Goal: Information Seeking & Learning: Learn about a topic

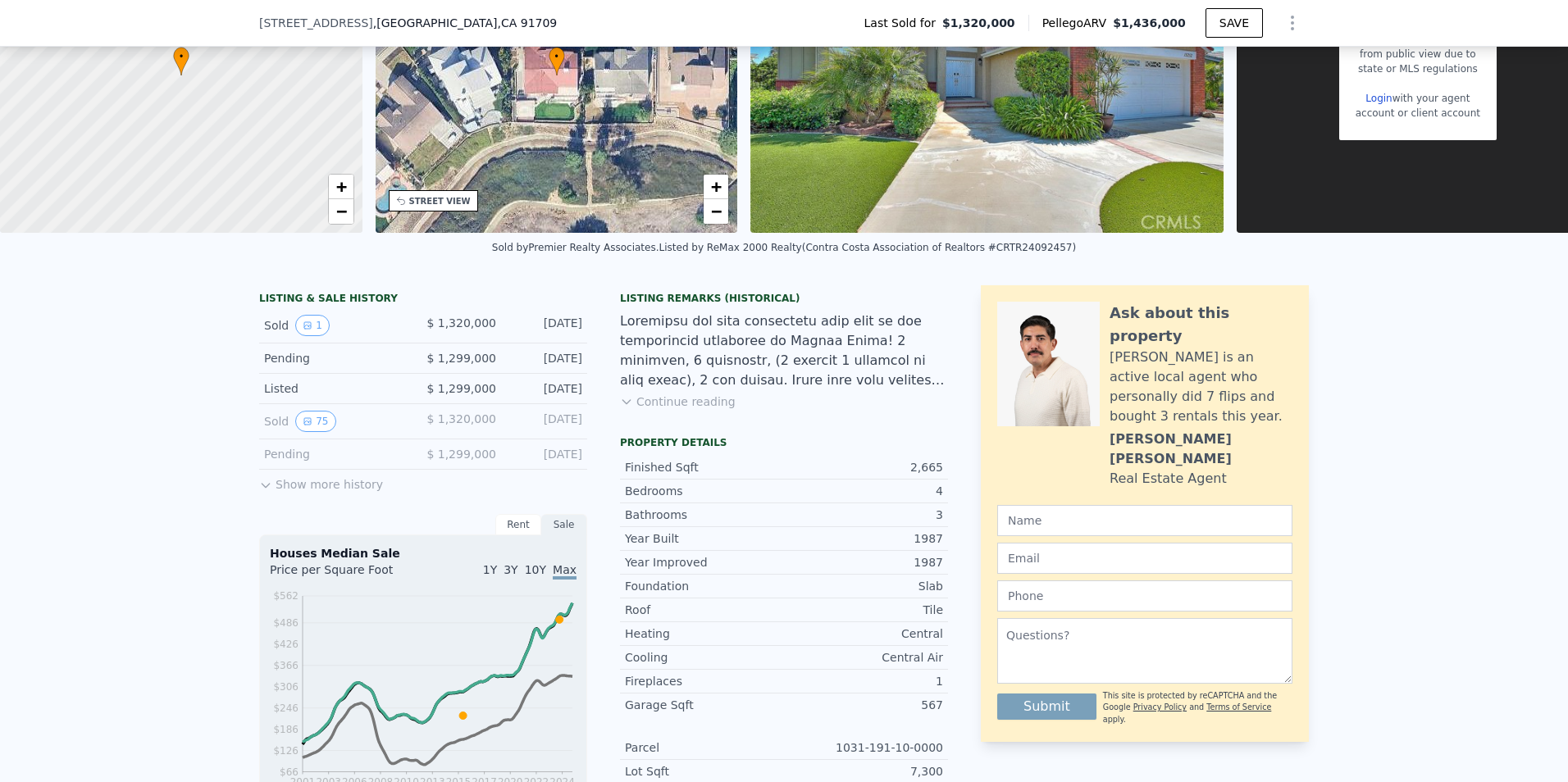
scroll to position [6, 0]
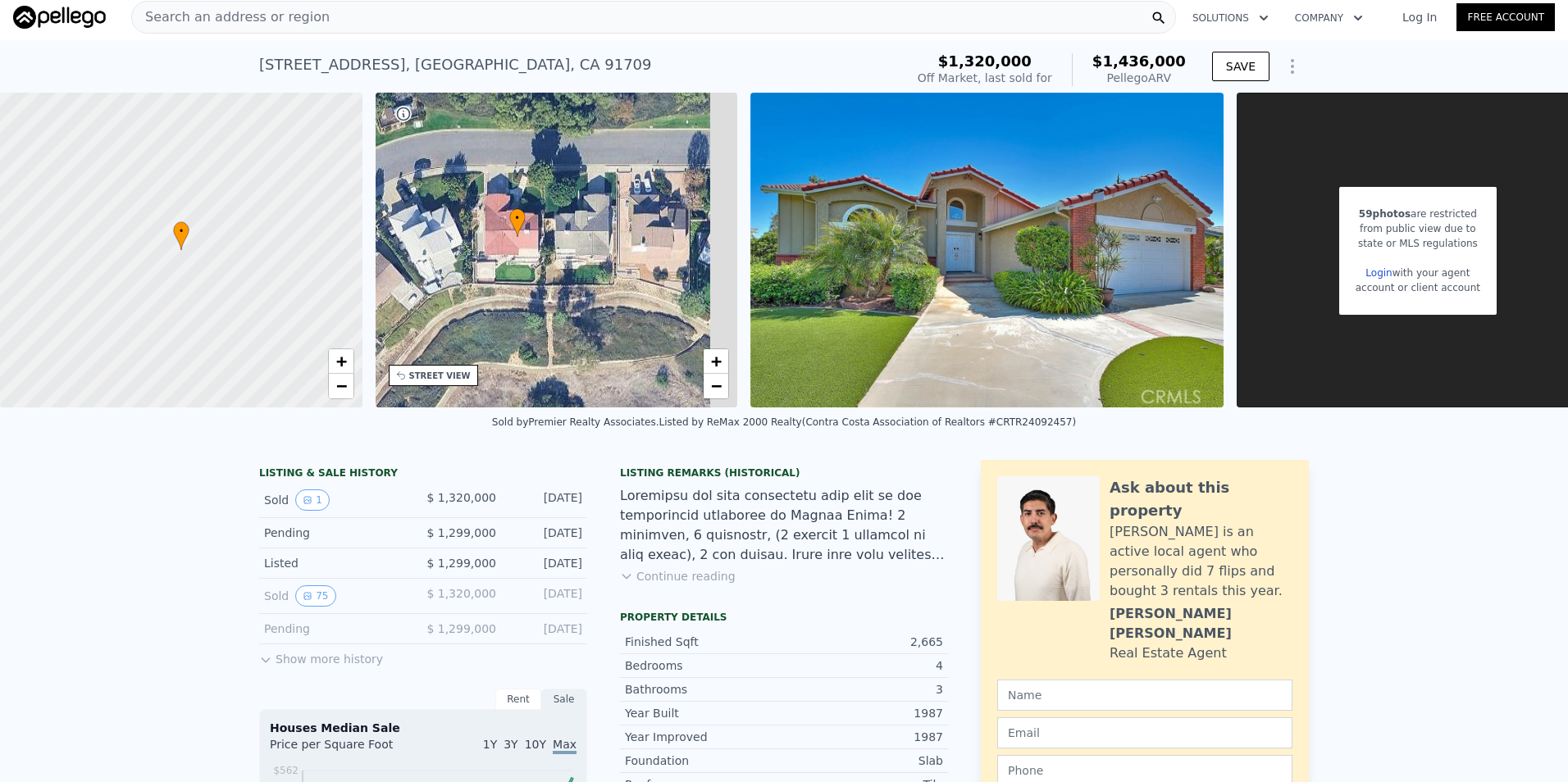
drag, startPoint x: 619, startPoint y: 358, endPoint x: 579, endPoint y: 345, distance: 42.1
click at [579, 345] on div "• + −" at bounding box center [557, 249] width 363 height 314
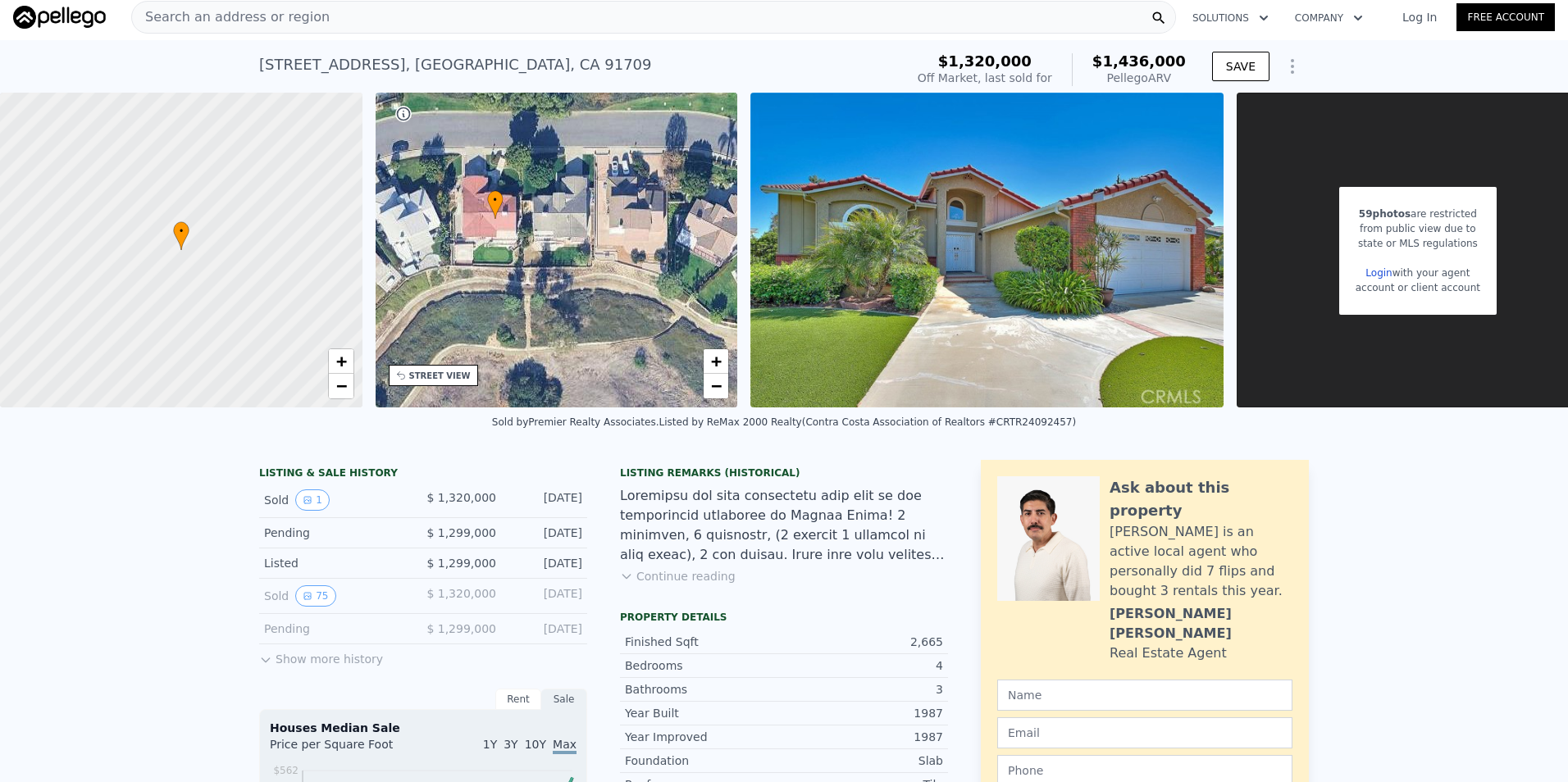
drag, startPoint x: 534, startPoint y: 338, endPoint x: 512, endPoint y: 320, distance: 28.4
click at [512, 320] on div "• + −" at bounding box center [557, 249] width 363 height 314
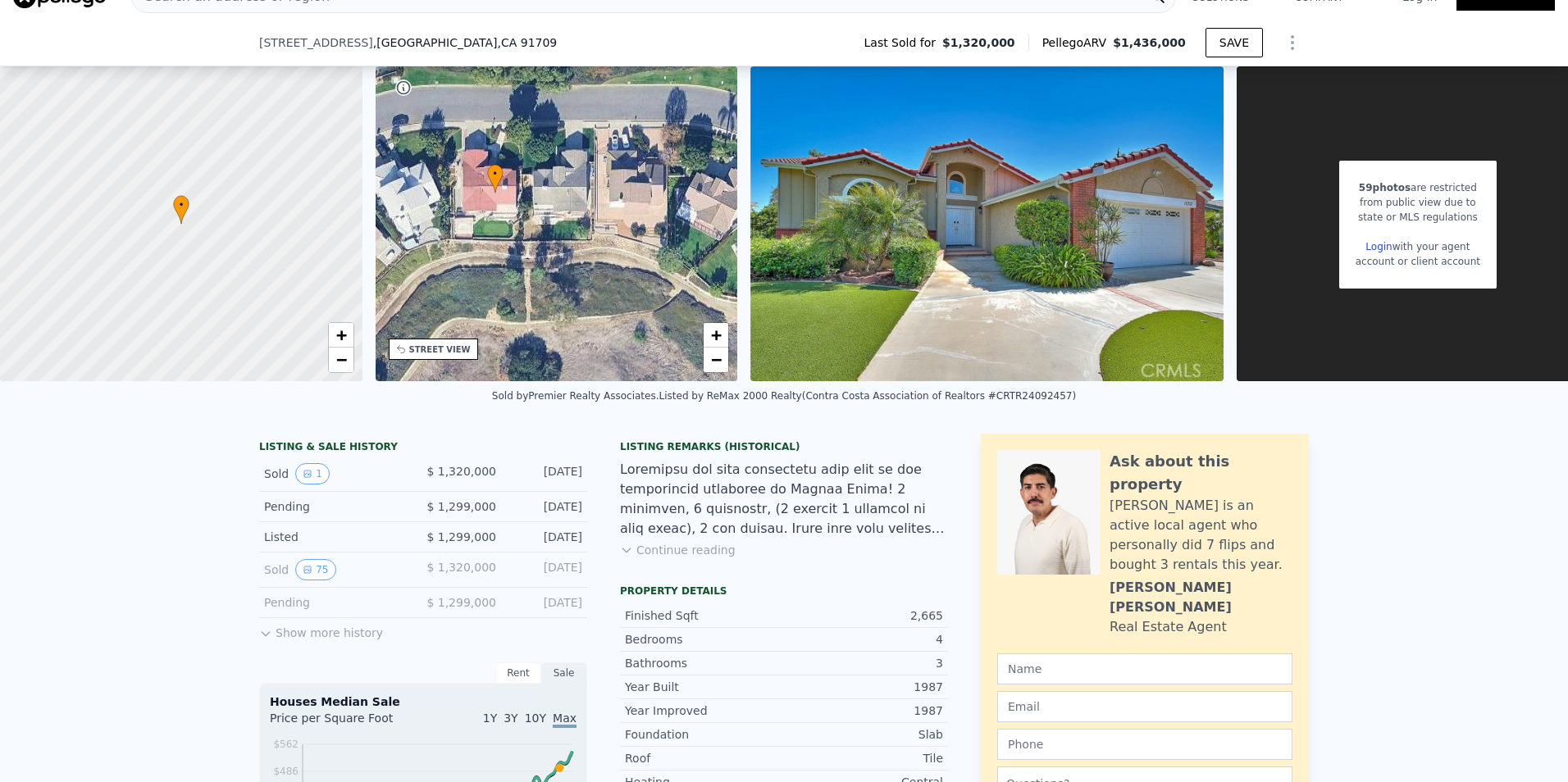
scroll to position [164, 0]
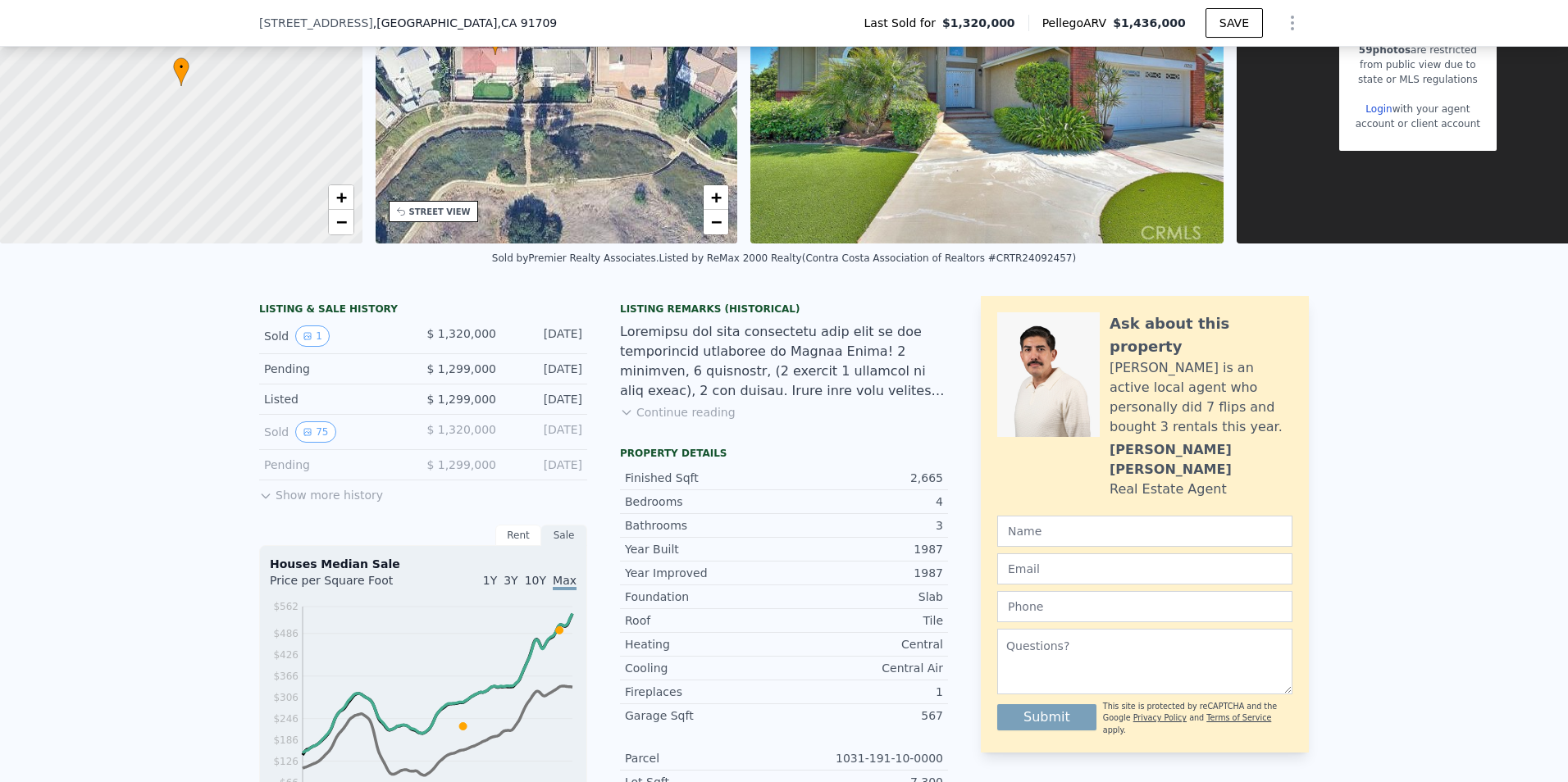
click at [267, 501] on button "Show more history" at bounding box center [320, 492] width 124 height 23
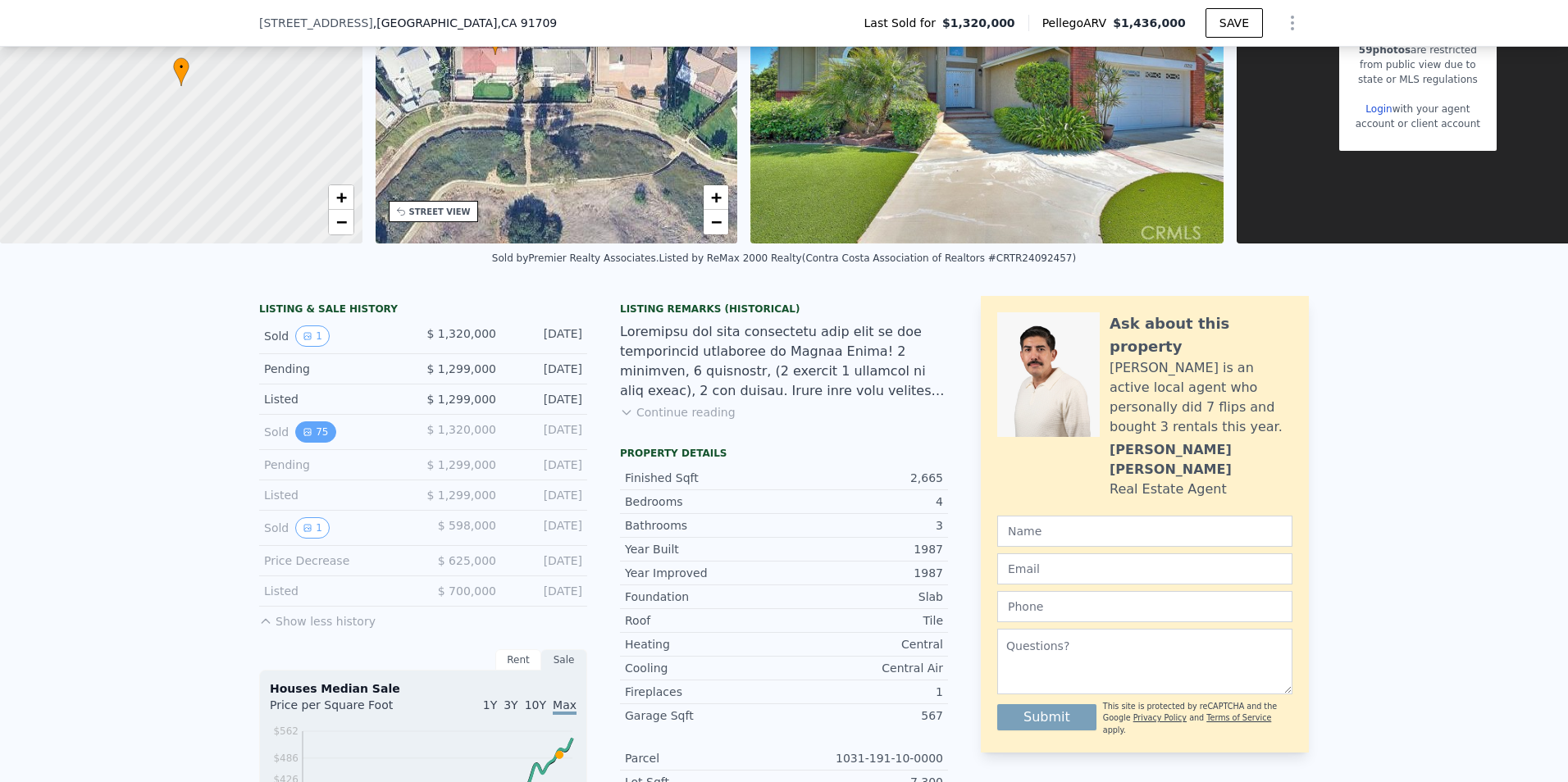
click at [319, 443] on button "75" at bounding box center [315, 432] width 41 height 22
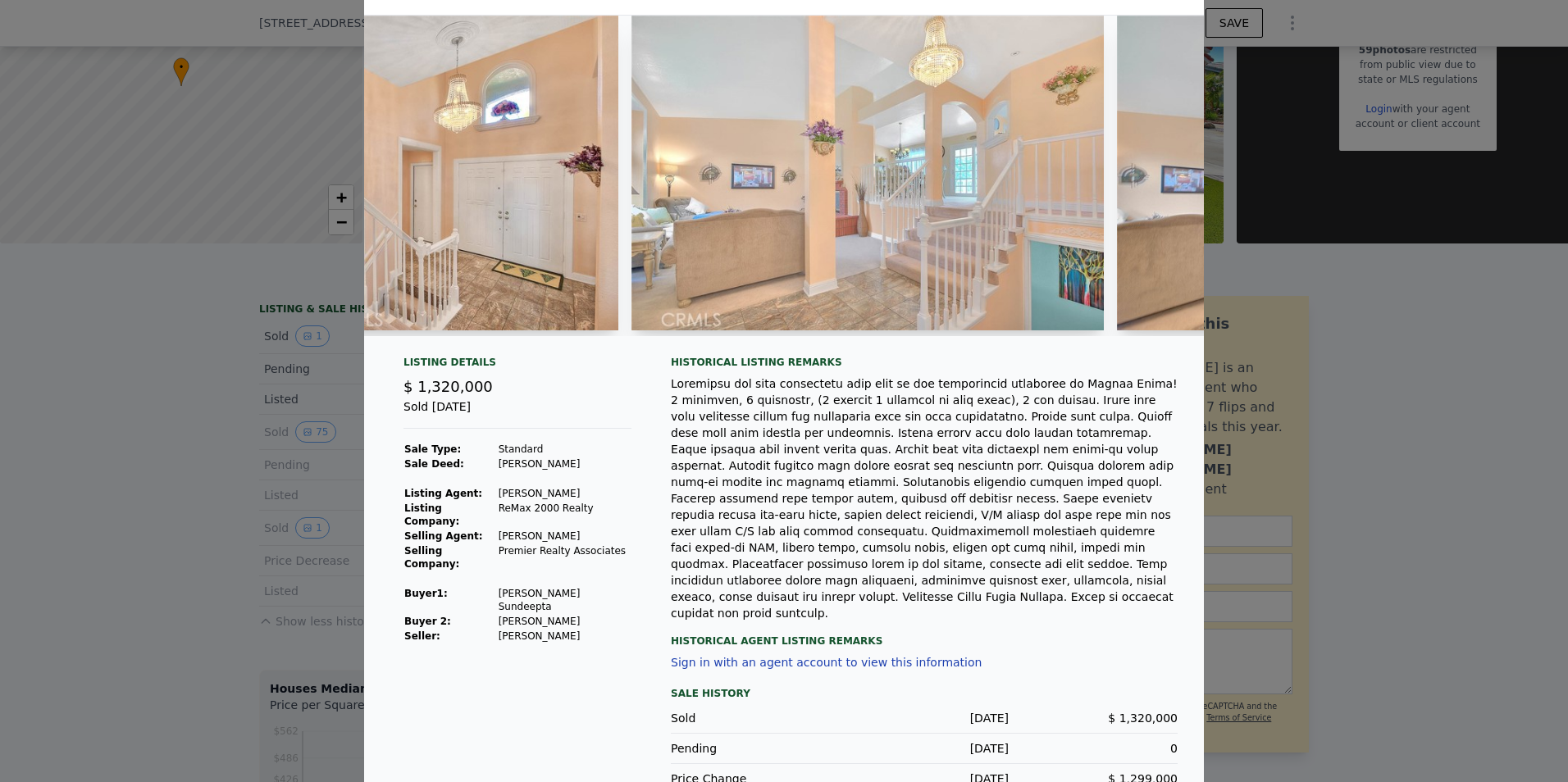
scroll to position [0, 0]
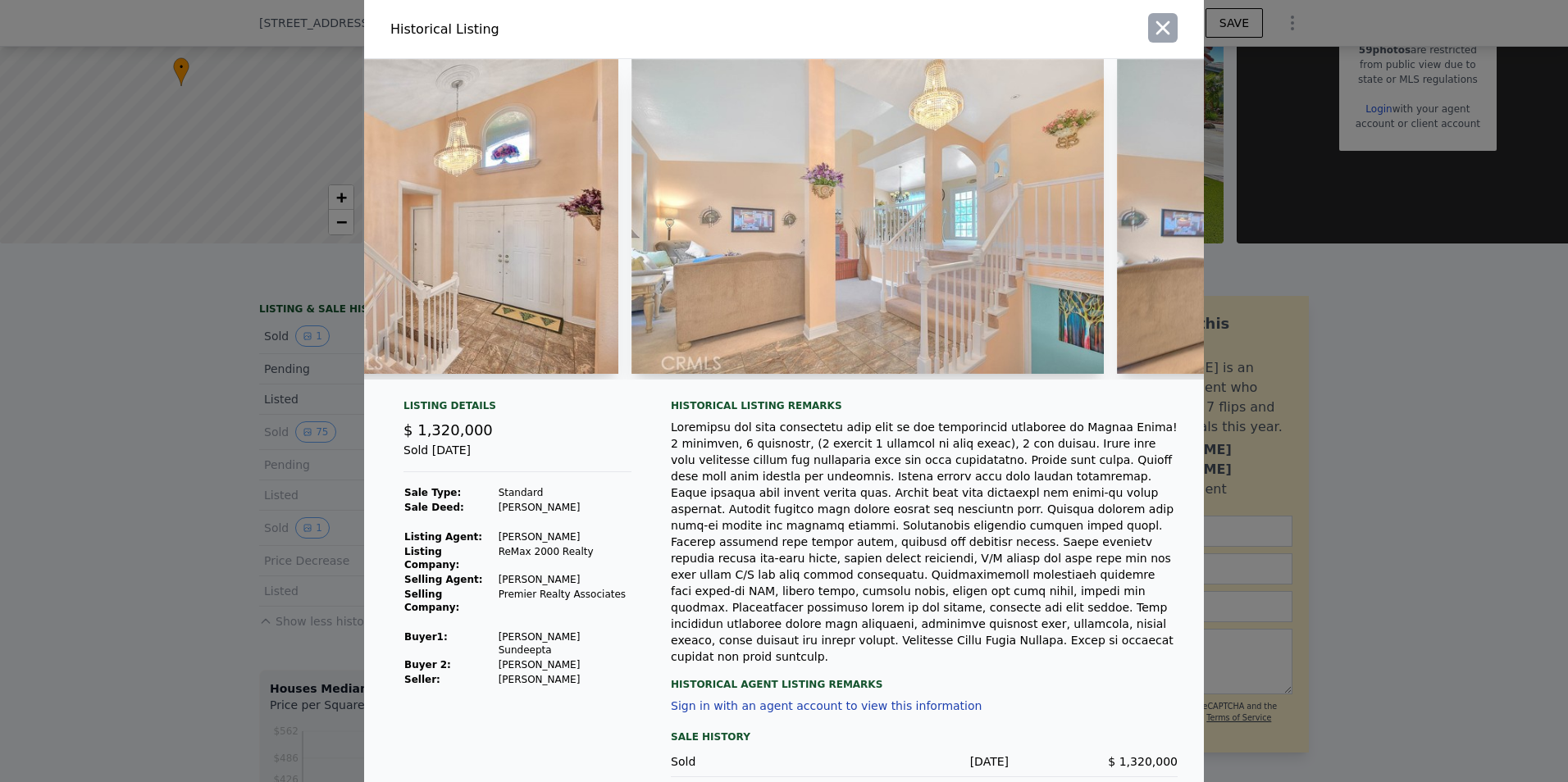
click at [1156, 23] on icon "button" at bounding box center [1163, 28] width 14 height 14
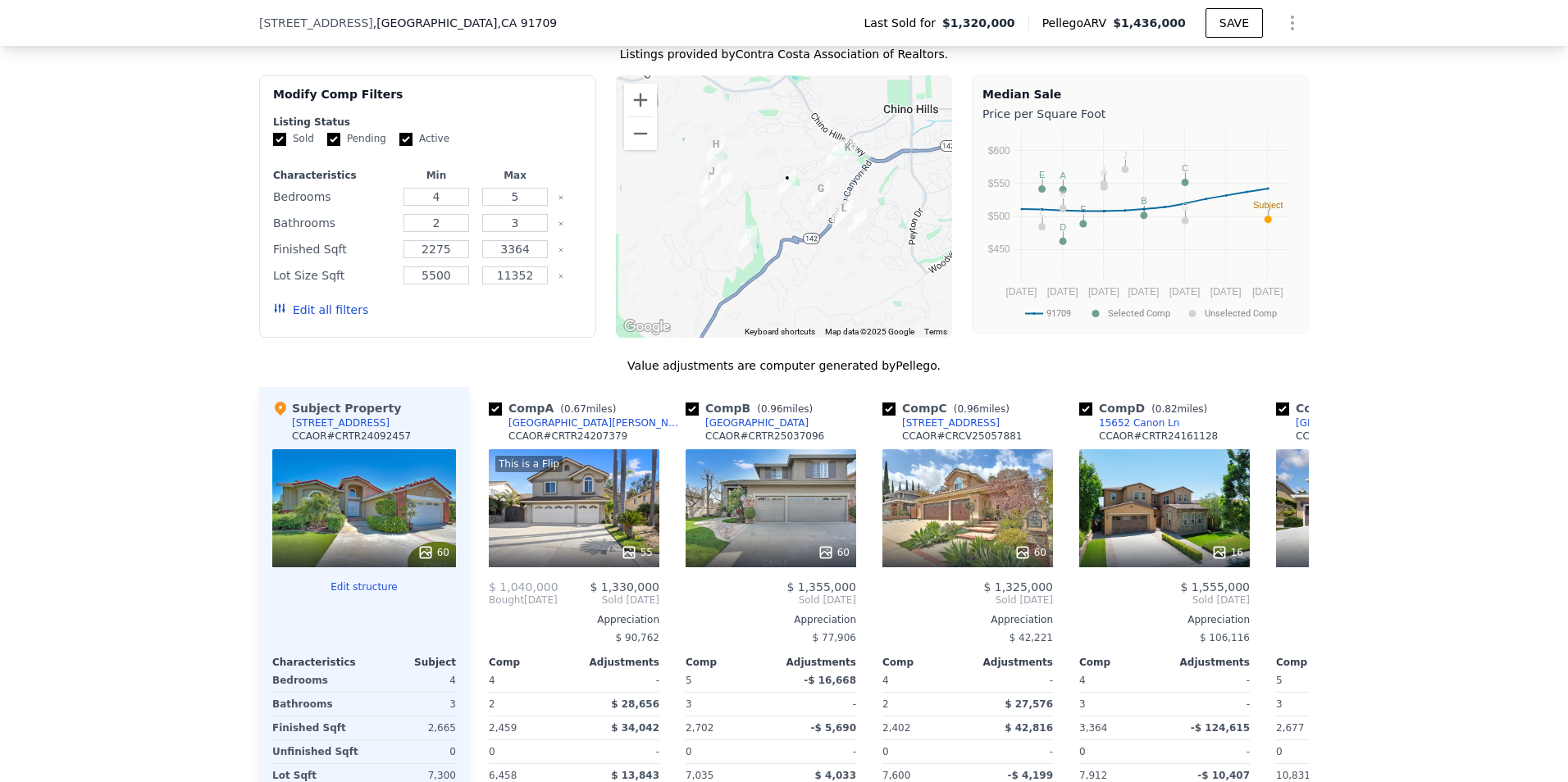
scroll to position [1558, 0]
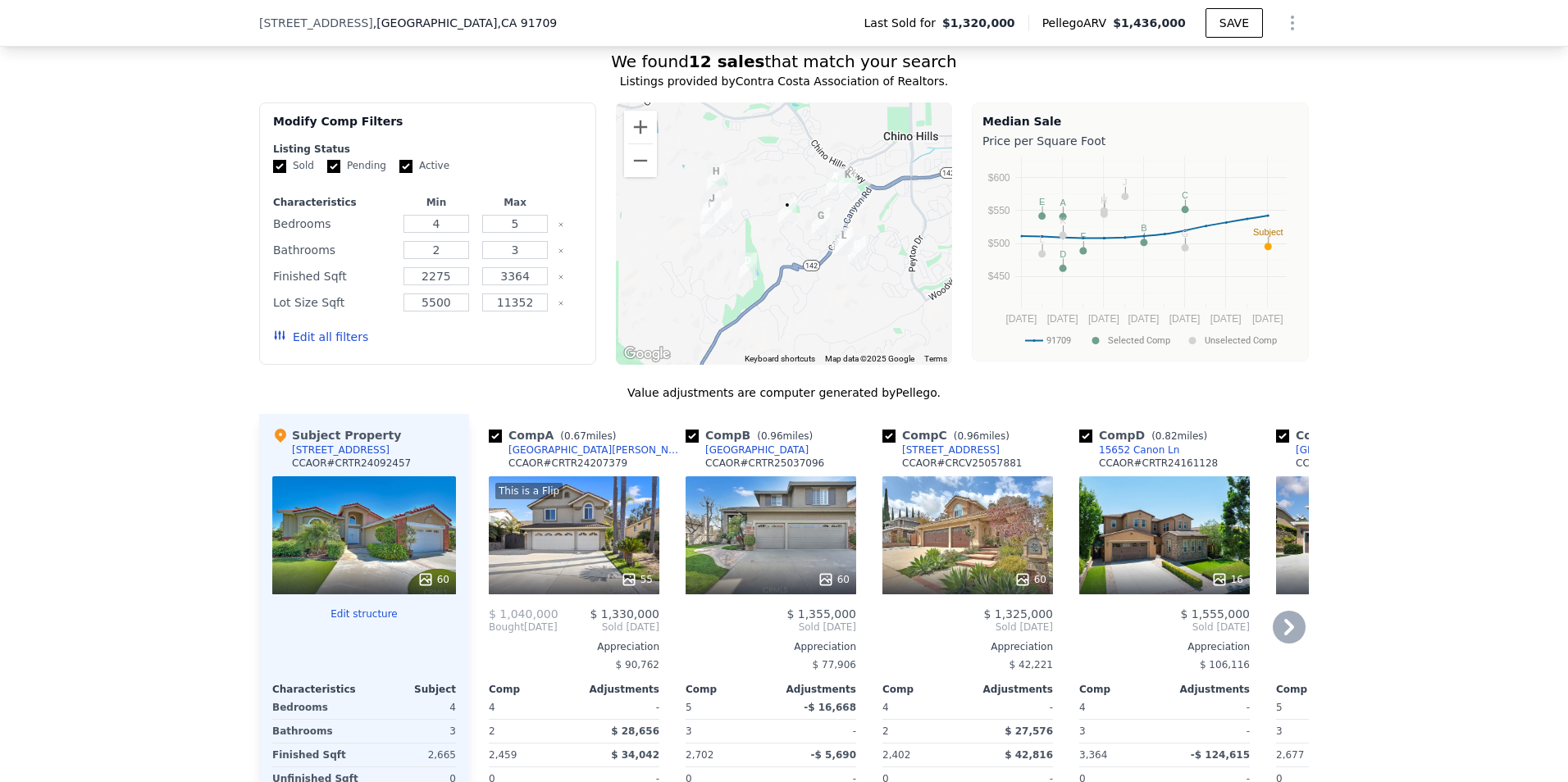
click at [1289, 635] on icon at bounding box center [1288, 627] width 33 height 33
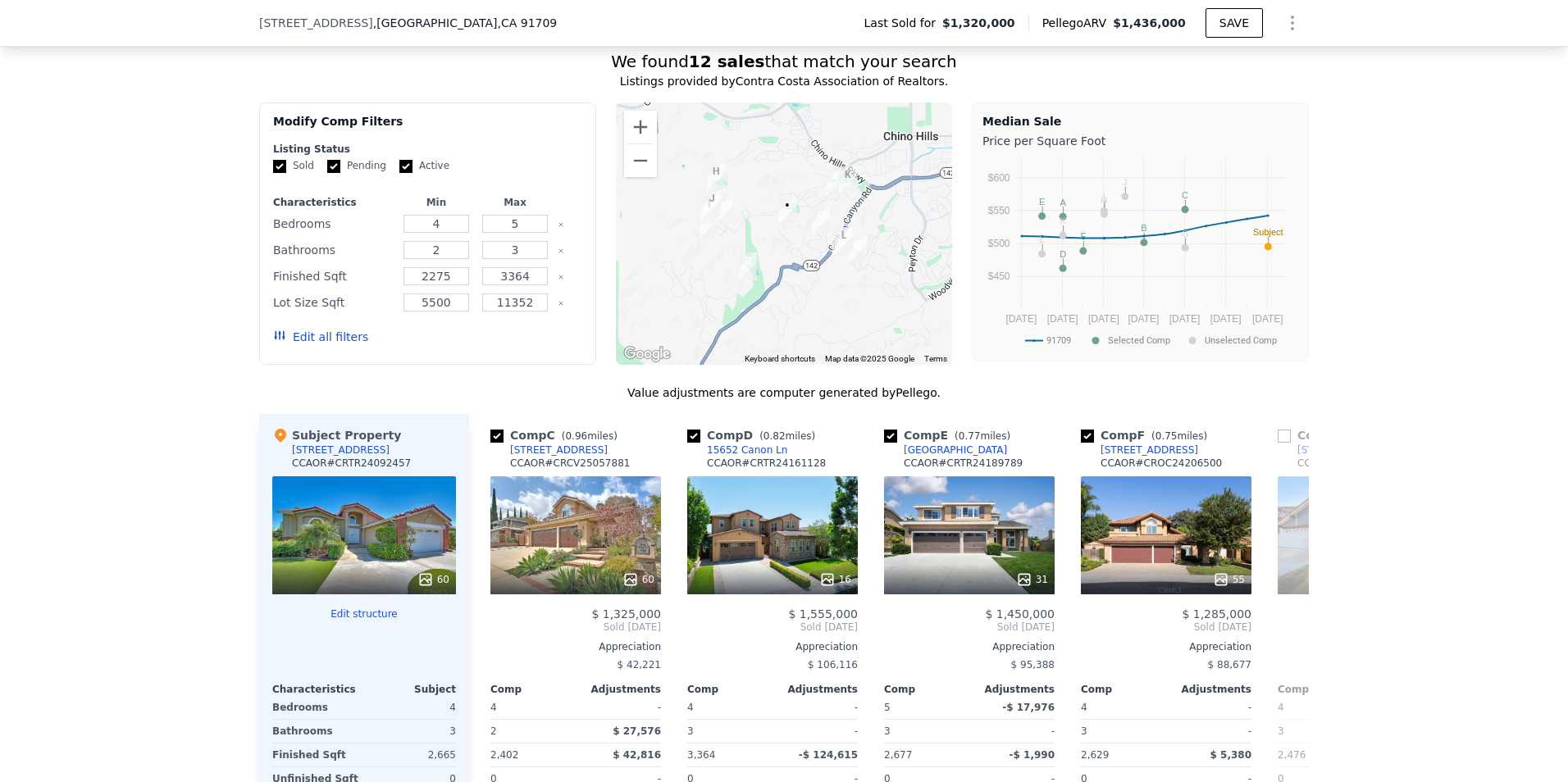
scroll to position [0, 394]
click at [1289, 635] on icon at bounding box center [1288, 627] width 33 height 33
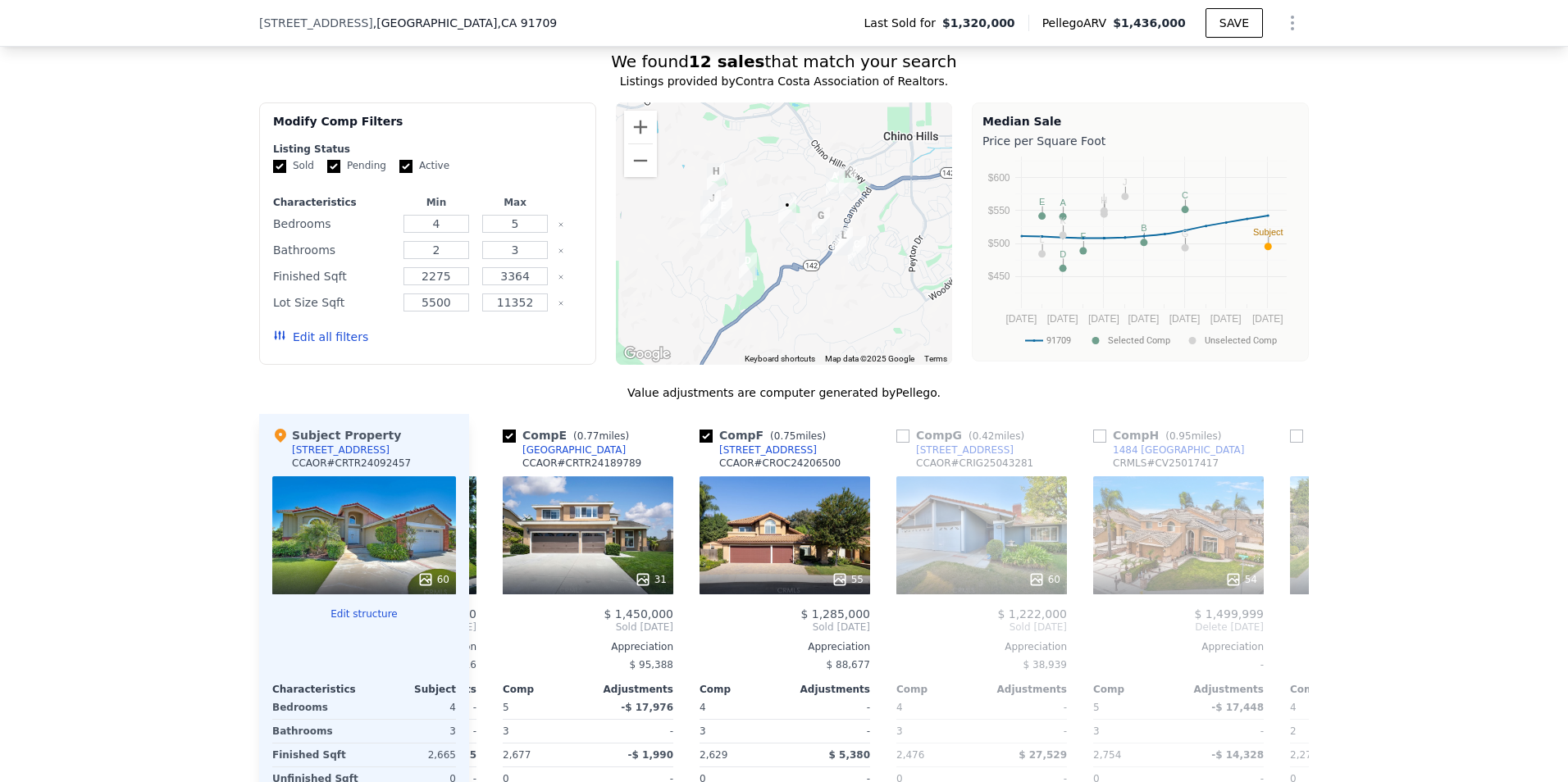
scroll to position [0, 787]
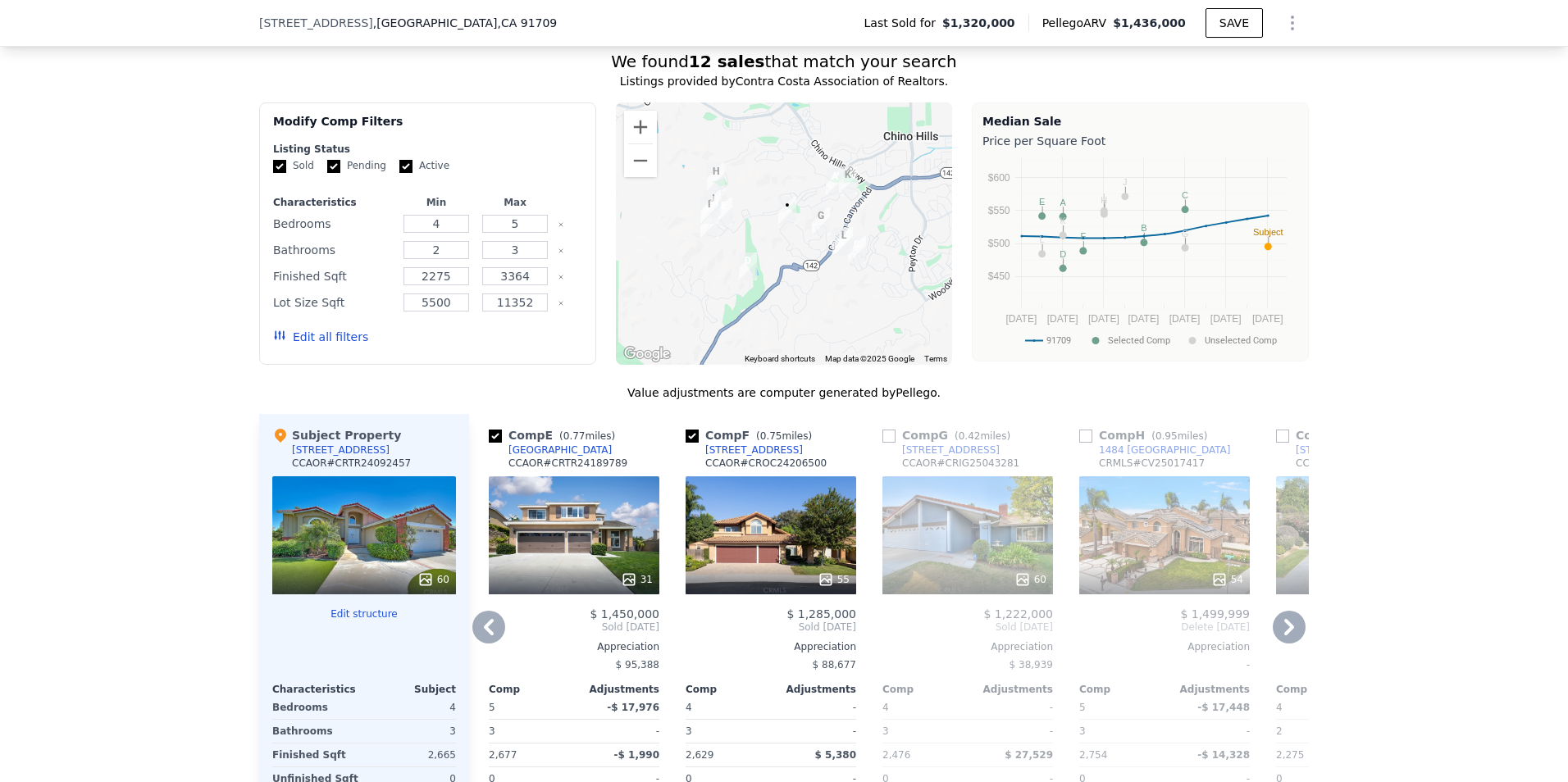
click at [1289, 635] on icon at bounding box center [1288, 627] width 33 height 33
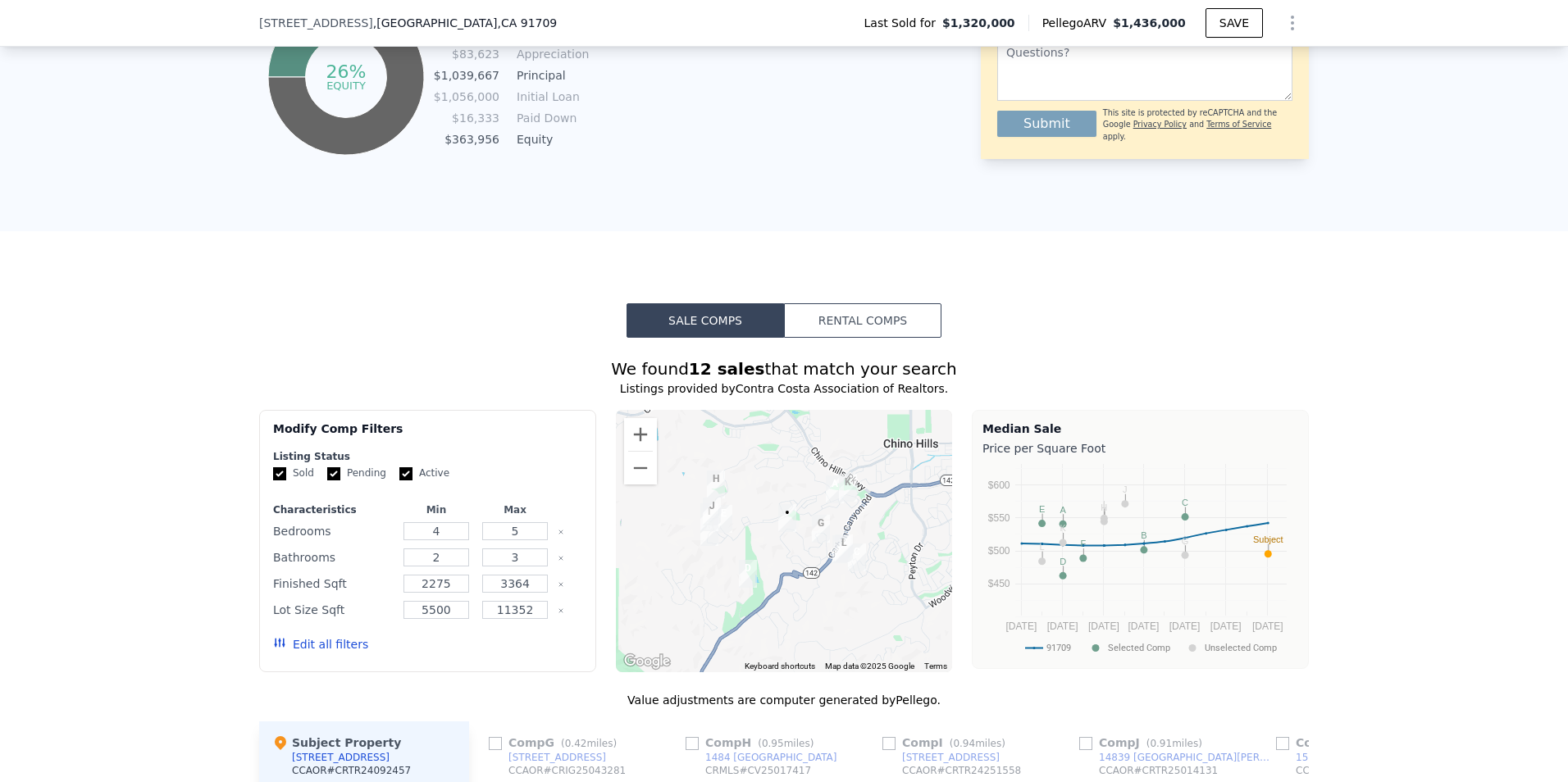
scroll to position [1230, 0]
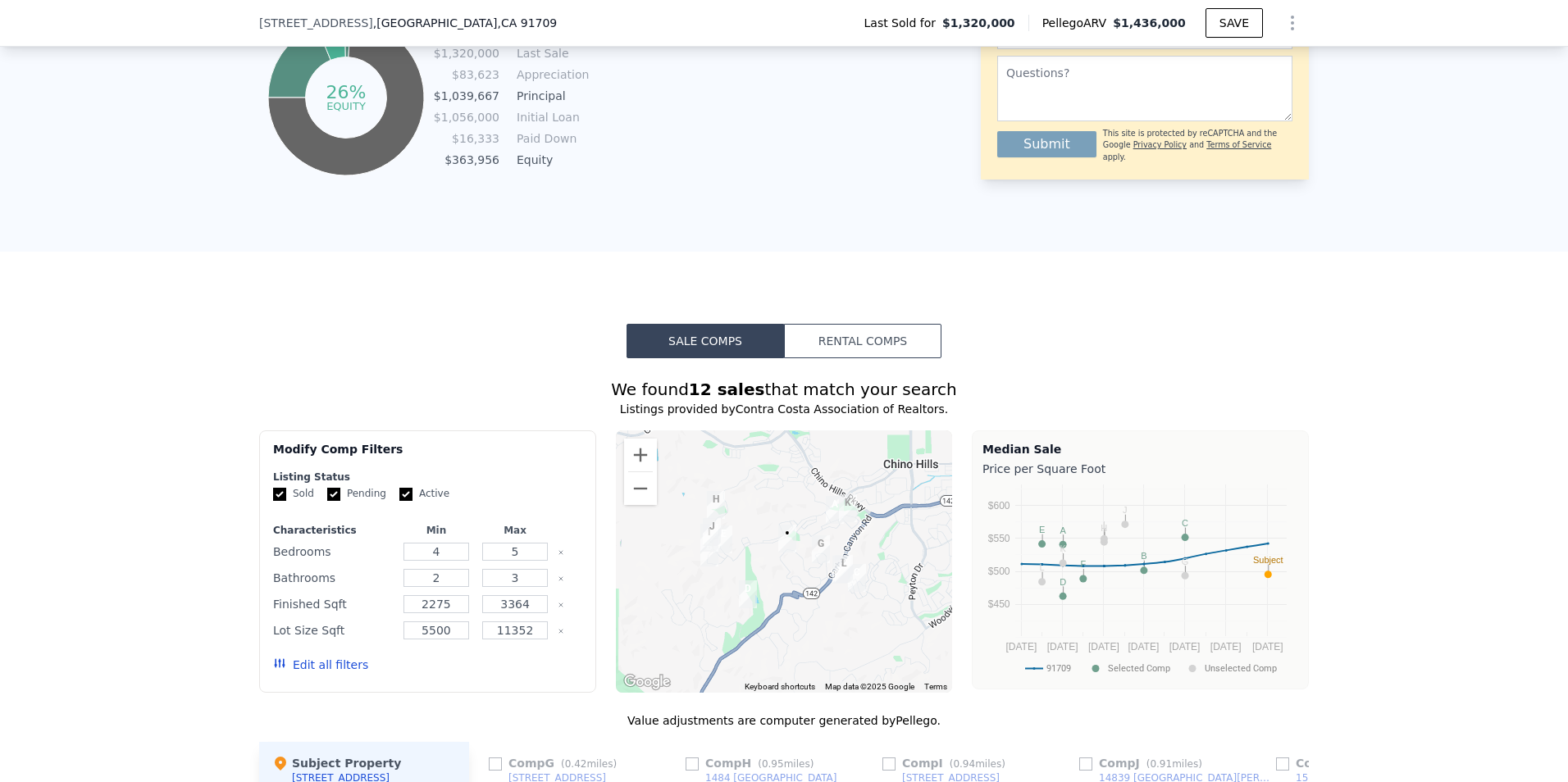
click at [888, 358] on button "Rental Comps" at bounding box center [862, 341] width 158 height 34
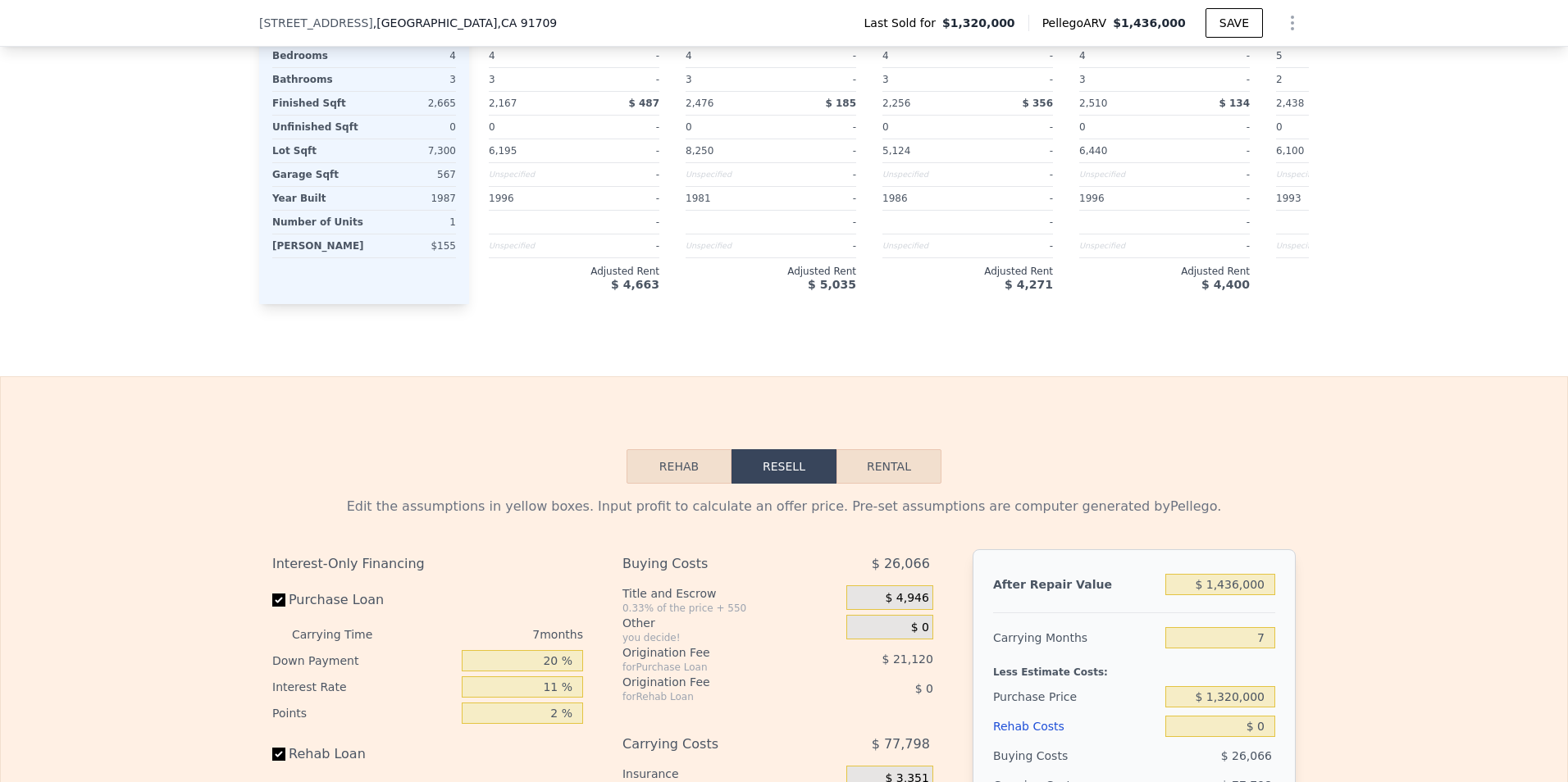
scroll to position [2296, 0]
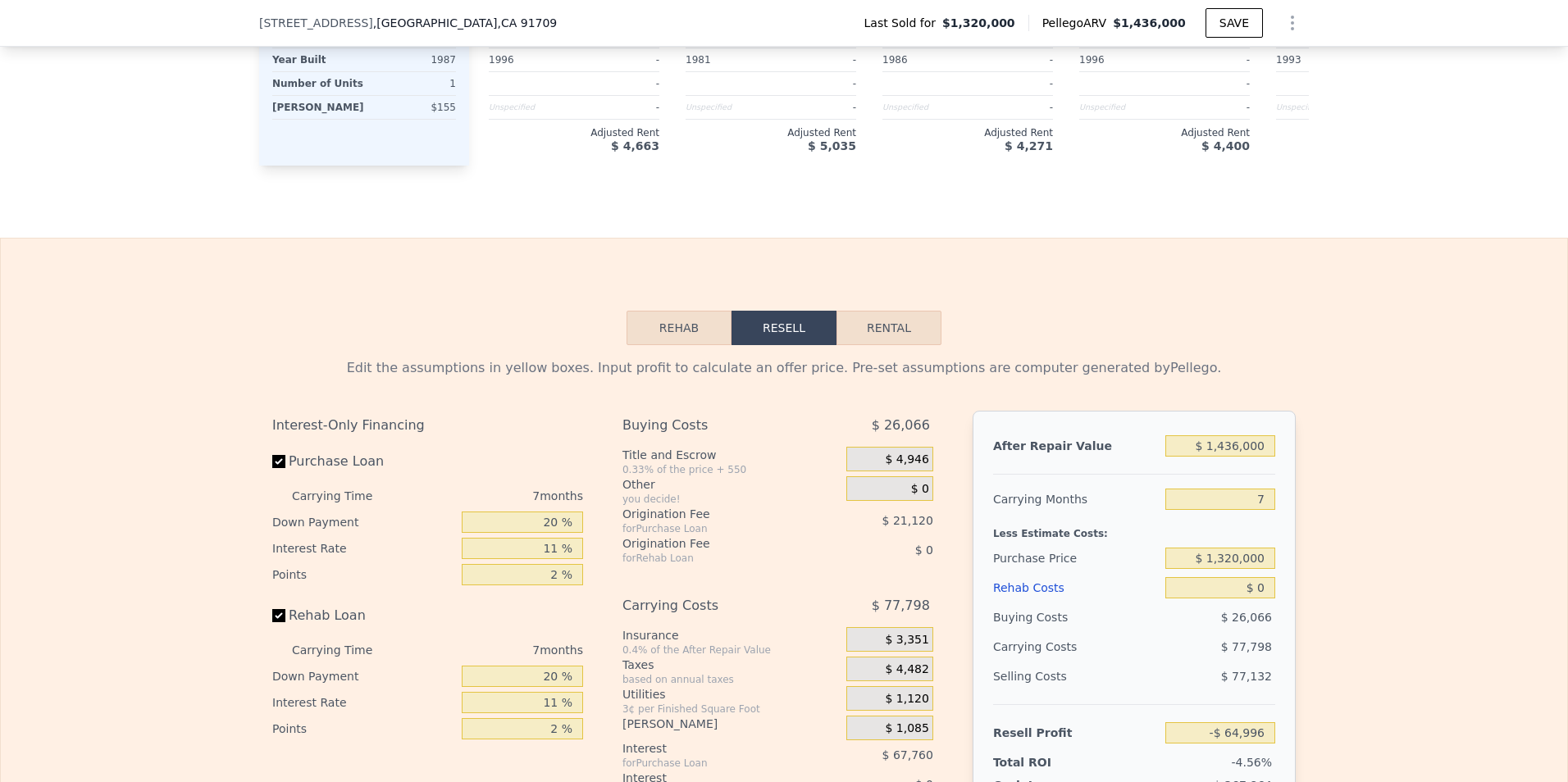
click at [656, 346] on button "Rehab" at bounding box center [678, 328] width 105 height 34
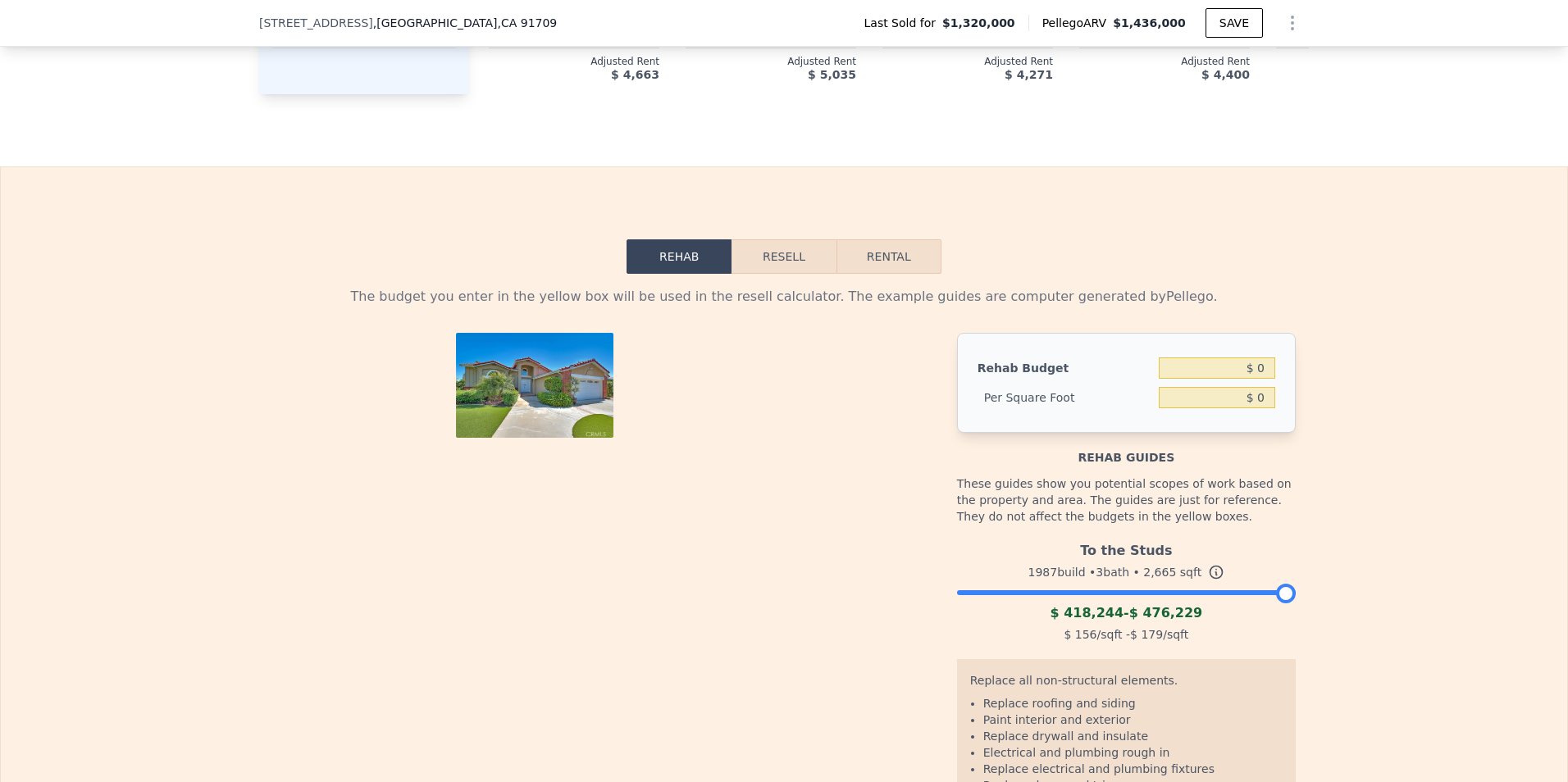
scroll to position [2460, 0]
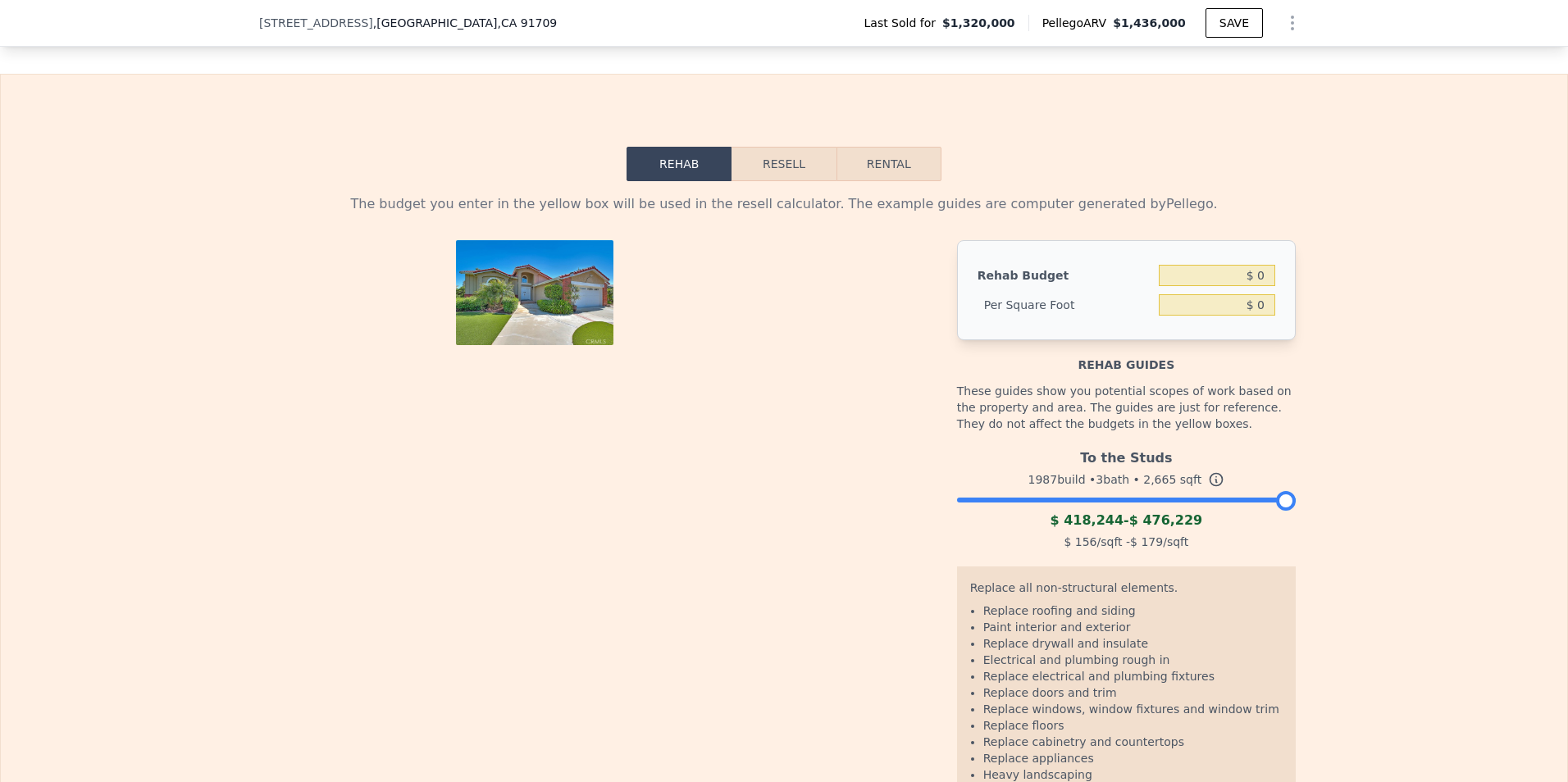
click at [909, 181] on button "Rental" at bounding box center [889, 163] width 105 height 34
select select "30"
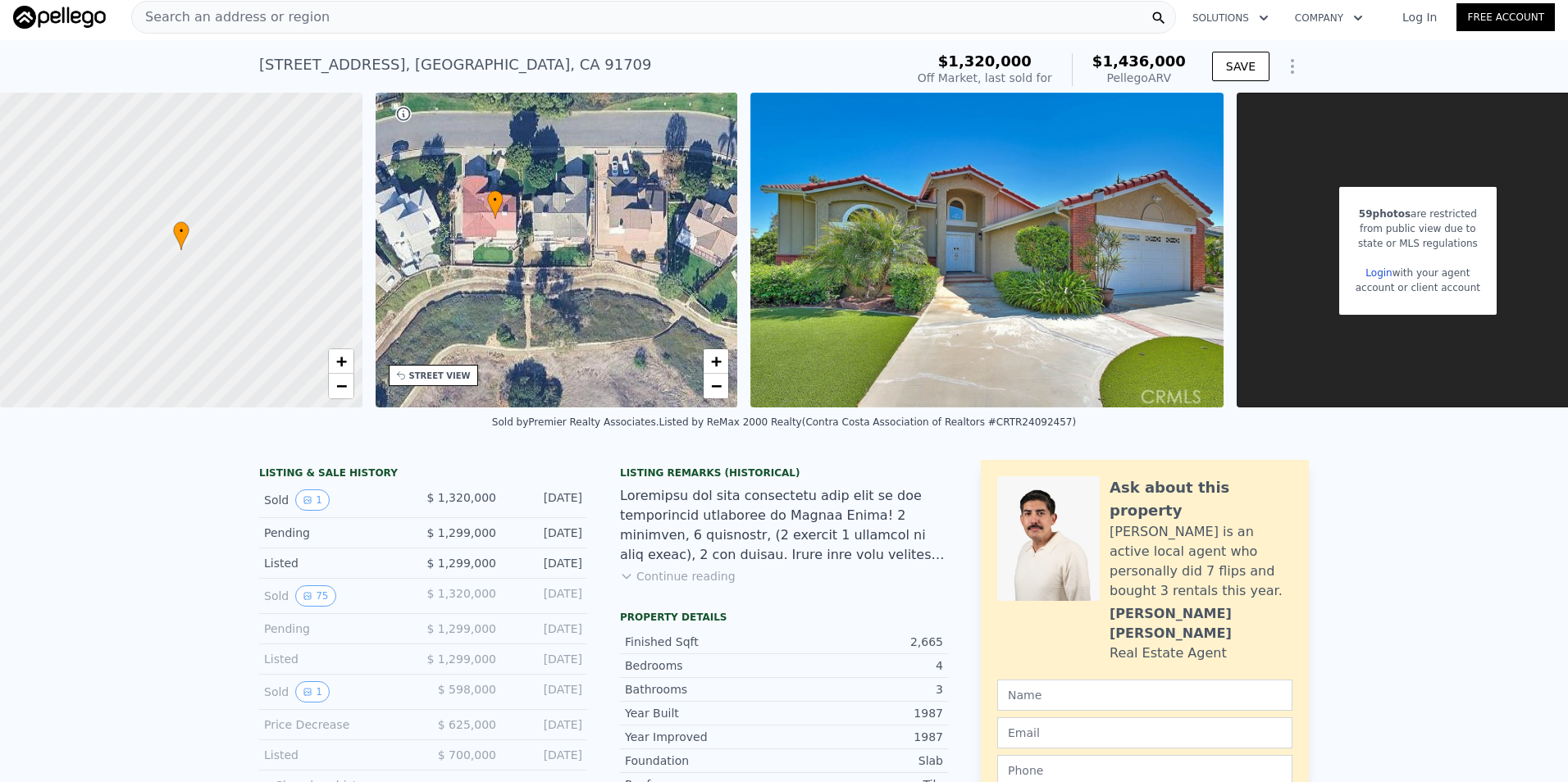
scroll to position [0, 0]
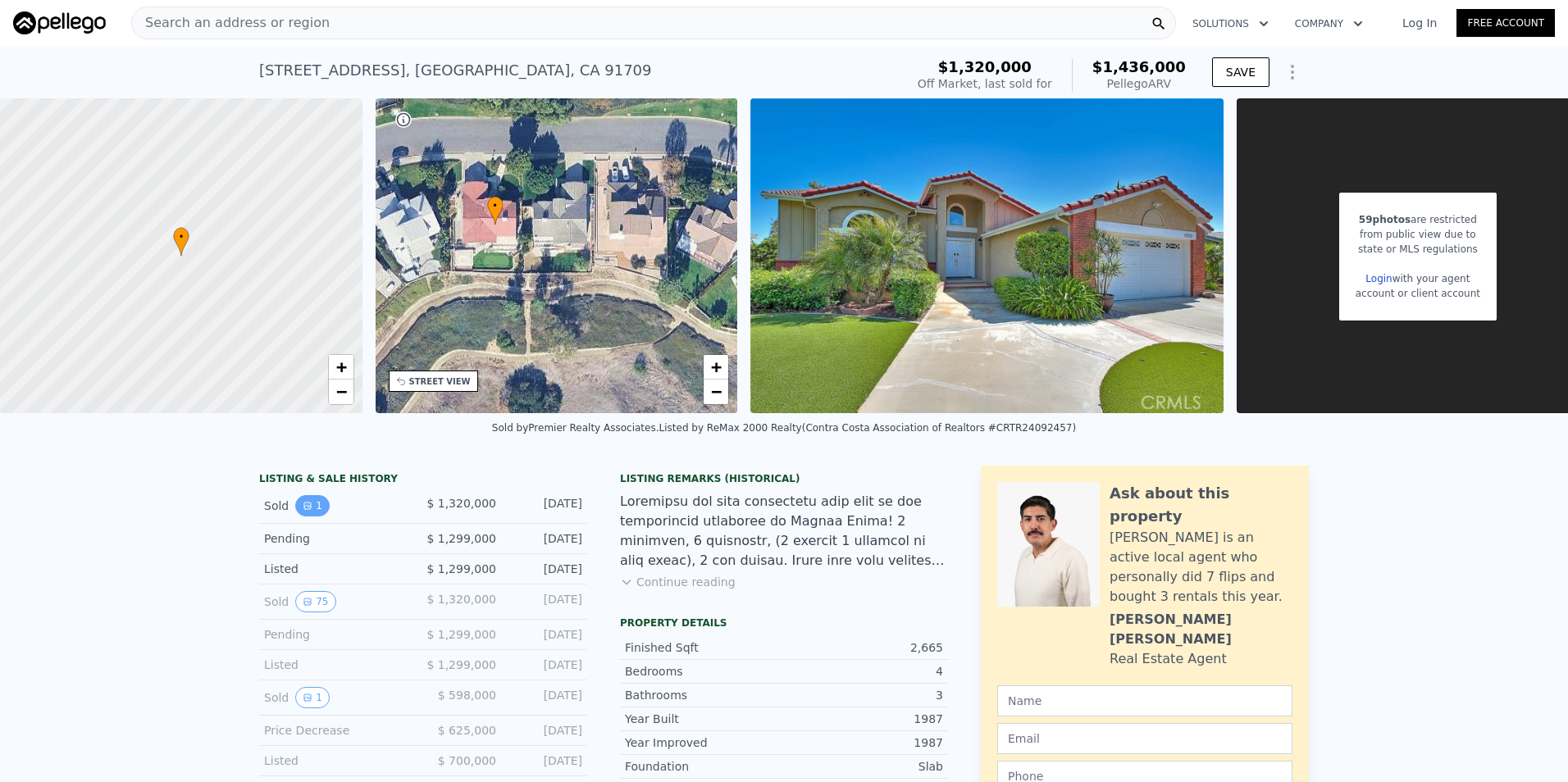
click at [312, 517] on button "1" at bounding box center [313, 505] width 34 height 22
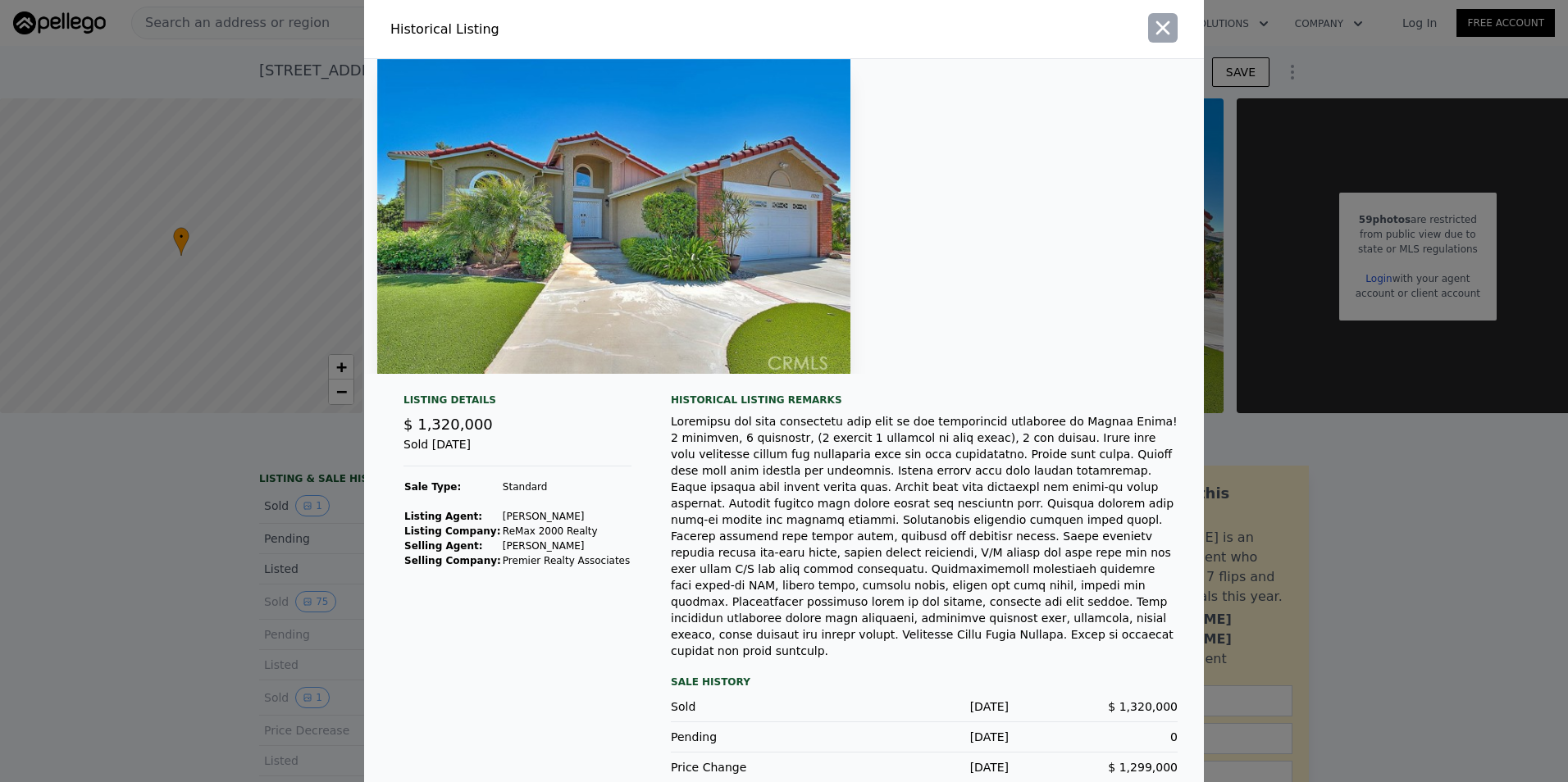
click at [1162, 35] on icon "button" at bounding box center [1163, 28] width 14 height 14
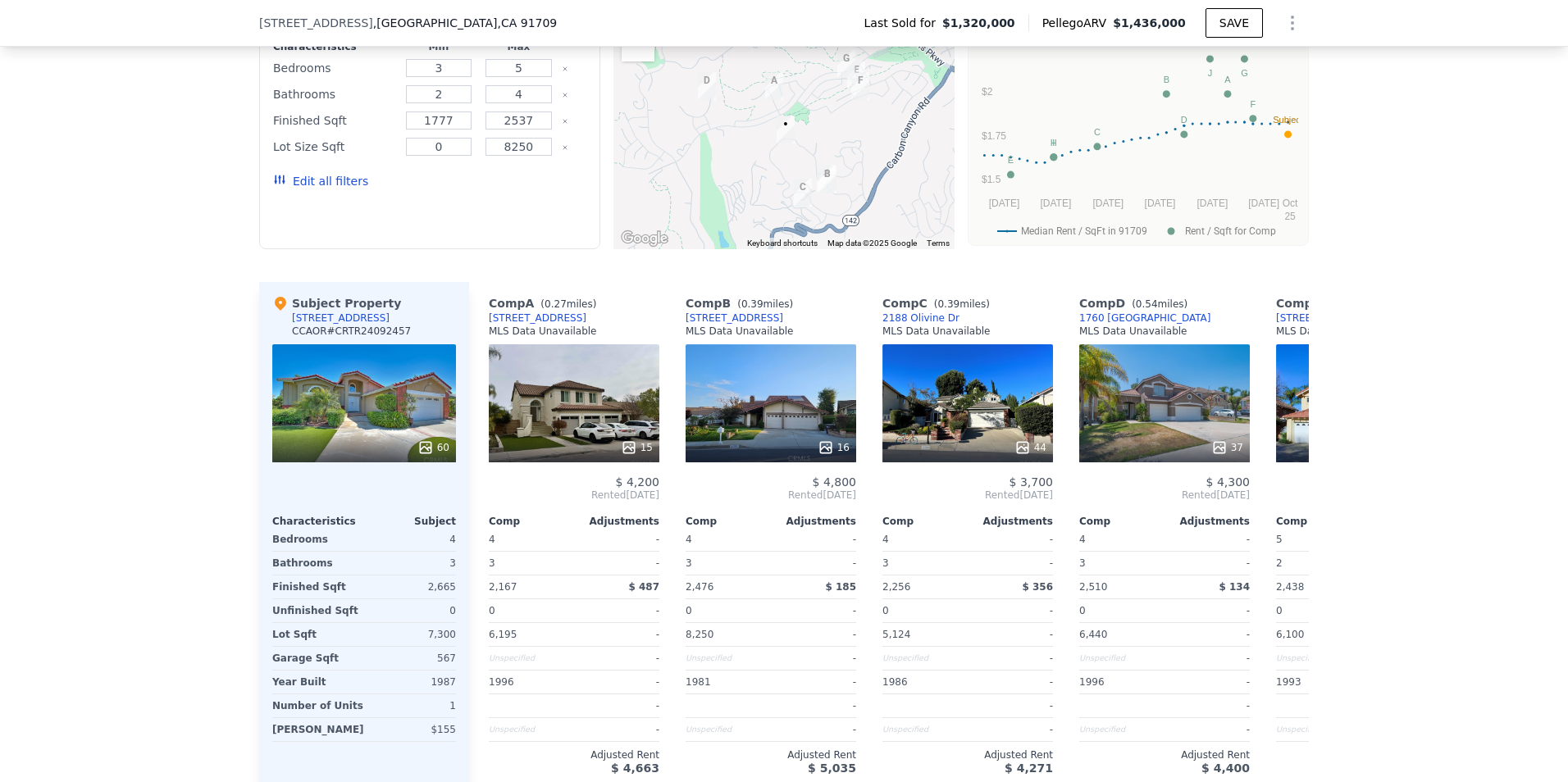
scroll to position [1716, 0]
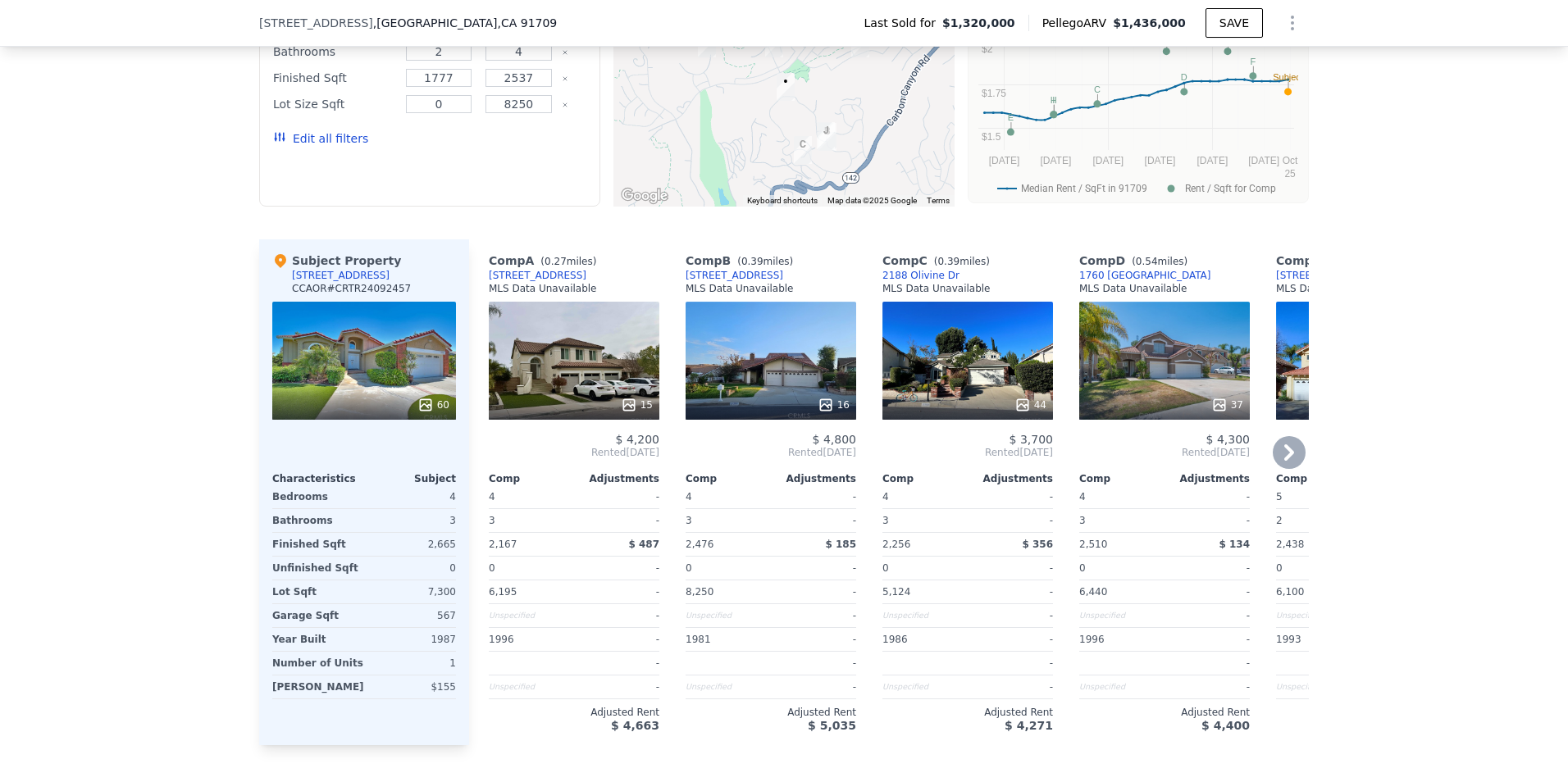
click at [532, 282] on div "[STREET_ADDRESS]" at bounding box center [537, 276] width 97 height 13
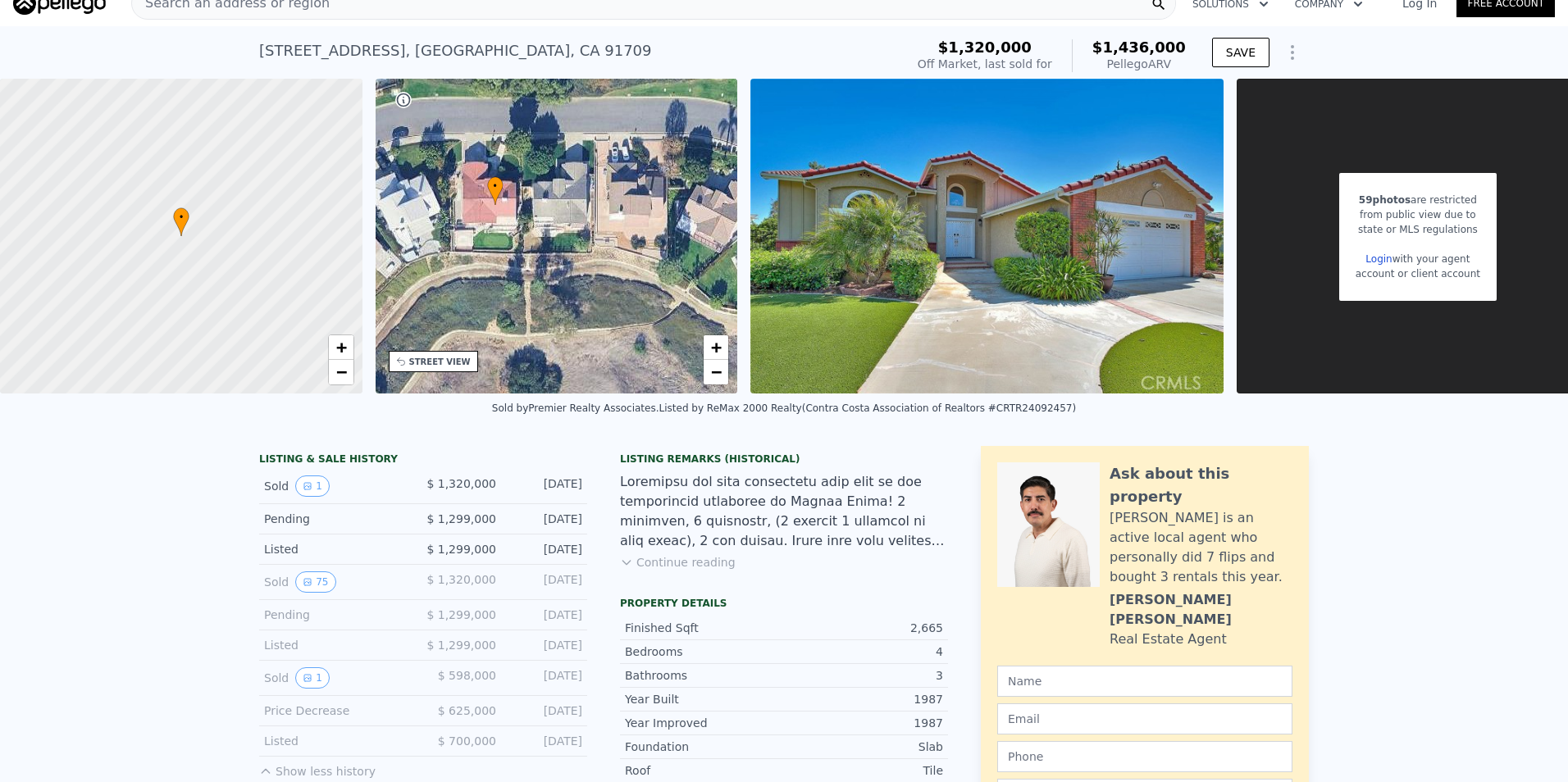
scroll to position [0, 0]
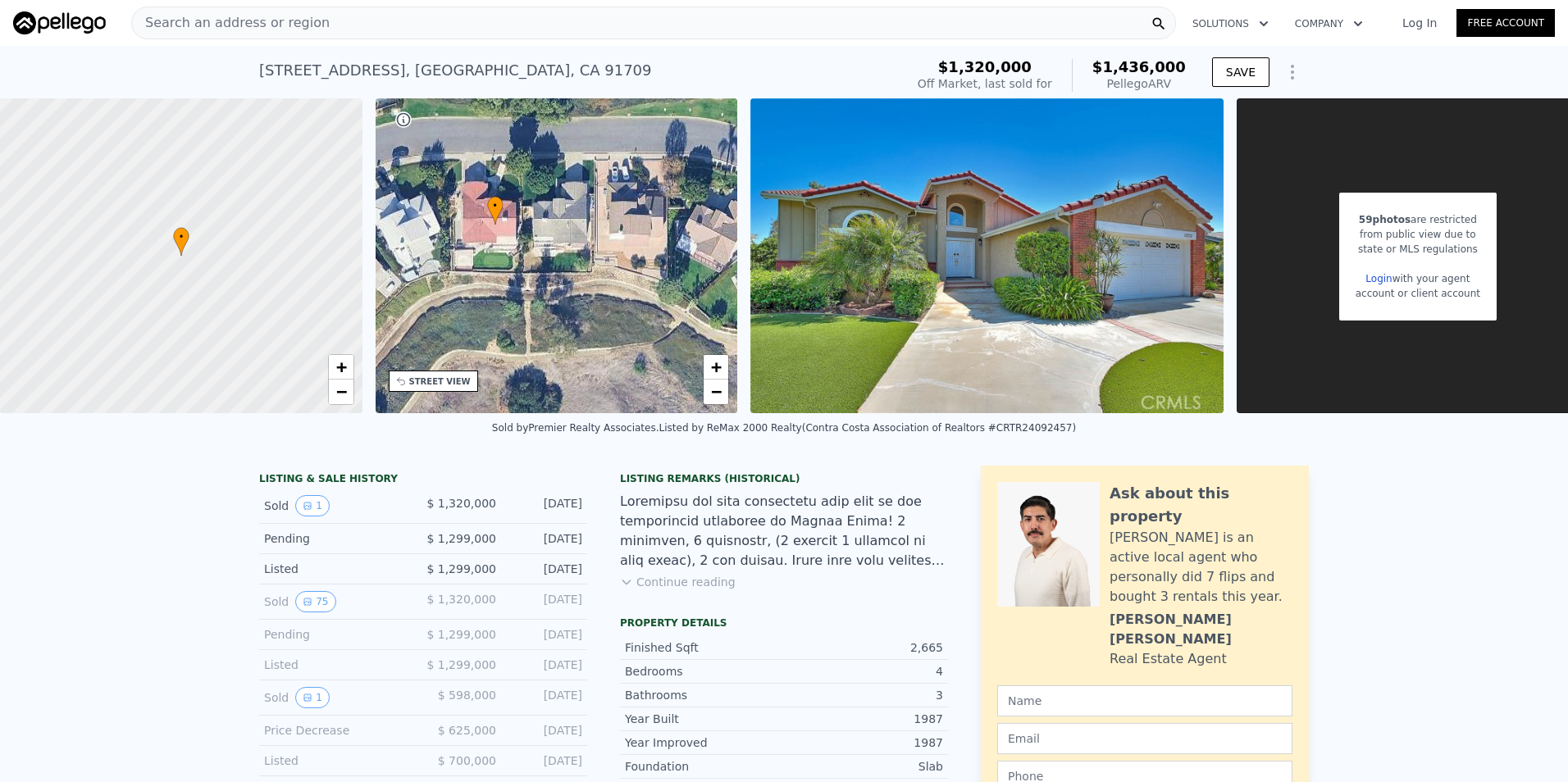
click at [246, 15] on span "Search an address or region" at bounding box center [230, 23] width 197 height 20
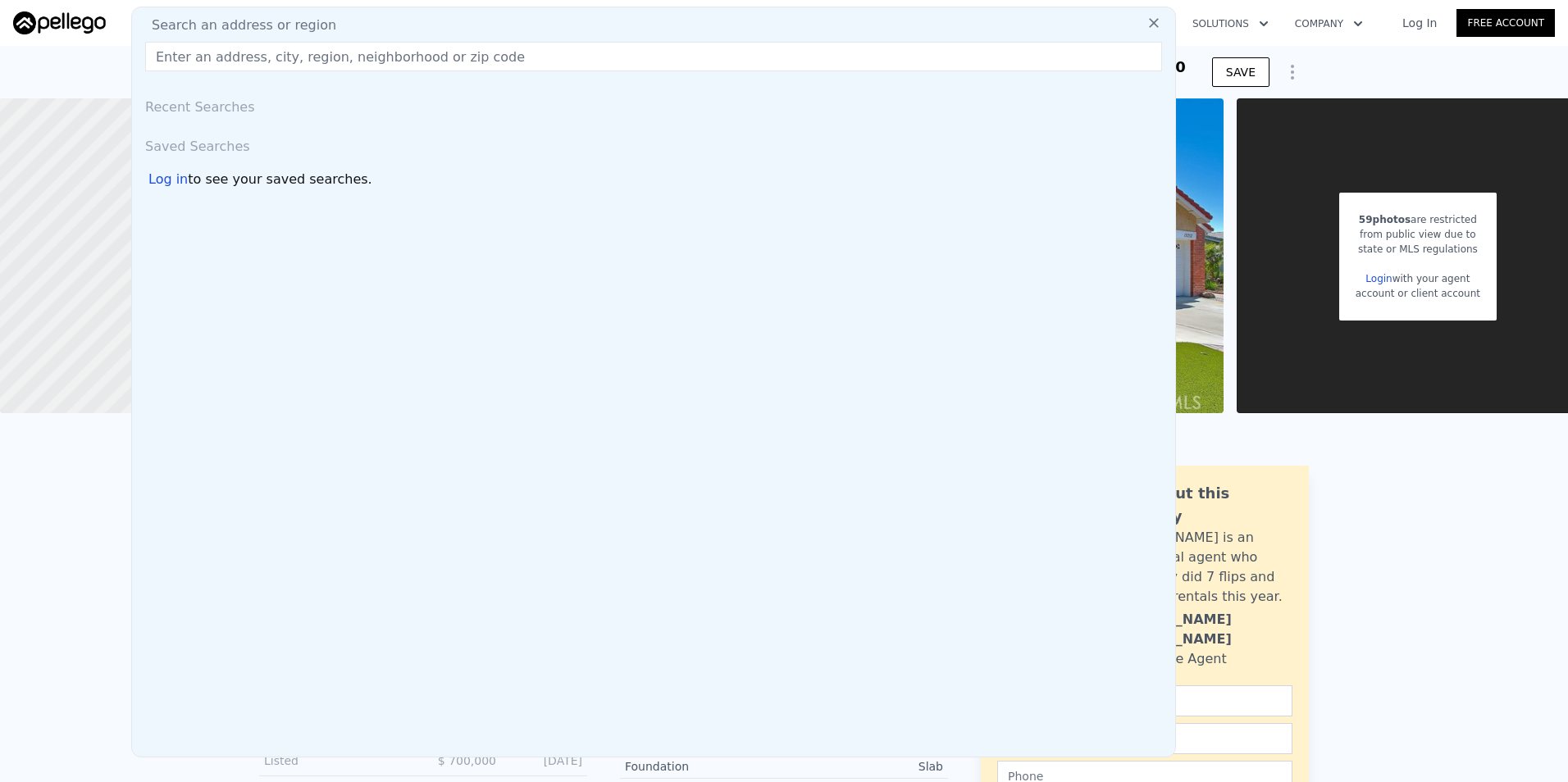
drag, startPoint x: 12, startPoint y: 632, endPoint x: 20, endPoint y: 616, distance: 17.9
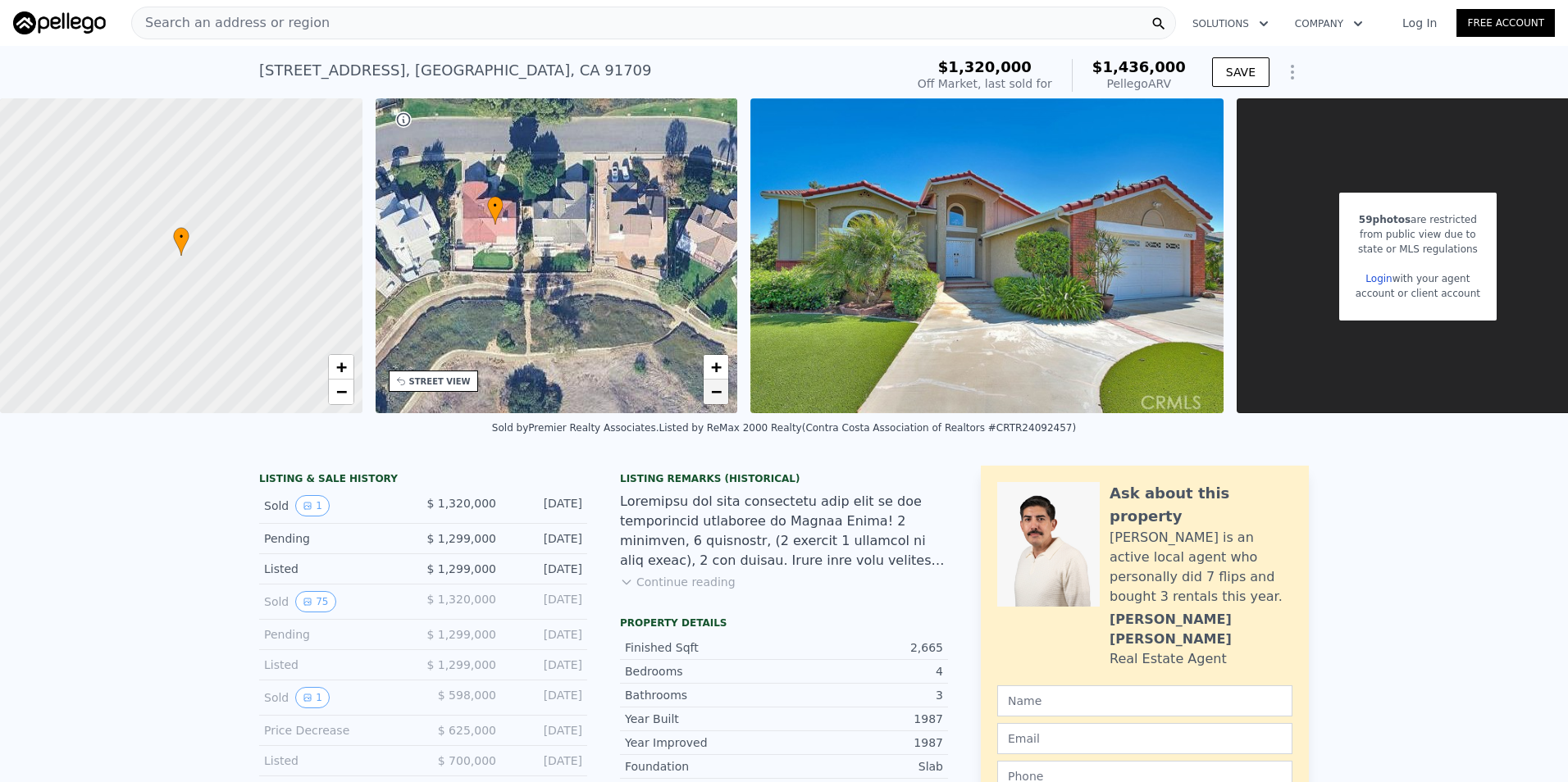
click at [707, 395] on link "−" at bounding box center [716, 392] width 25 height 25
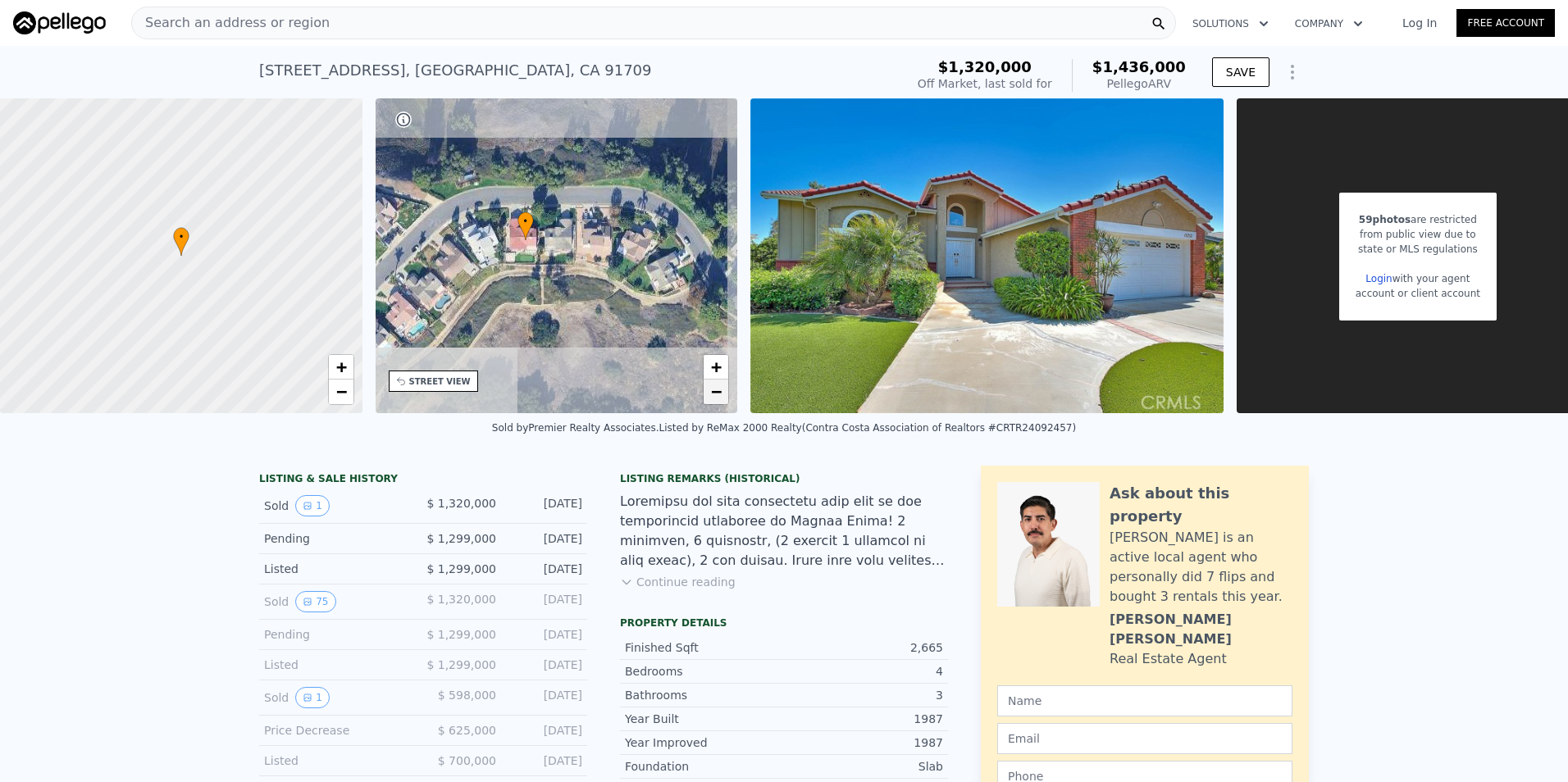
click at [707, 395] on link "−" at bounding box center [716, 392] width 25 height 25
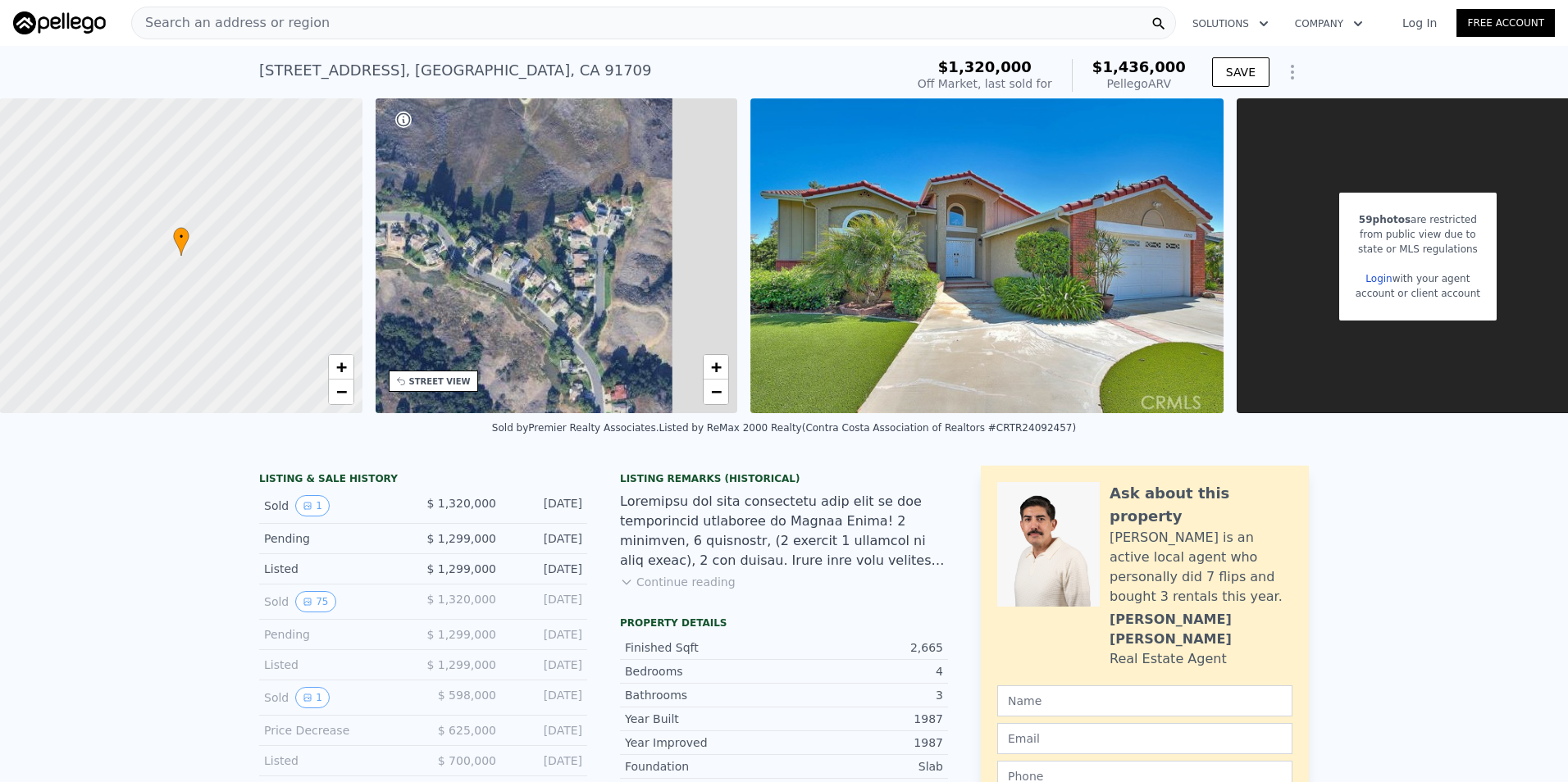
drag, startPoint x: 679, startPoint y: 345, endPoint x: 501, endPoint y: 335, distance: 178.3
click at [501, 335] on div "• + −" at bounding box center [557, 255] width 363 height 314
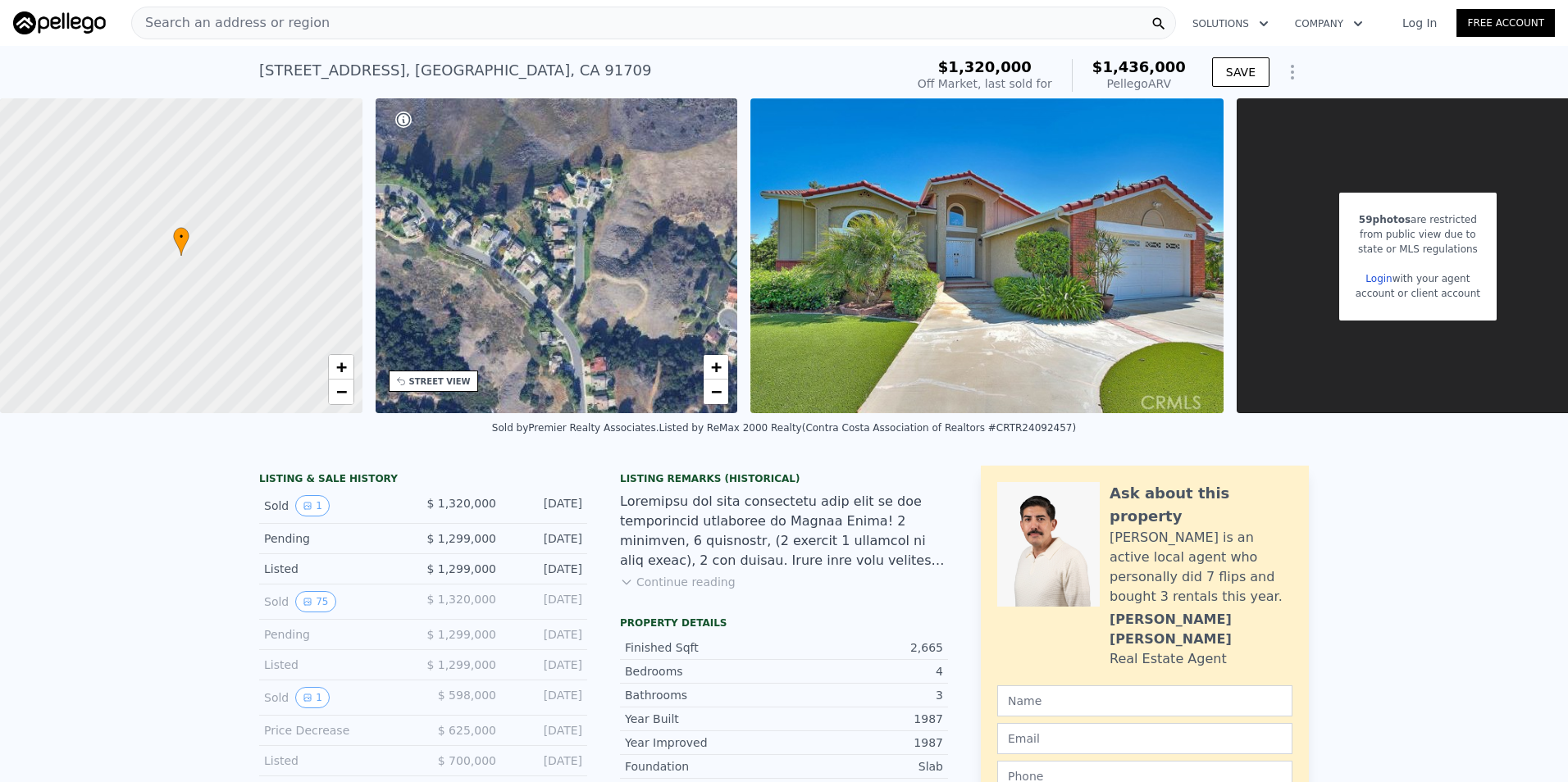
drag, startPoint x: 605, startPoint y: 348, endPoint x: 573, endPoint y: 310, distance: 49.7
click at [573, 310] on div "• + −" at bounding box center [557, 255] width 363 height 314
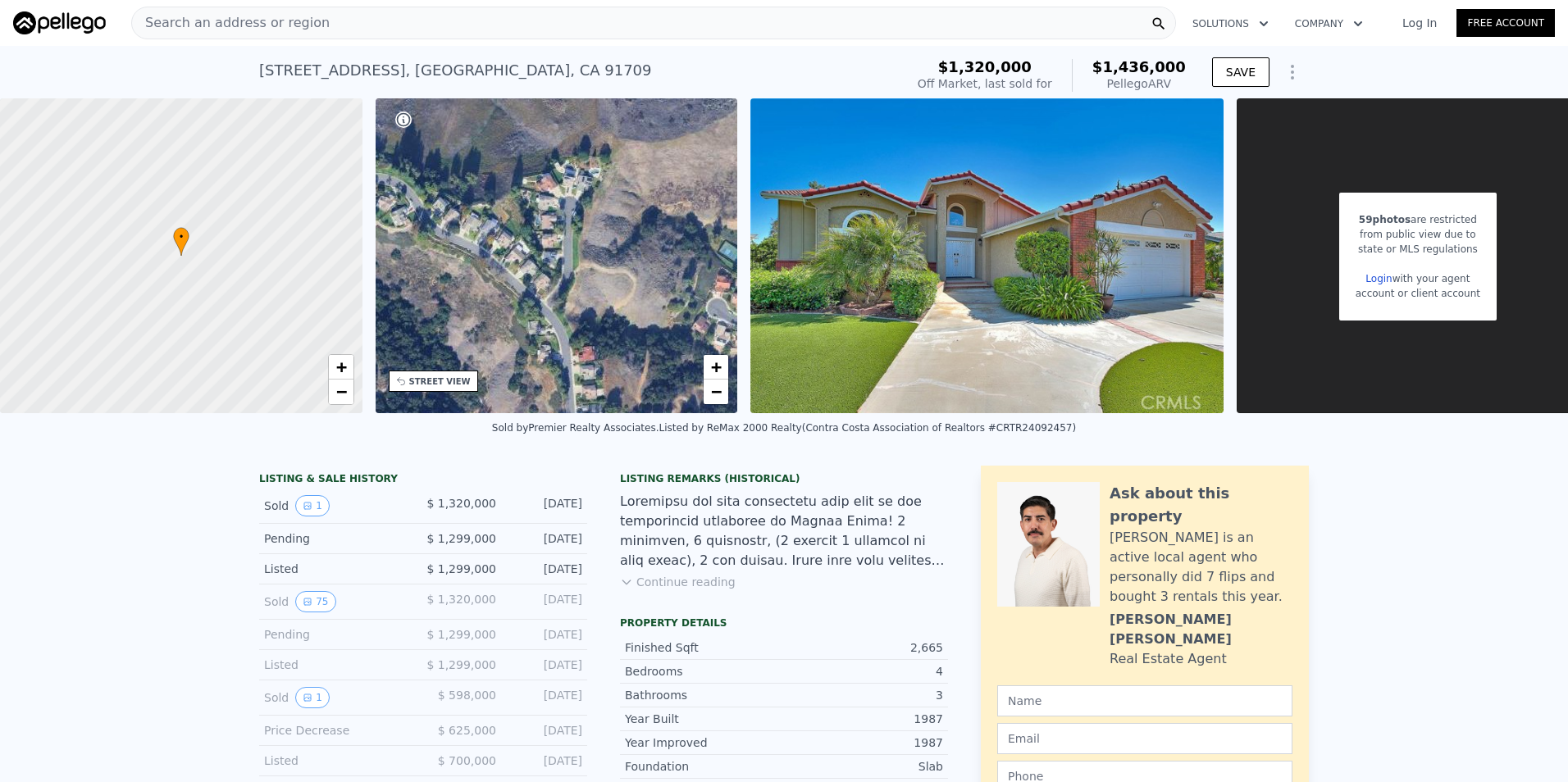
click at [587, 363] on div "• + −" at bounding box center [557, 255] width 363 height 314
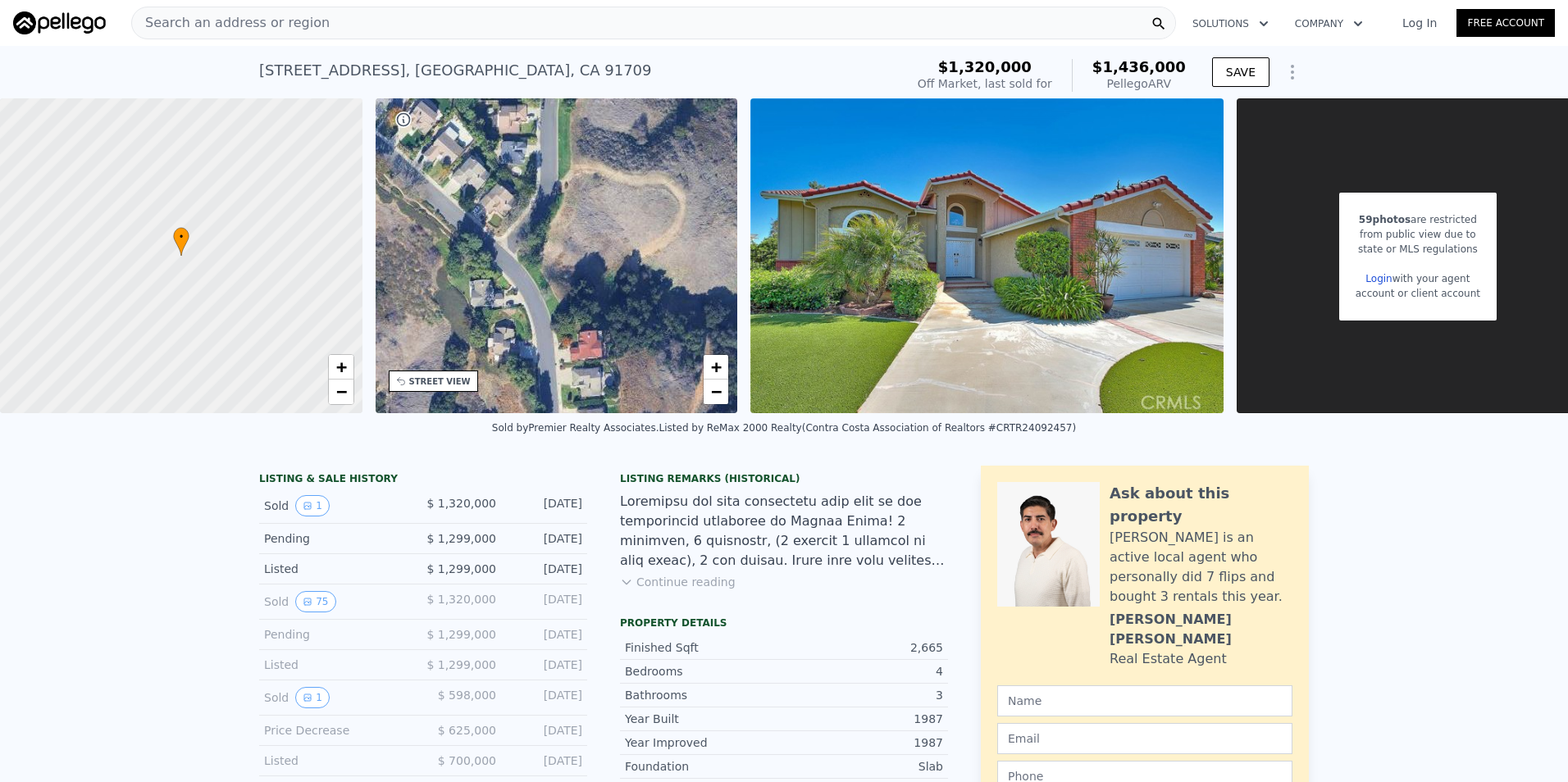
click at [594, 355] on div "• + −" at bounding box center [557, 255] width 363 height 314
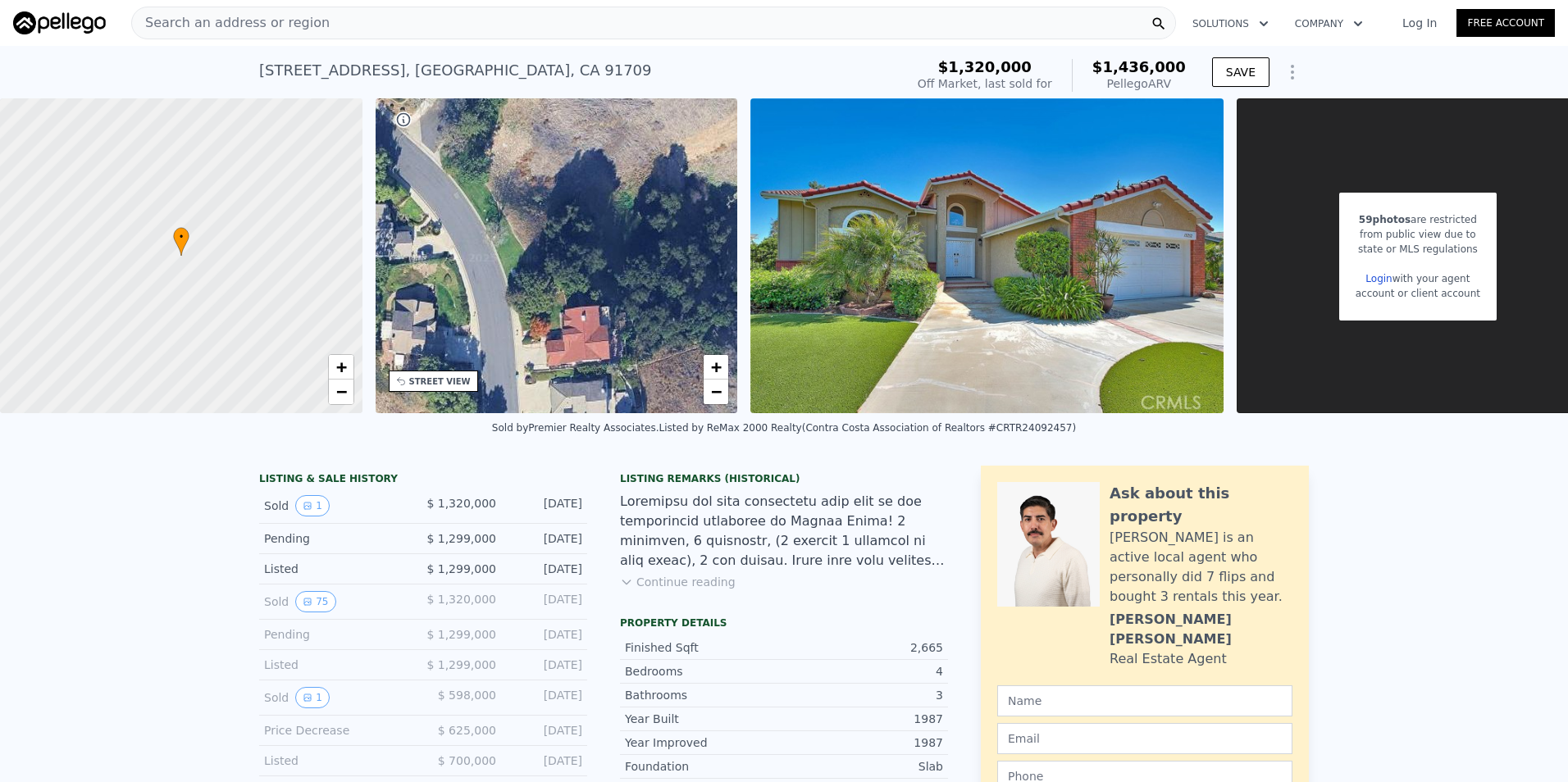
click at [594, 355] on div "• + −" at bounding box center [557, 255] width 363 height 314
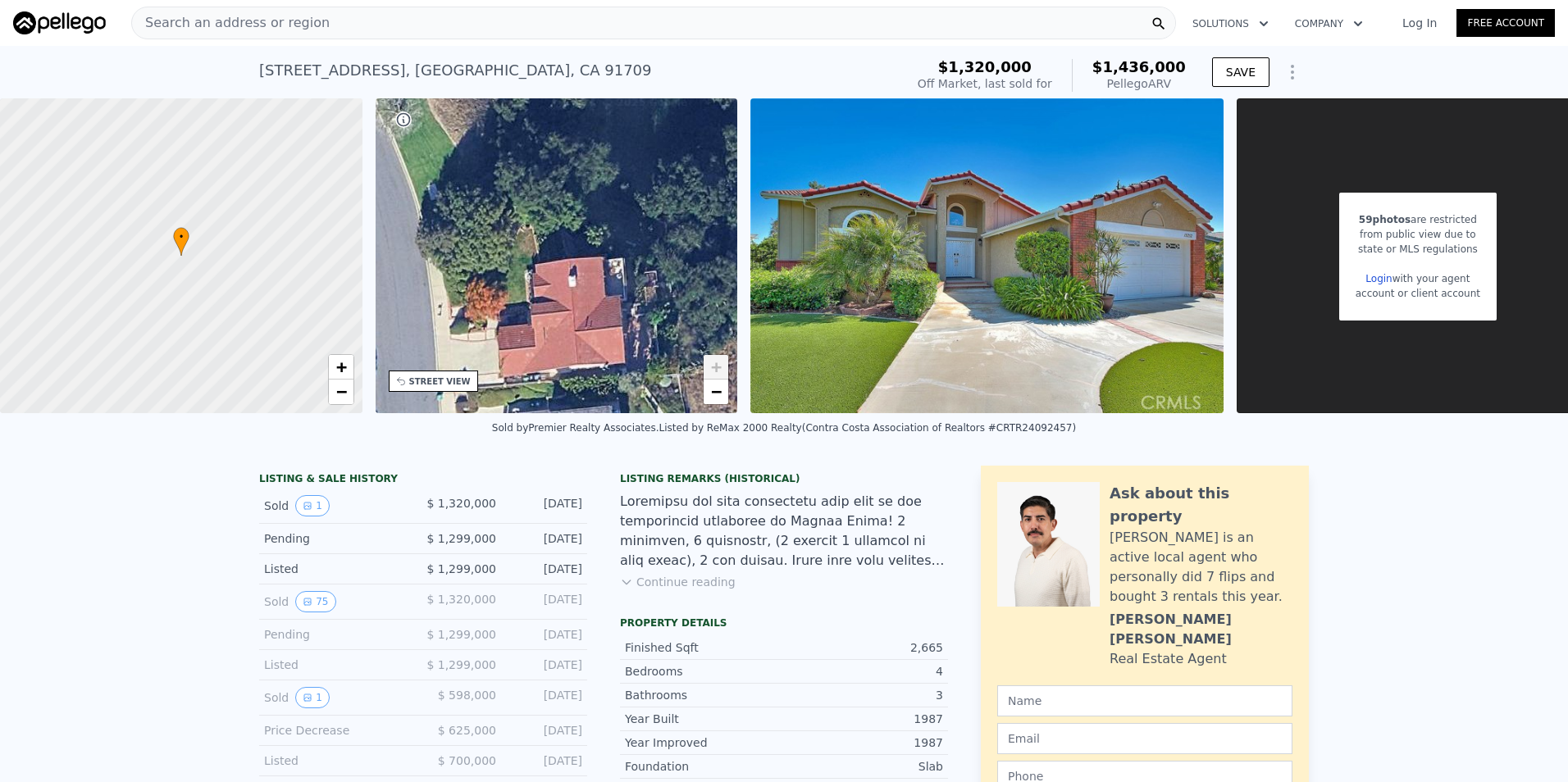
click at [580, 330] on div "• + −" at bounding box center [557, 255] width 363 height 314
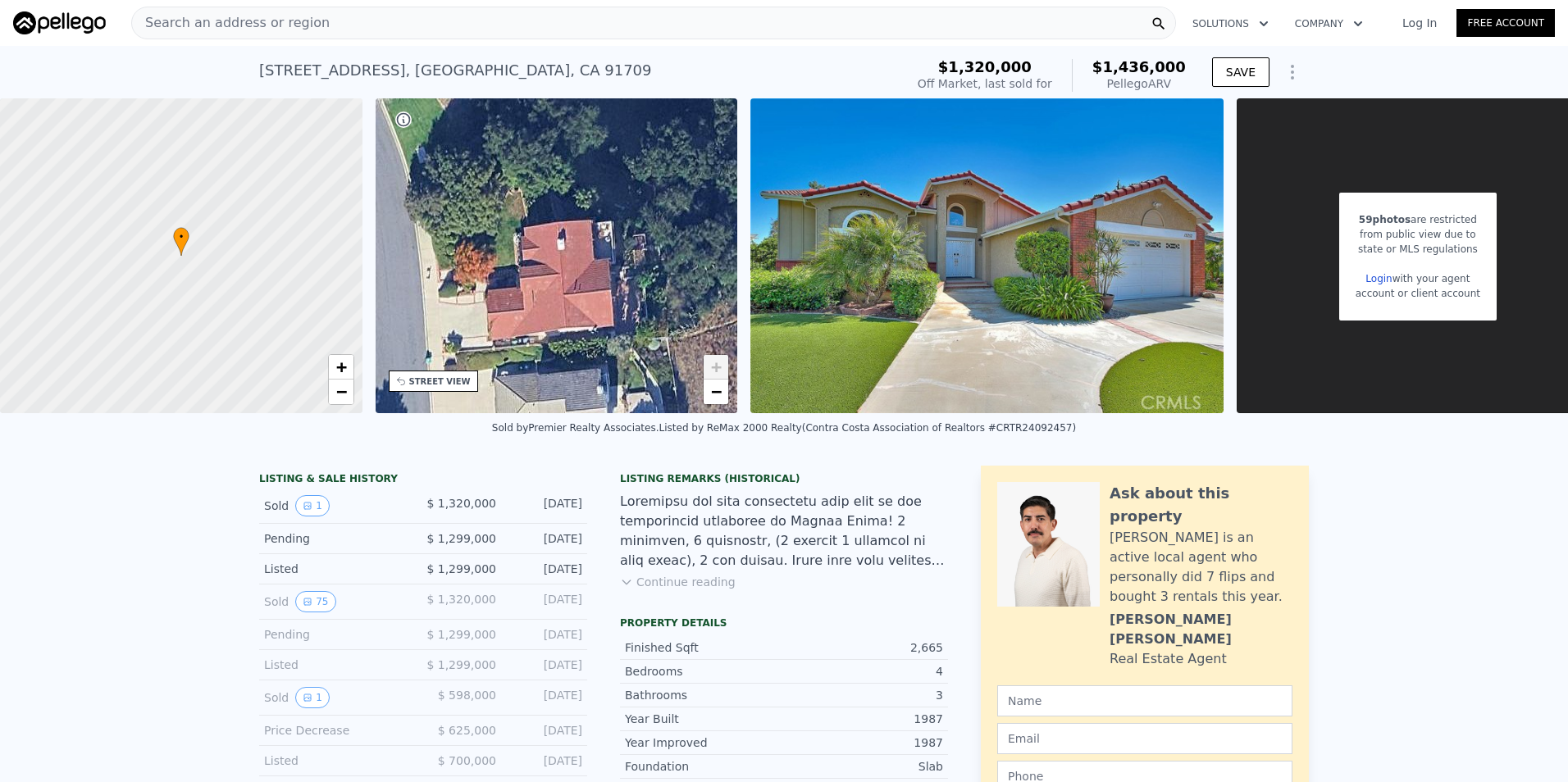
click at [535, 278] on div "• + −" at bounding box center [557, 255] width 363 height 314
click at [538, 276] on div "• + −" at bounding box center [557, 255] width 363 height 314
click at [539, 276] on div "• + −" at bounding box center [557, 255] width 363 height 314
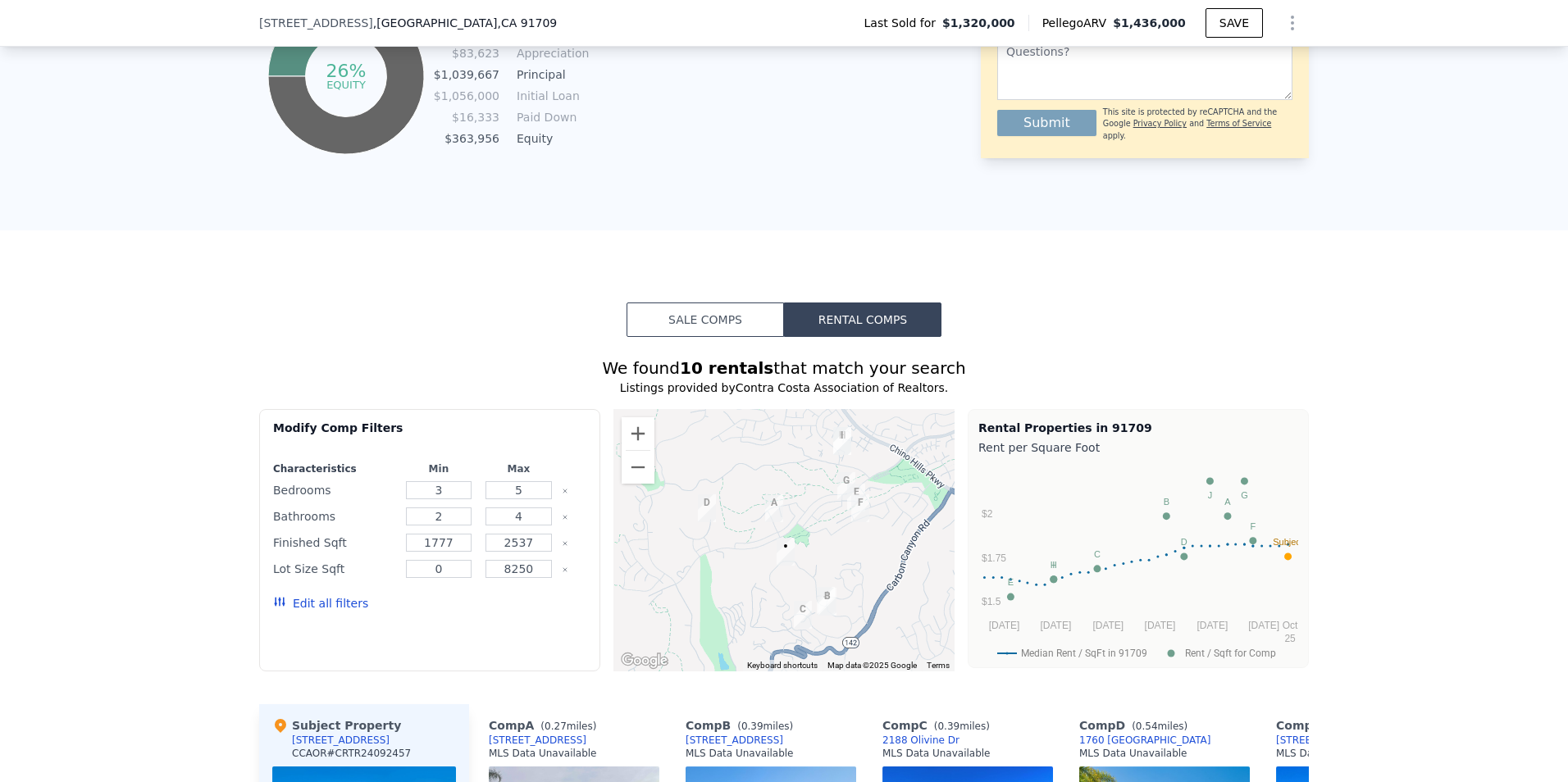
scroll to position [1470, 0]
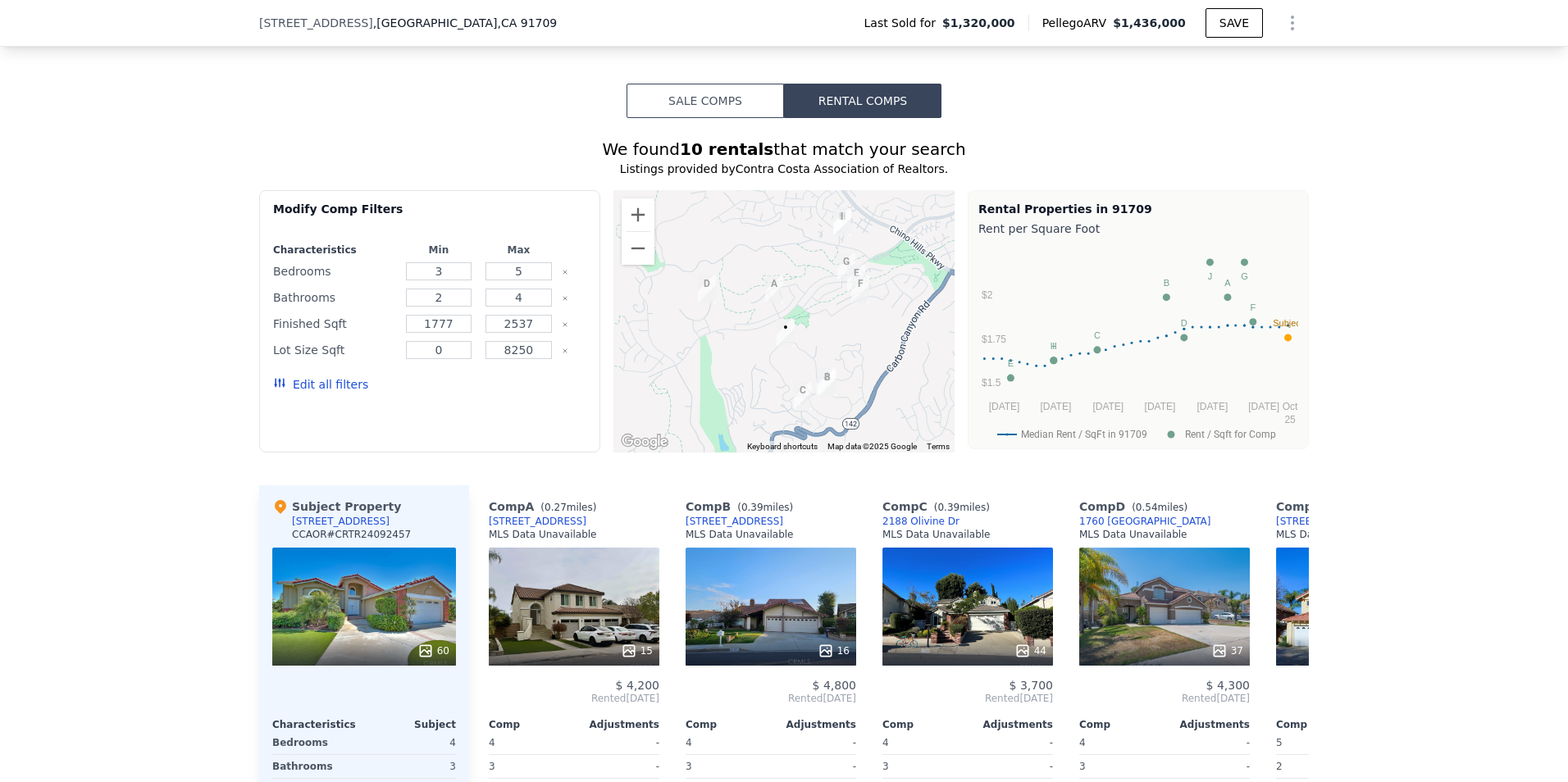
click at [728, 115] on button "Sale Comps" at bounding box center [705, 101] width 158 height 34
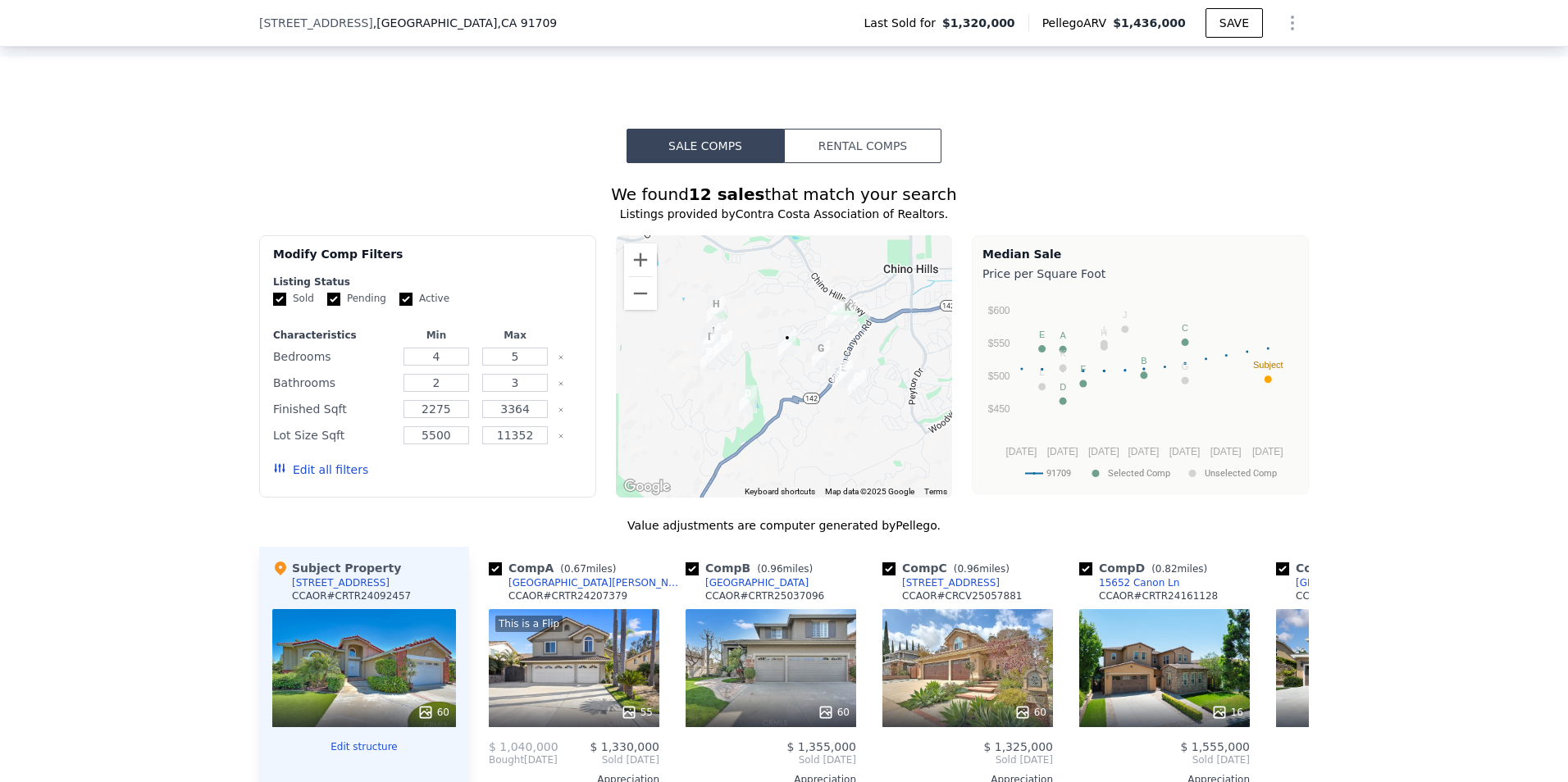
scroll to position [1388, 0]
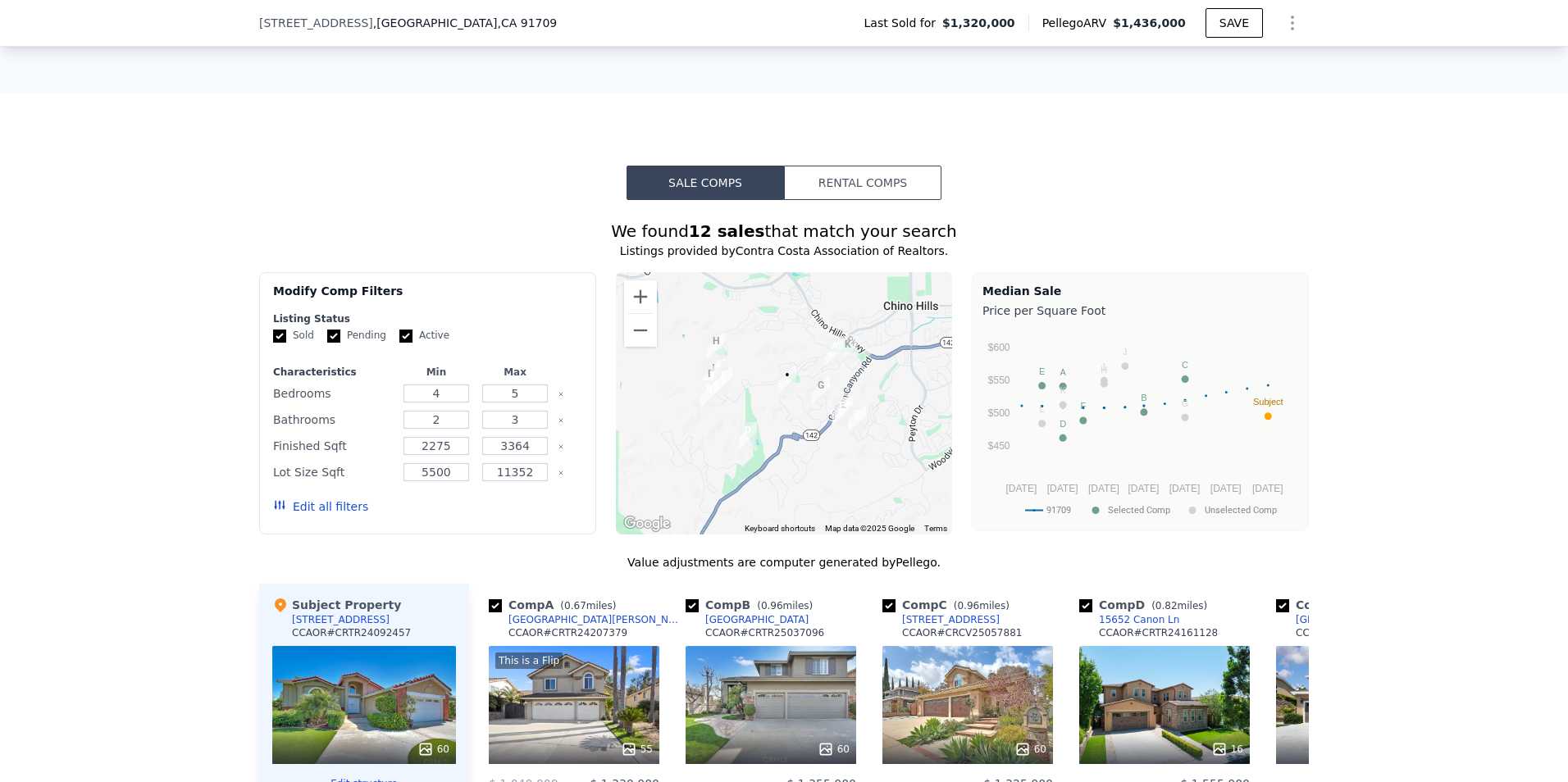
click at [813, 398] on img "2576 Turquoise Cir" at bounding box center [821, 390] width 31 height 41
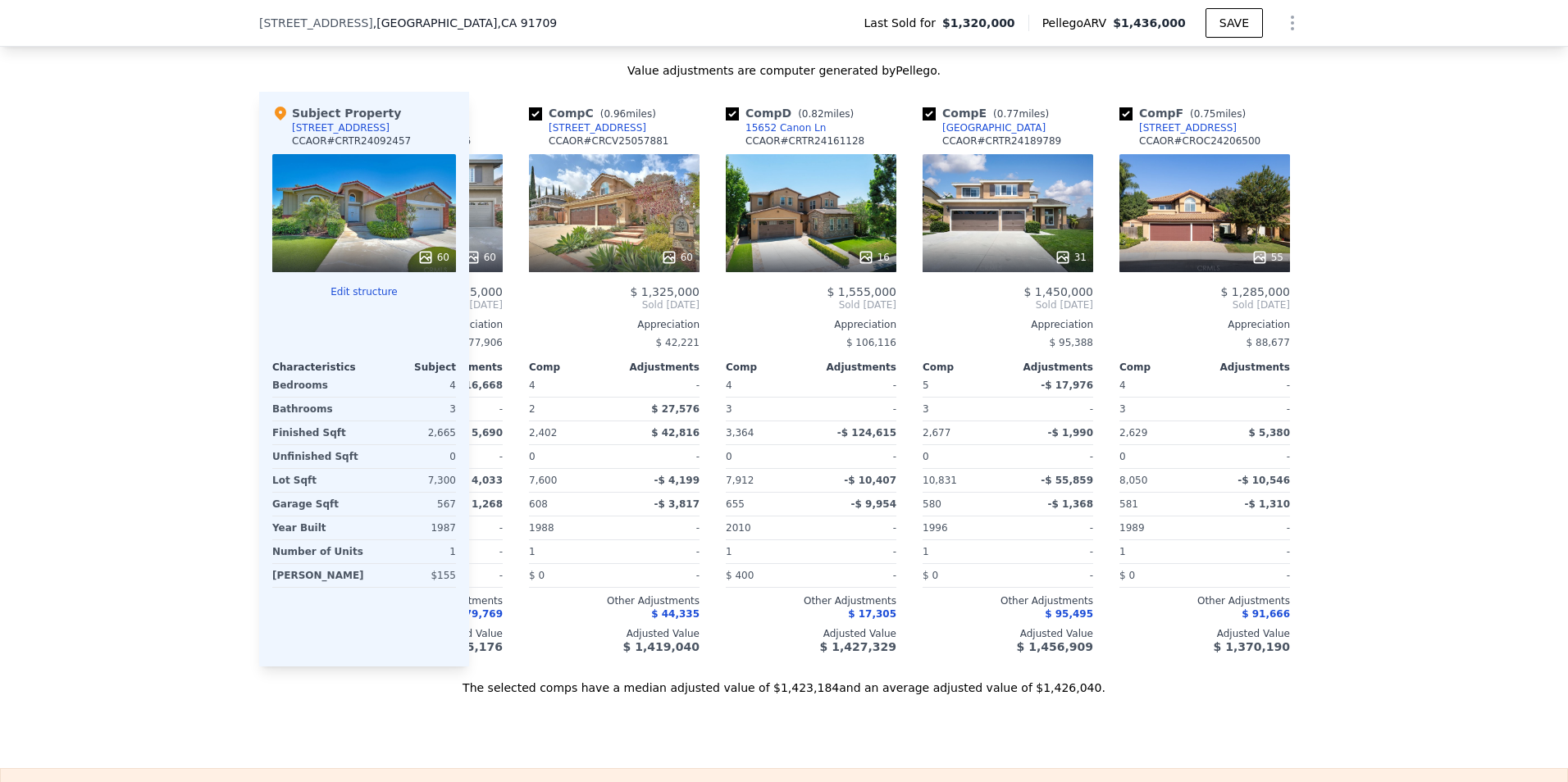
scroll to position [0, 0]
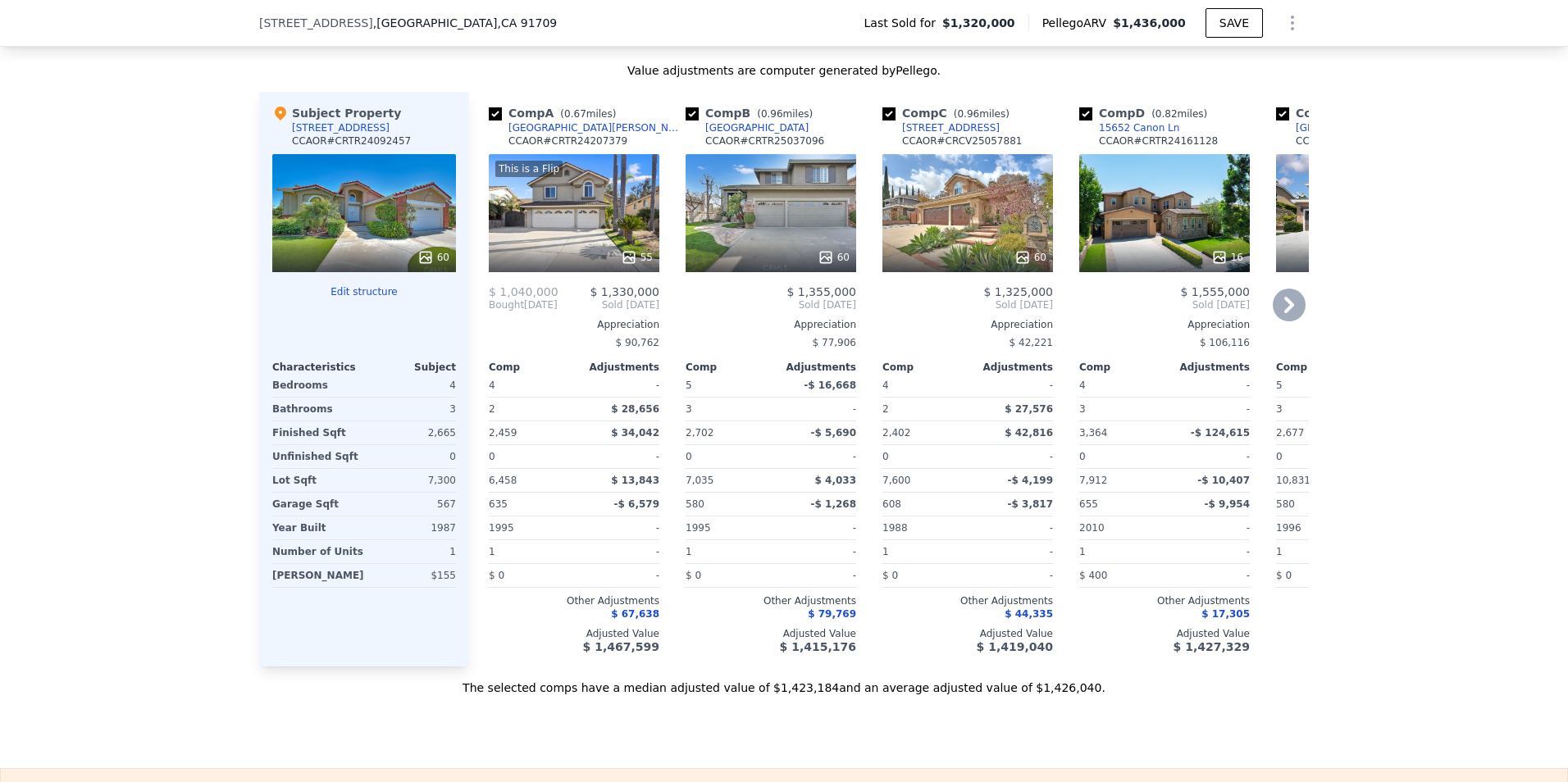
click at [563, 264] on div "55" at bounding box center [574, 257] width 157 height 16
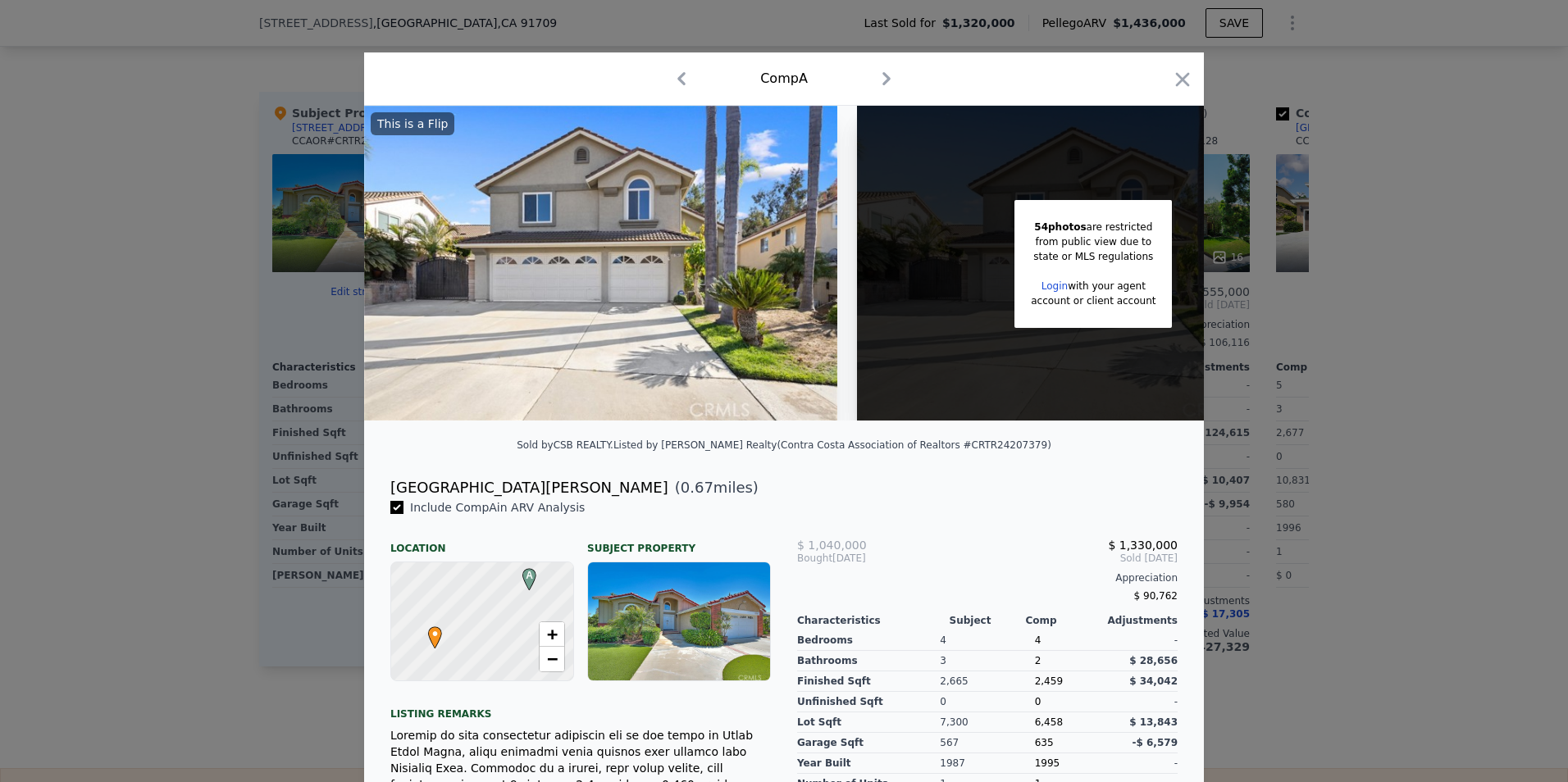
drag, startPoint x: 748, startPoint y: 226, endPoint x: 683, endPoint y: 209, distance: 67.2
click at [747, 226] on img at bounding box center [600, 263] width 473 height 314
click at [407, 126] on div "This is a Flip" at bounding box center [412, 124] width 84 height 23
click at [876, 72] on icon "button" at bounding box center [887, 78] width 26 height 26
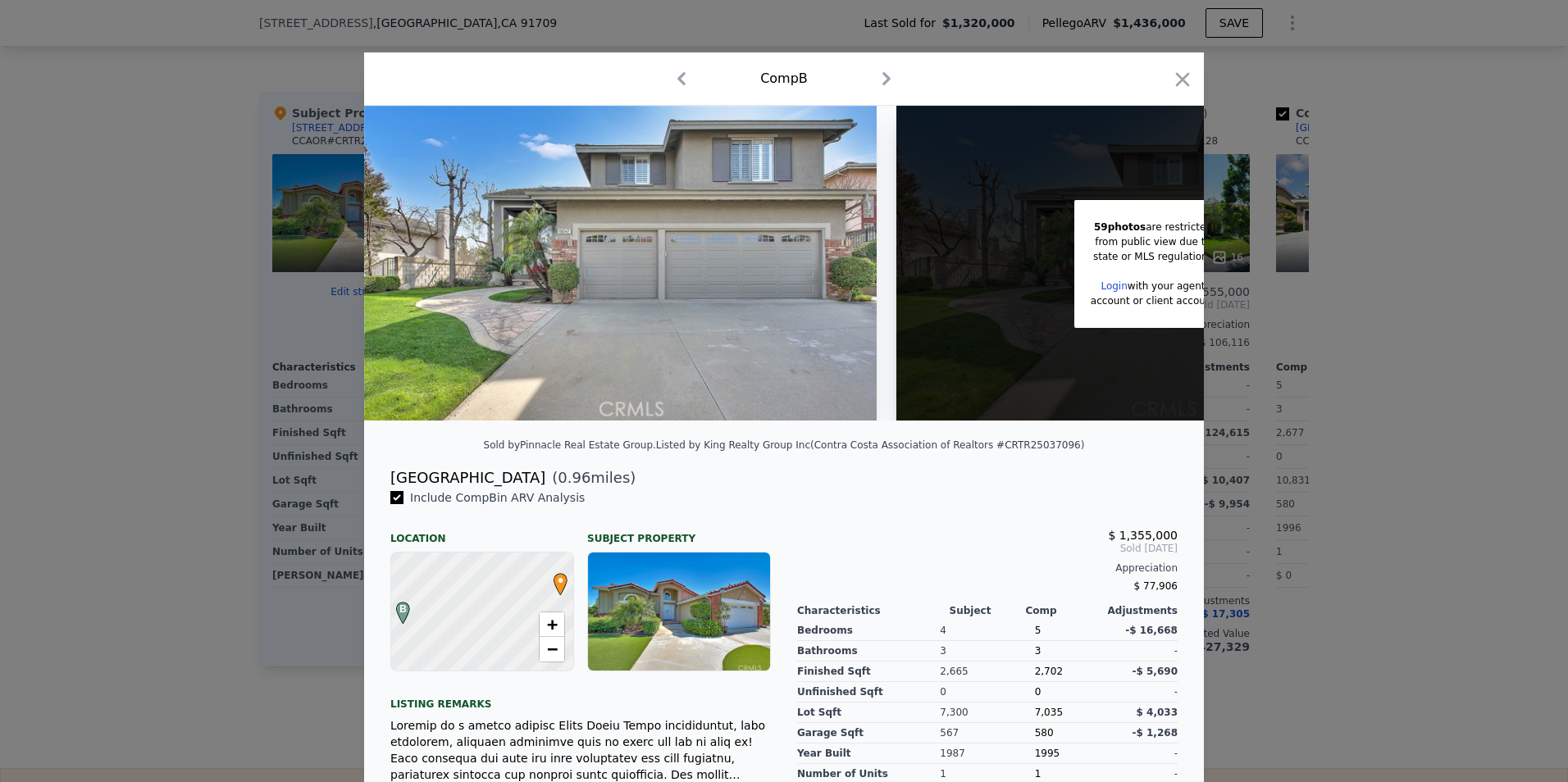
click at [677, 77] on icon "button" at bounding box center [681, 78] width 9 height 13
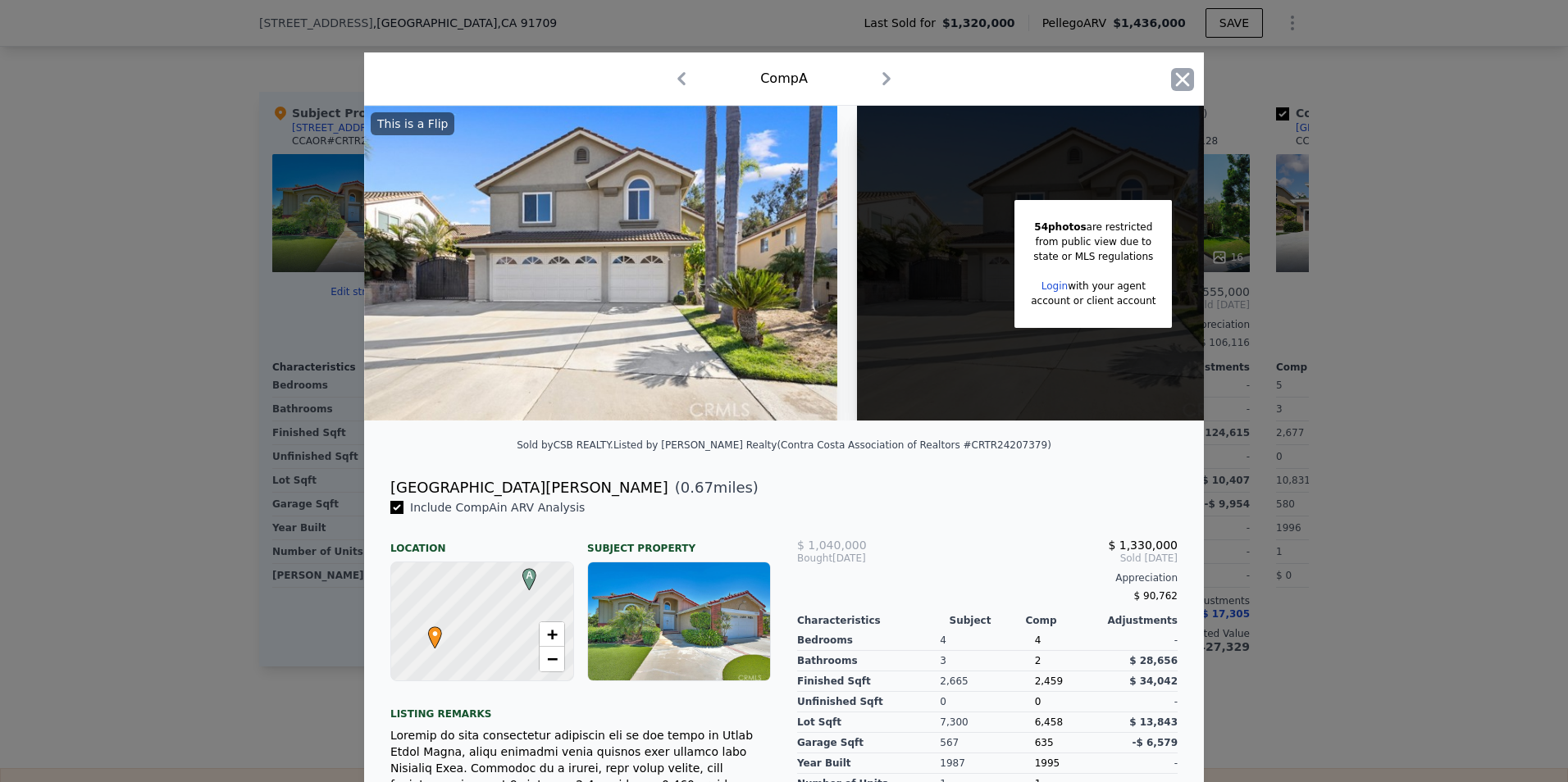
click at [1171, 82] on icon "button" at bounding box center [1183, 79] width 23 height 23
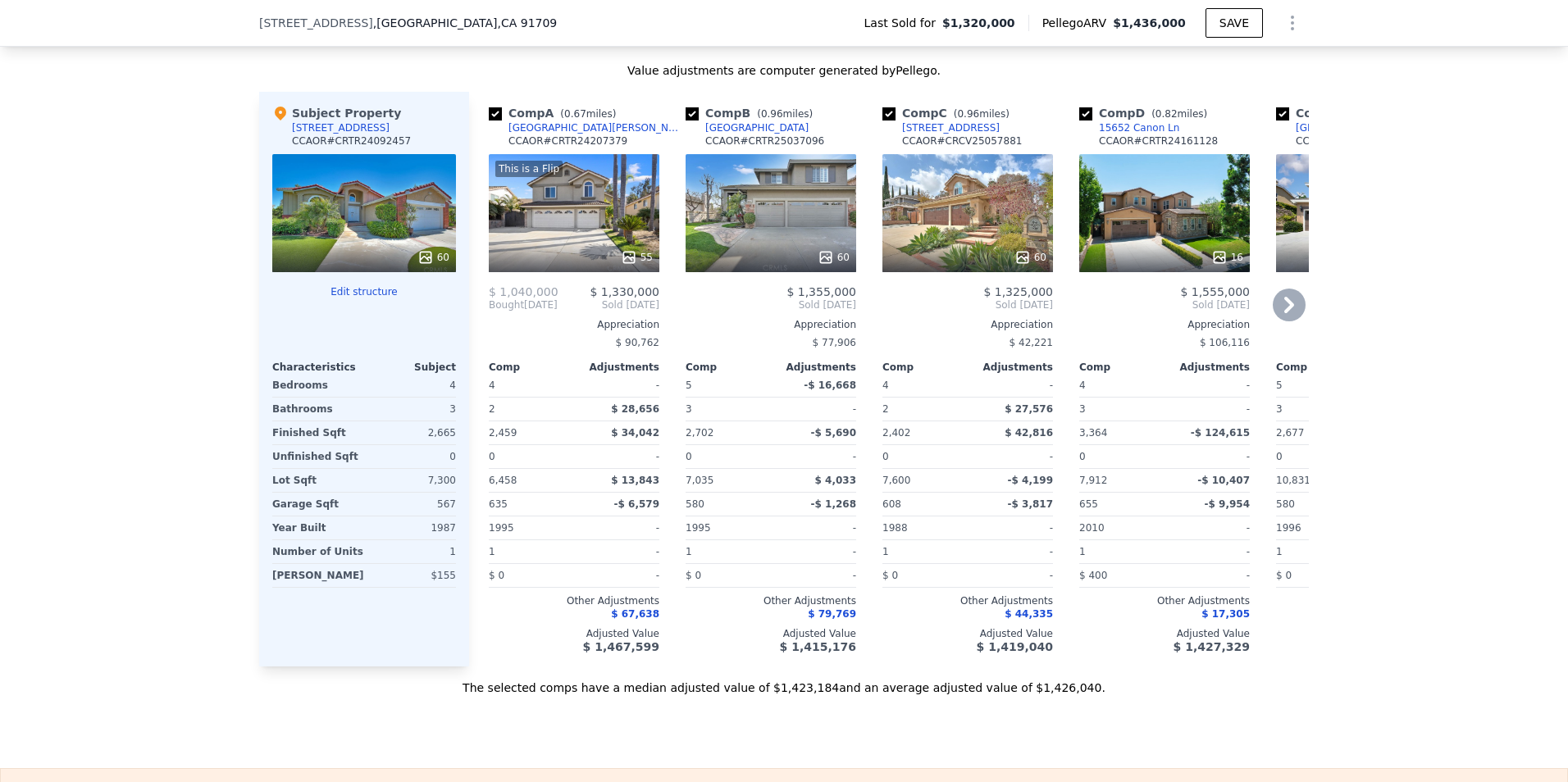
click at [526, 312] on div "Bought [DATE]" at bounding box center [522, 305] width 69 height 13
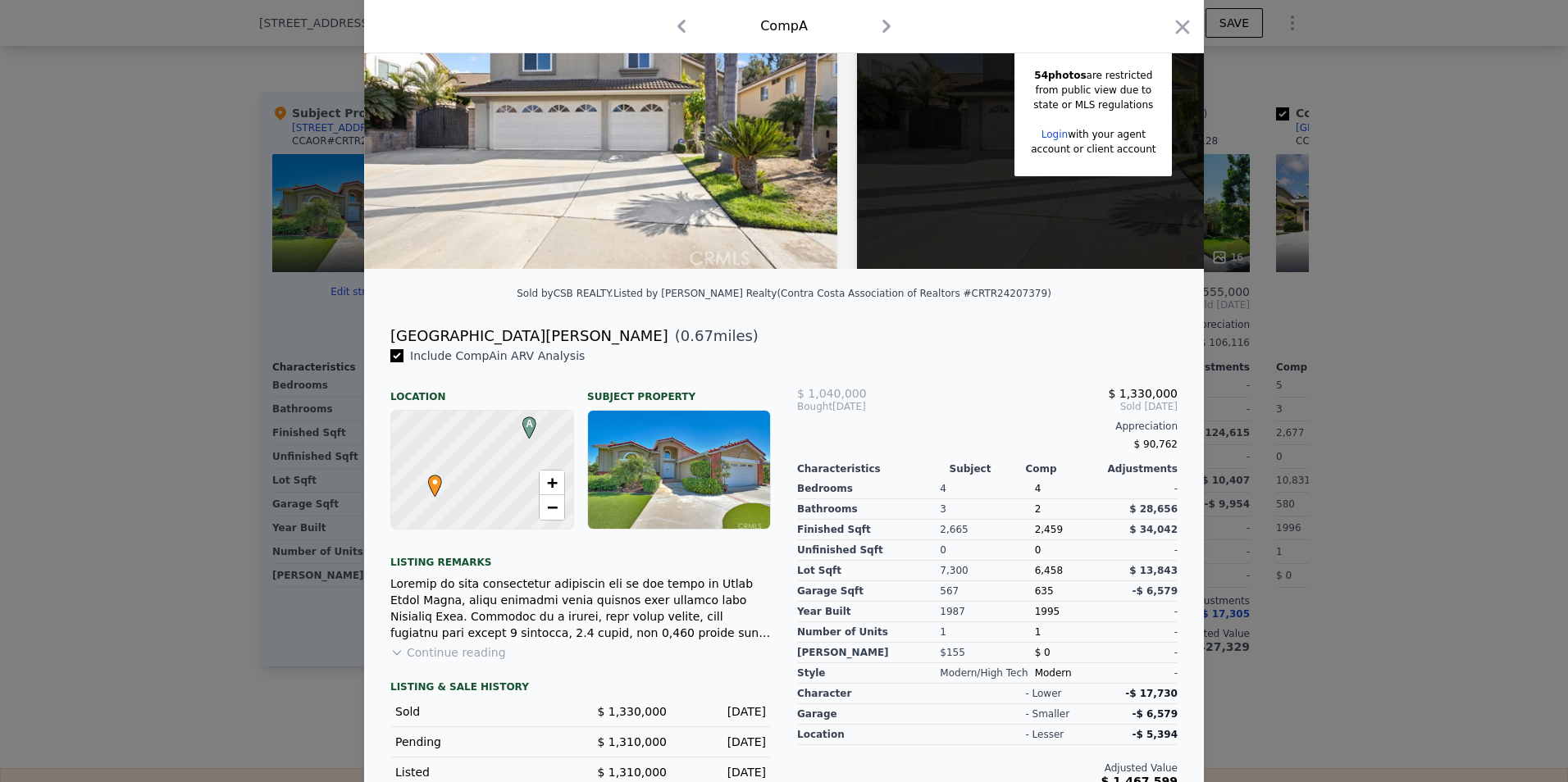
scroll to position [208, 0]
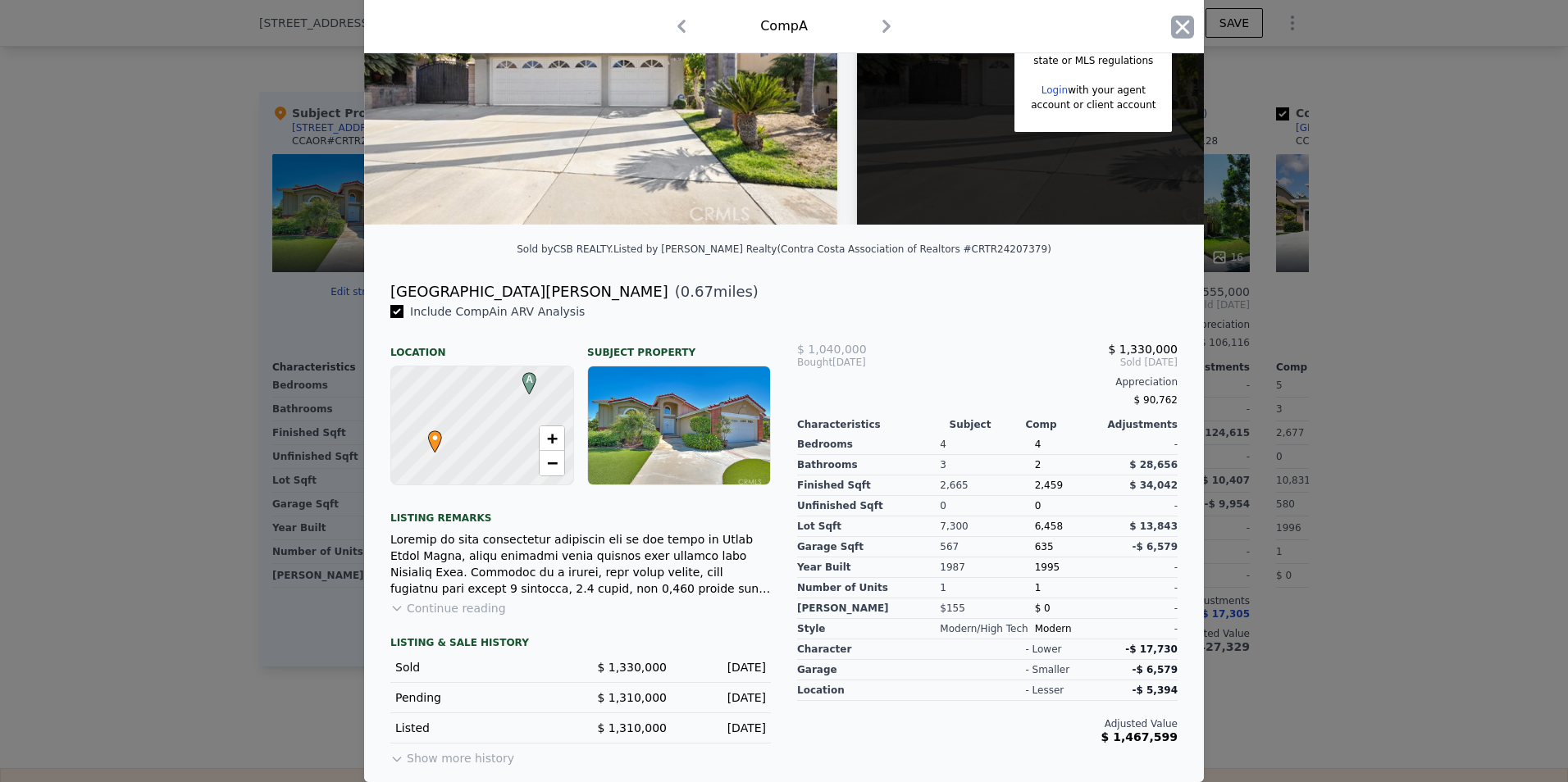
click at [1181, 28] on icon "button" at bounding box center [1183, 26] width 23 height 23
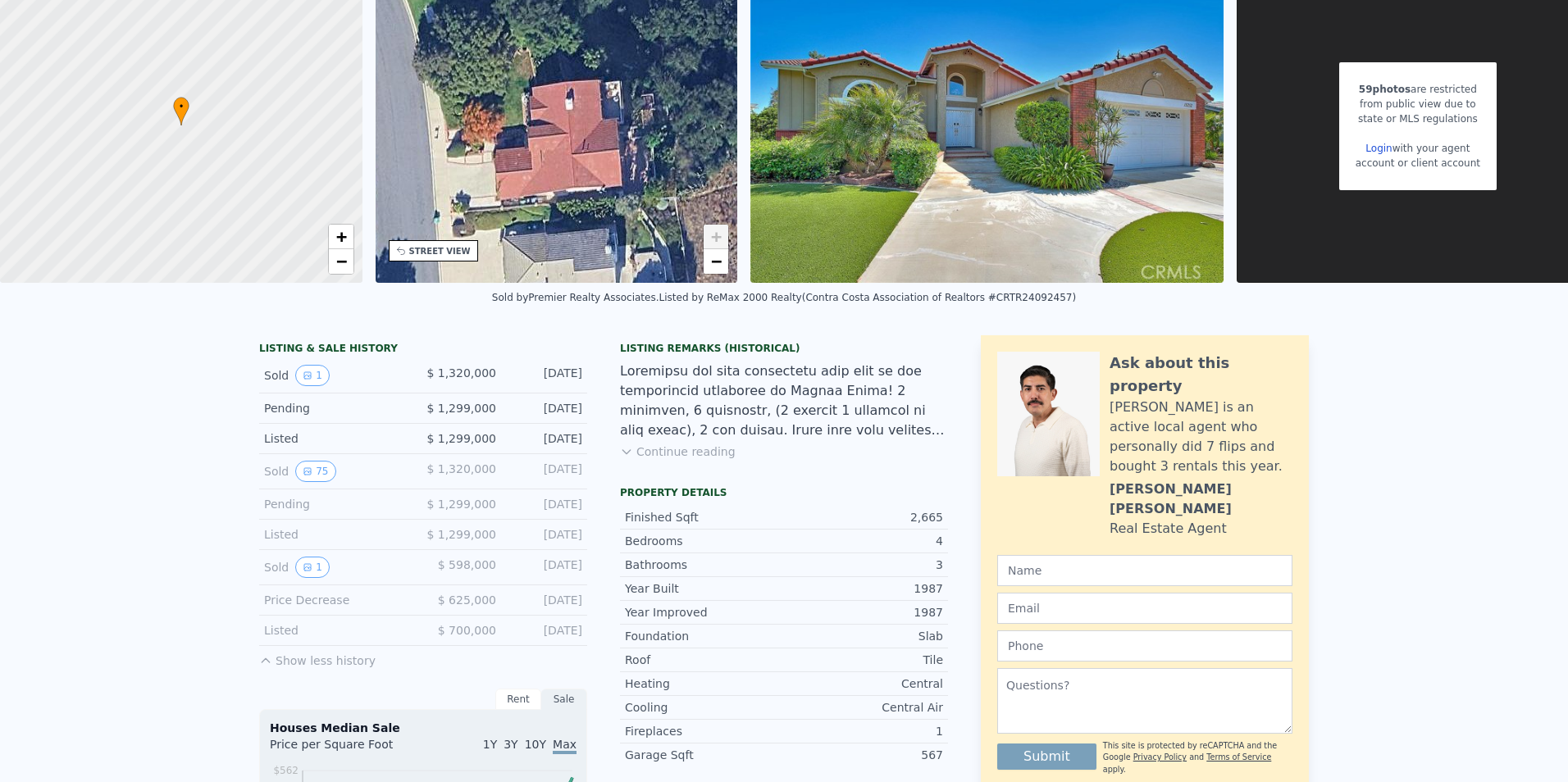
scroll to position [6, 0]
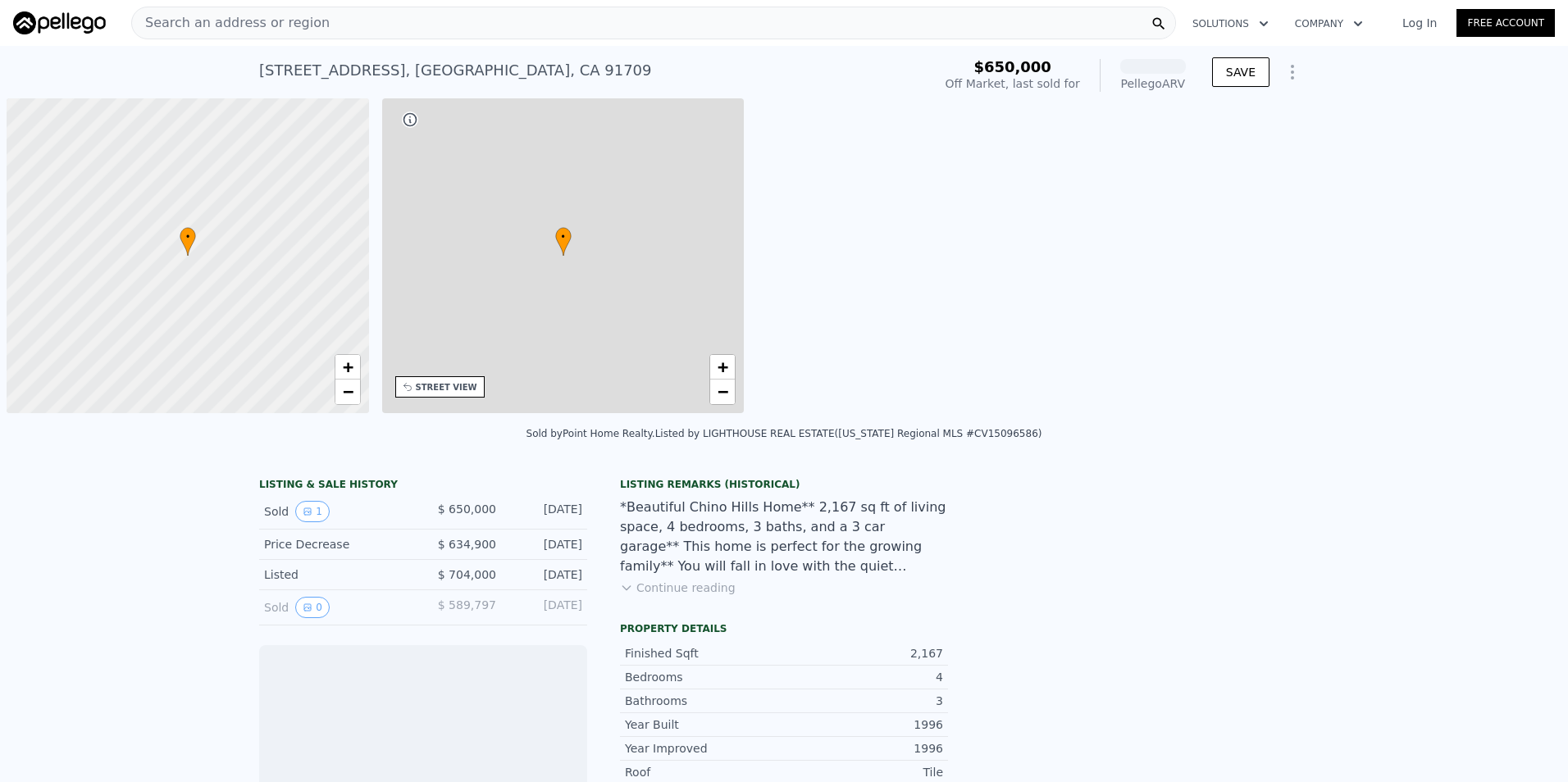
scroll to position [0, 7]
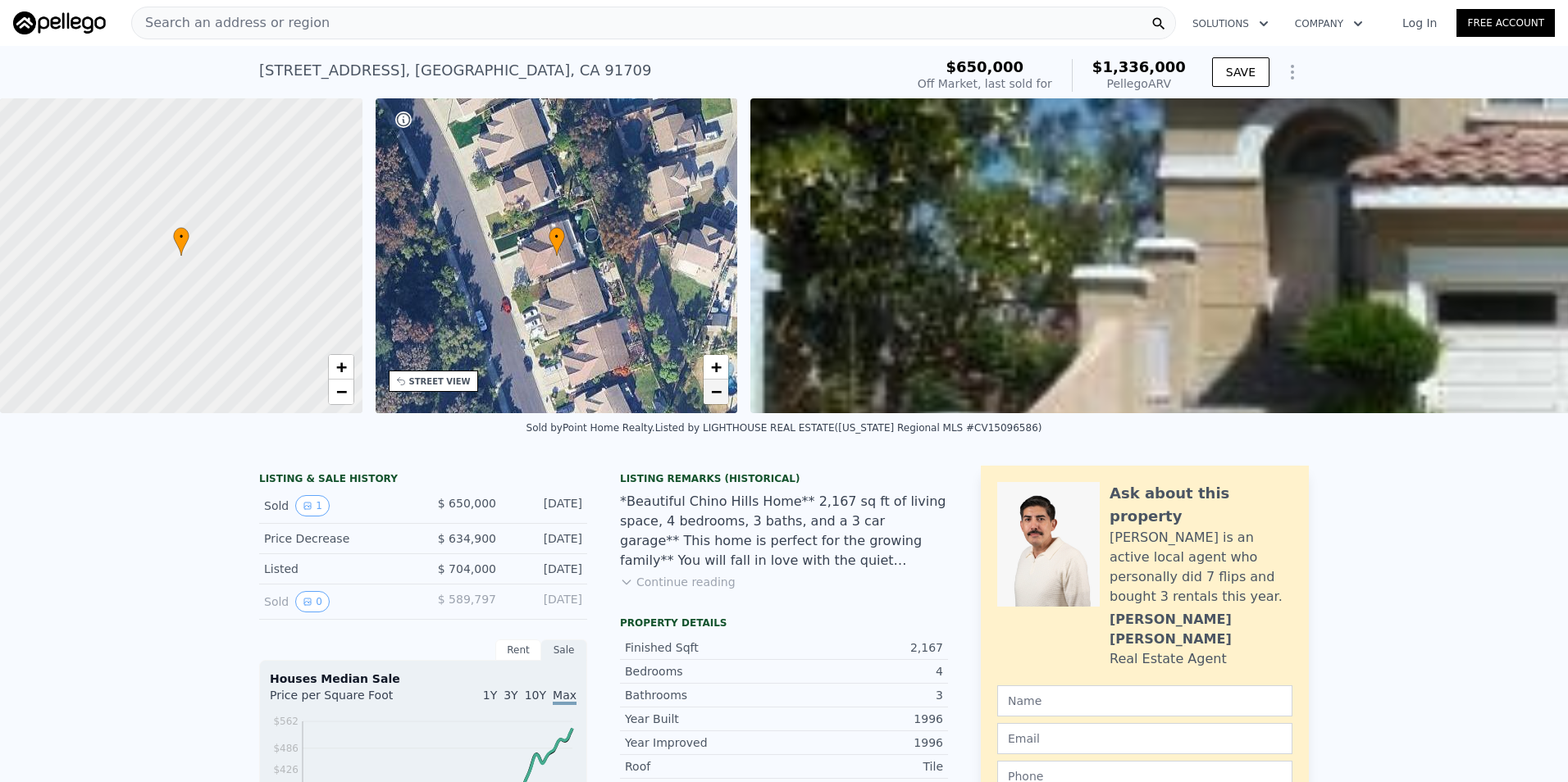
click at [716, 401] on link "−" at bounding box center [716, 392] width 25 height 25
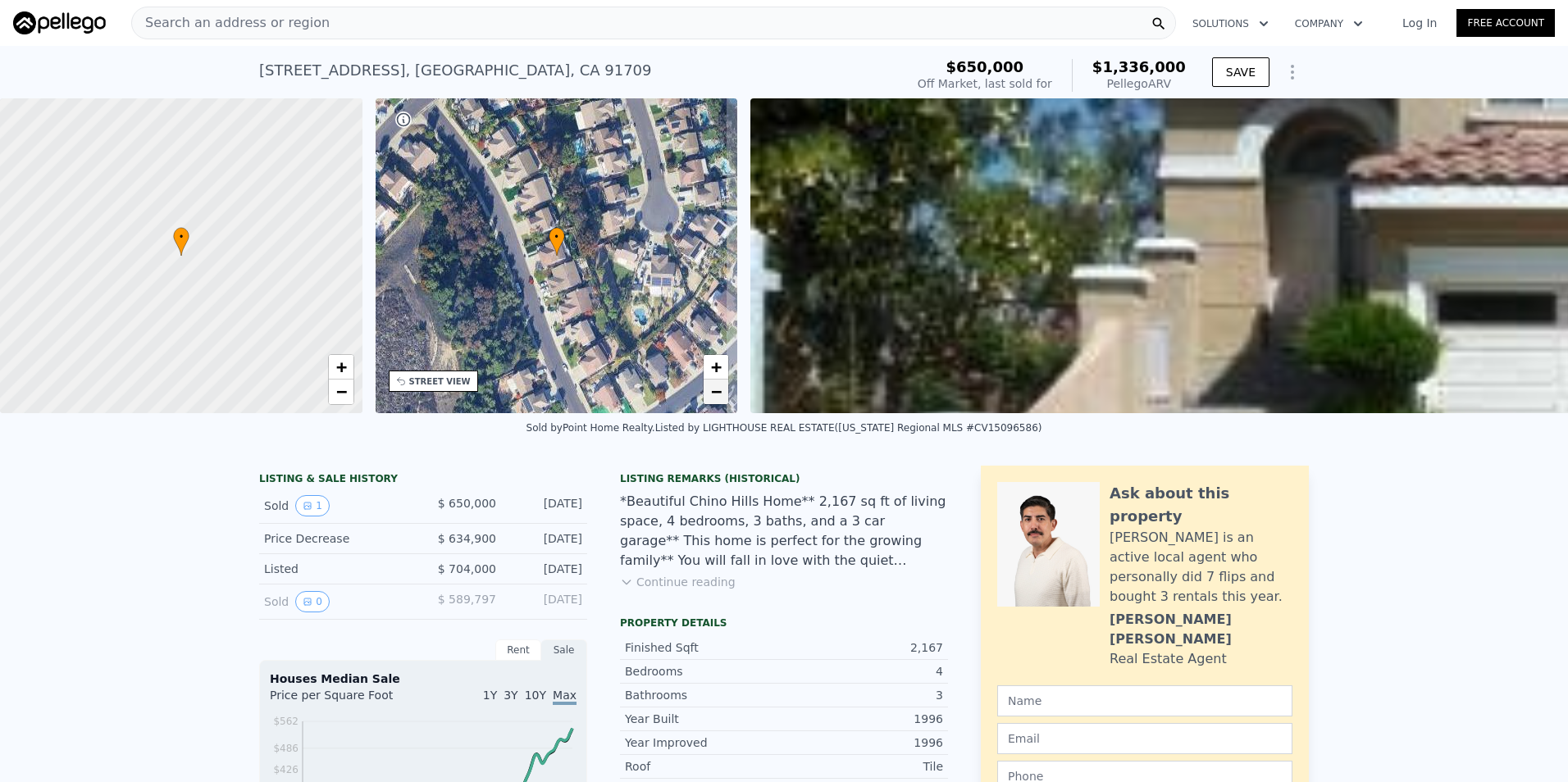
click at [716, 401] on link "−" at bounding box center [716, 392] width 25 height 25
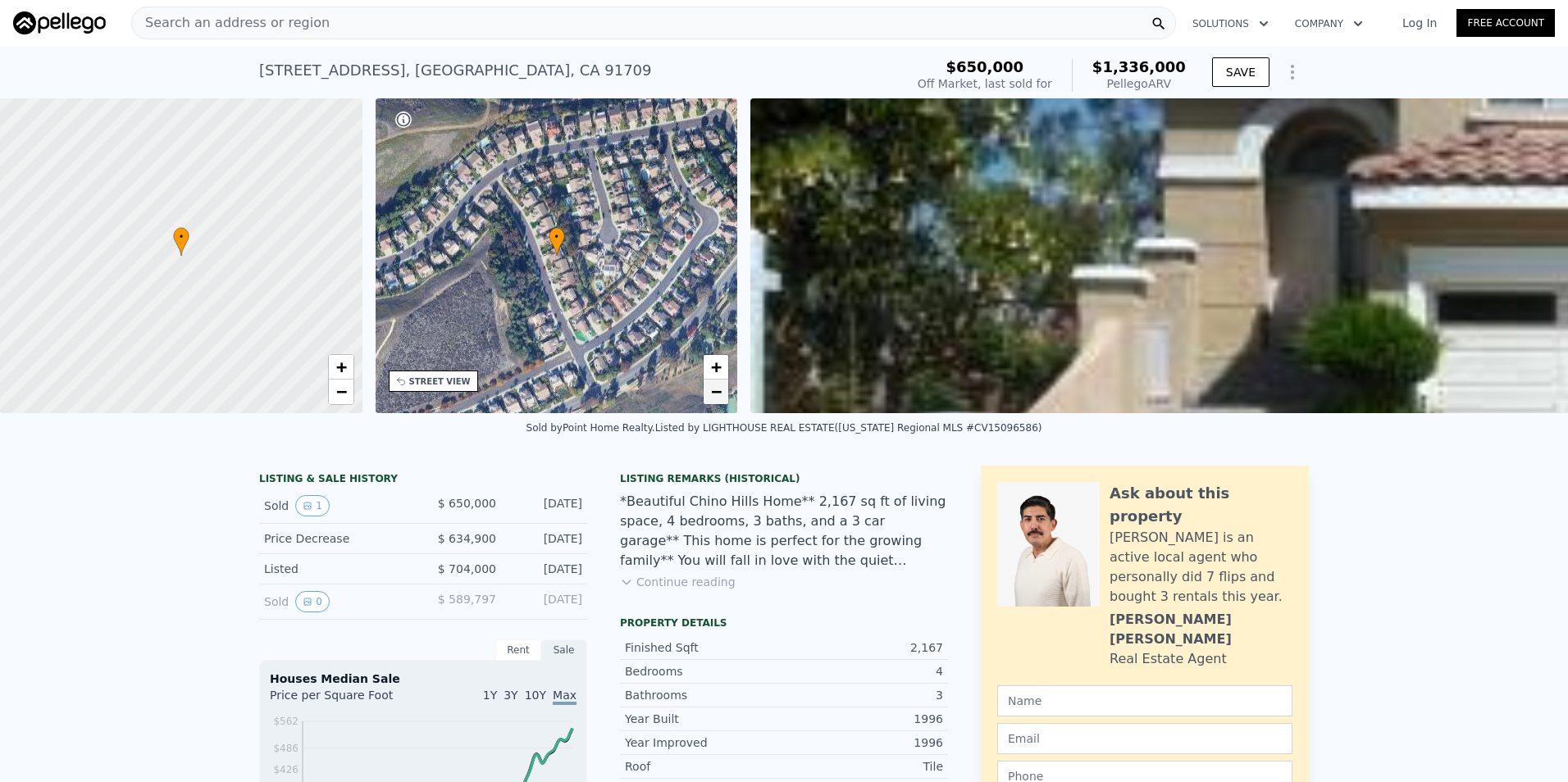
click at [716, 401] on link "−" at bounding box center [716, 392] width 25 height 25
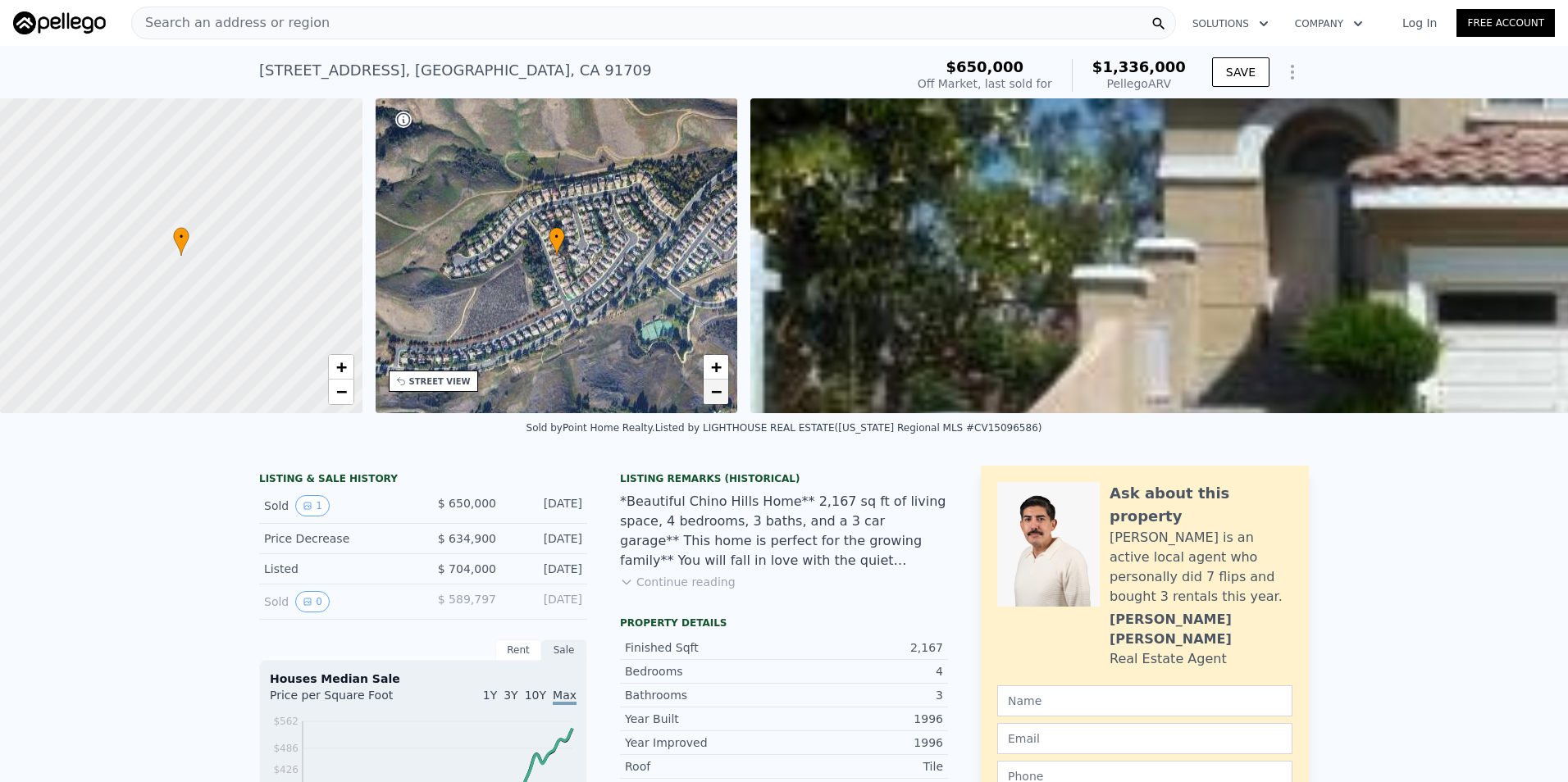
click at [716, 401] on link "−" at bounding box center [716, 392] width 25 height 25
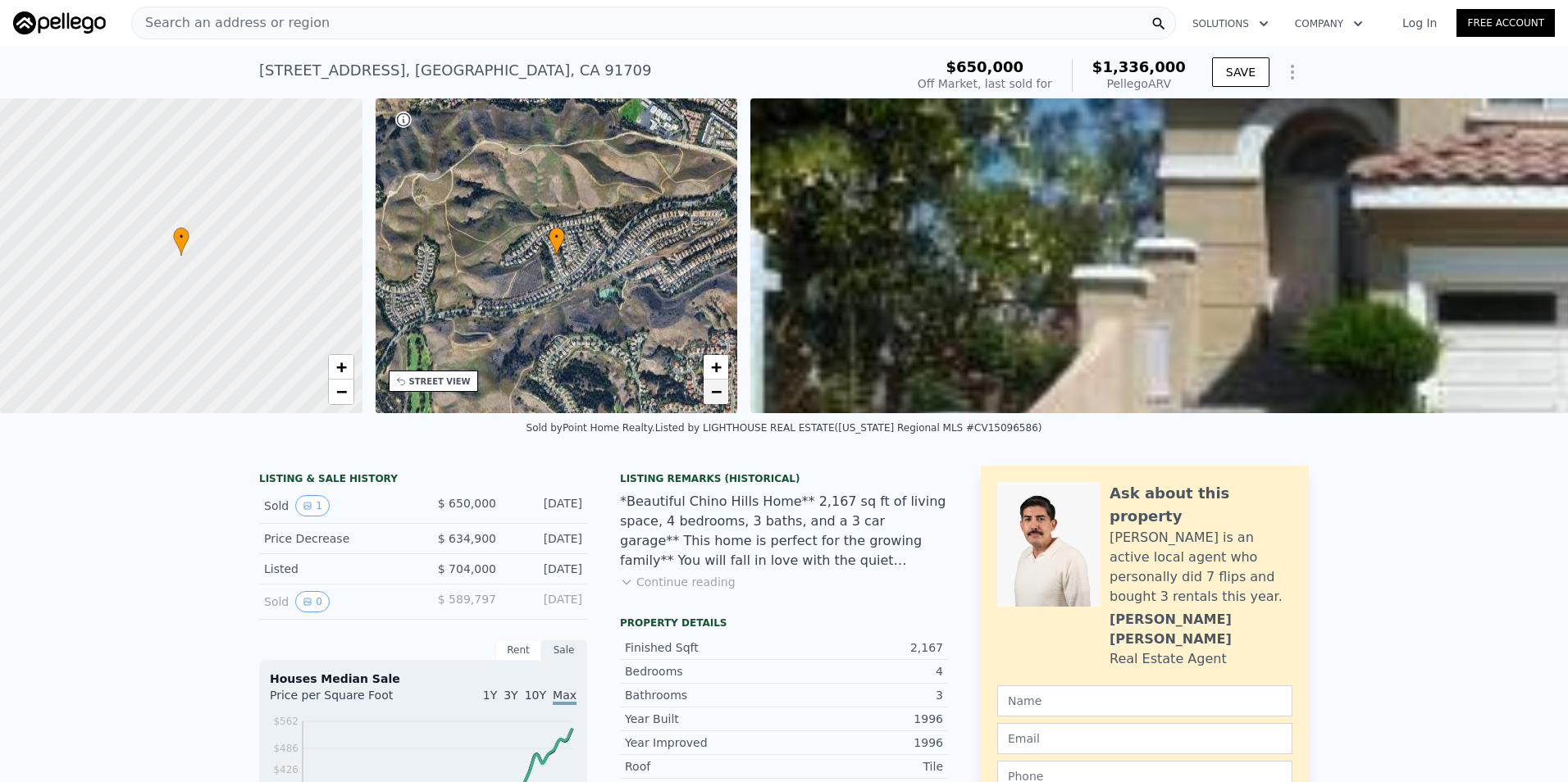
click at [716, 401] on link "−" at bounding box center [716, 392] width 25 height 25
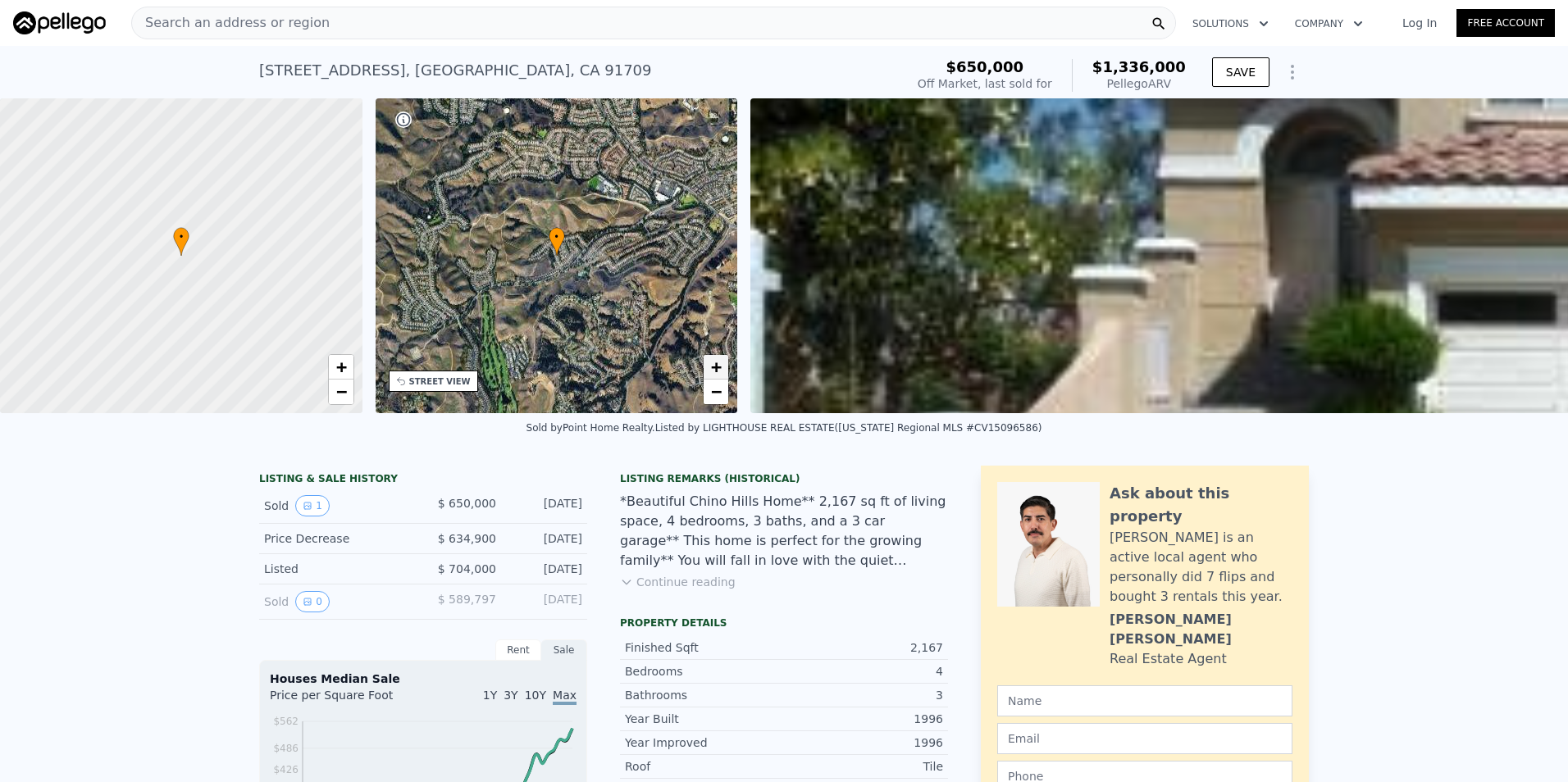
click at [708, 365] on link "+" at bounding box center [716, 367] width 25 height 25
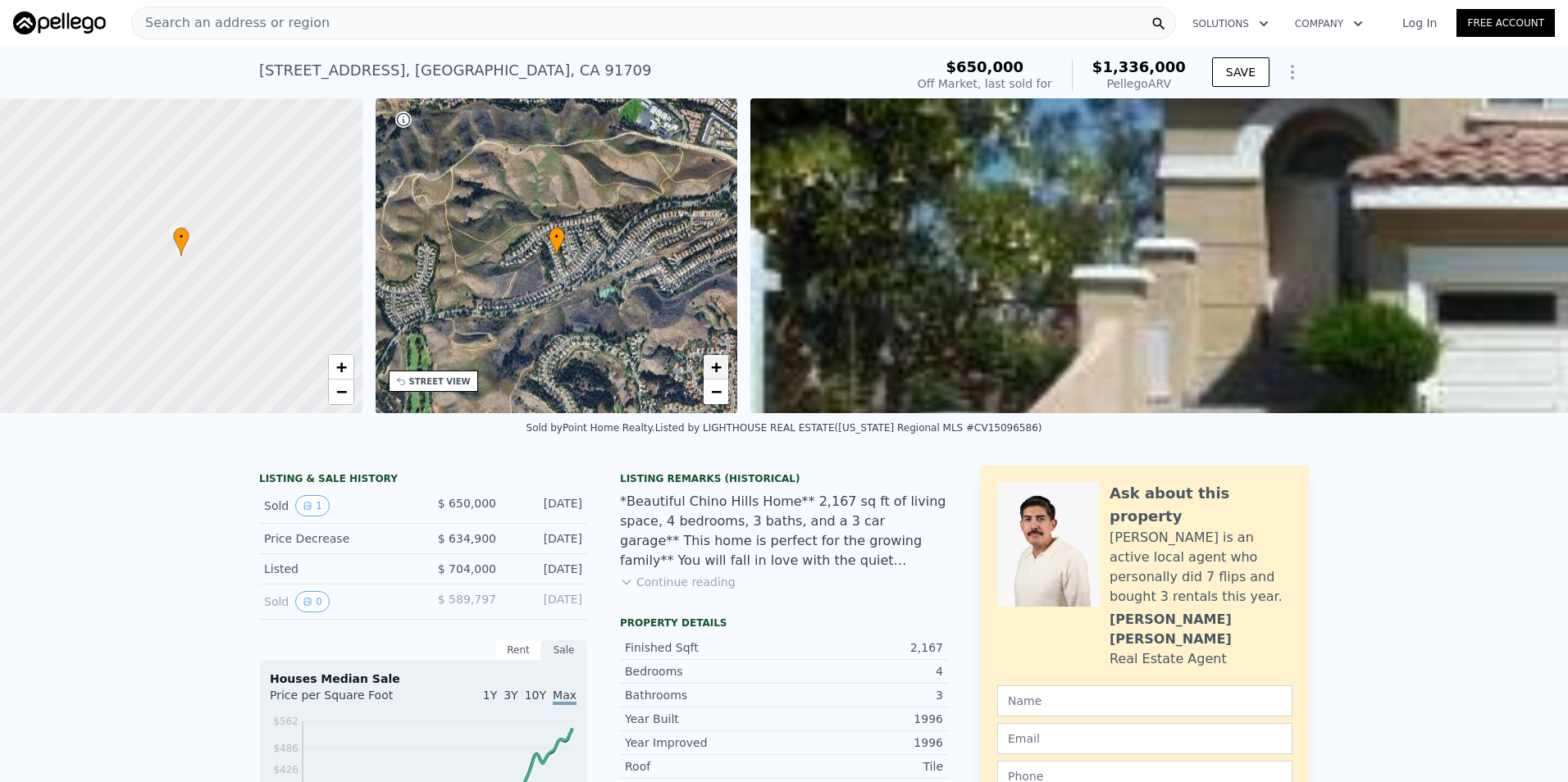
click at [708, 365] on link "+" at bounding box center [716, 367] width 25 height 25
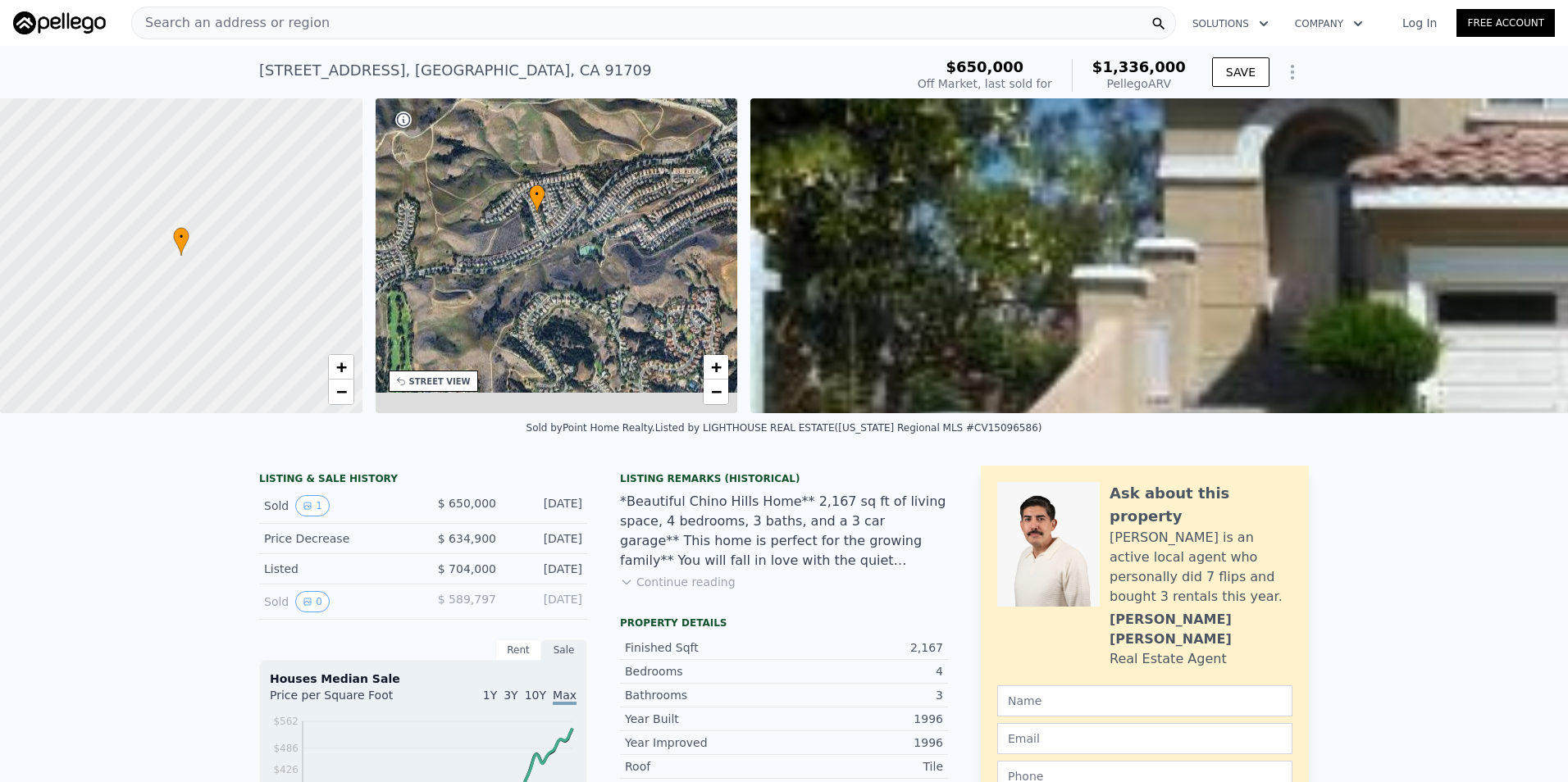
drag, startPoint x: 637, startPoint y: 361, endPoint x: 599, endPoint y: 284, distance: 85.9
click at [594, 285] on div "• + −" at bounding box center [557, 255] width 363 height 314
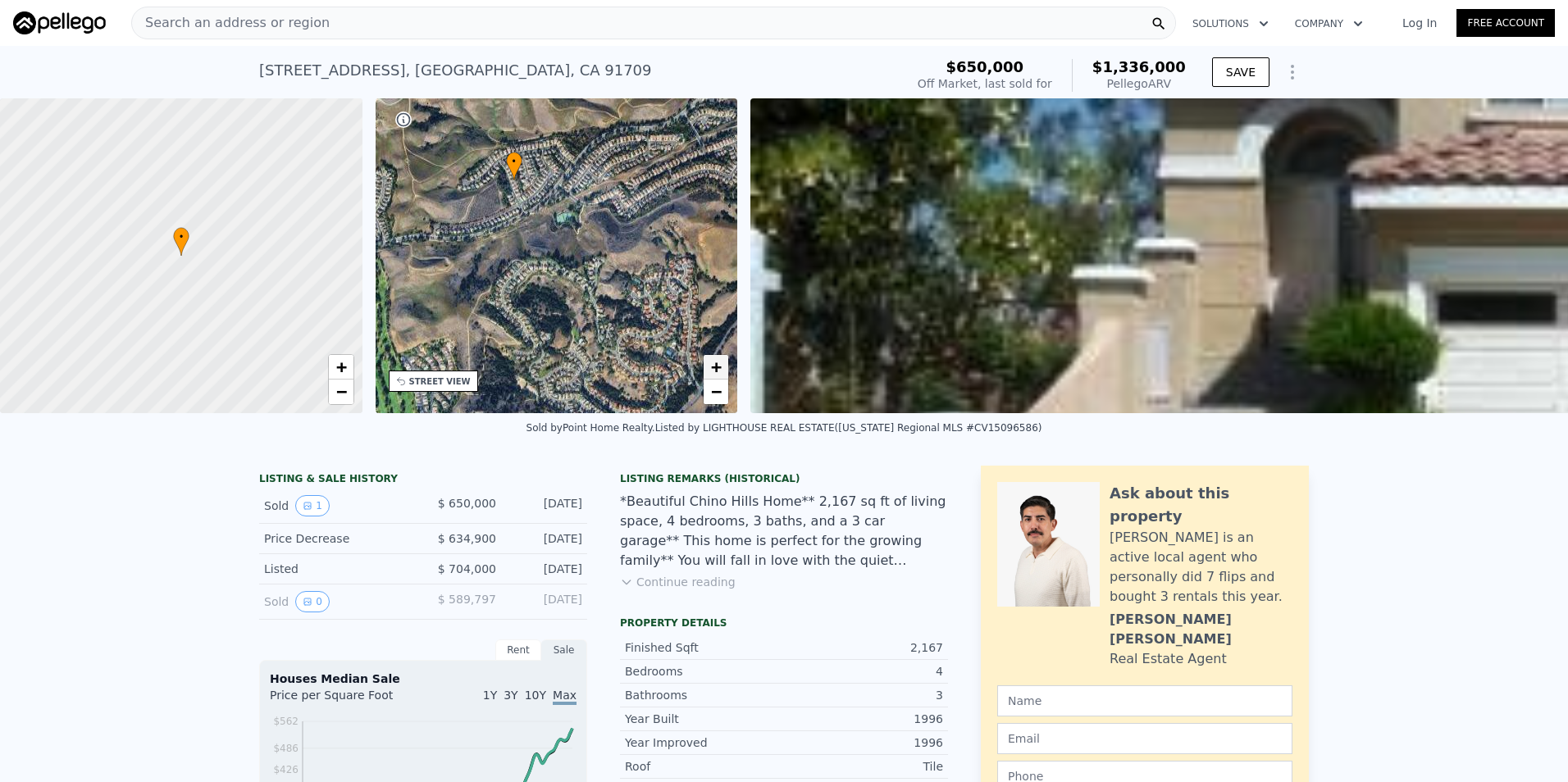
click at [721, 368] on span "+" at bounding box center [716, 367] width 10 height 21
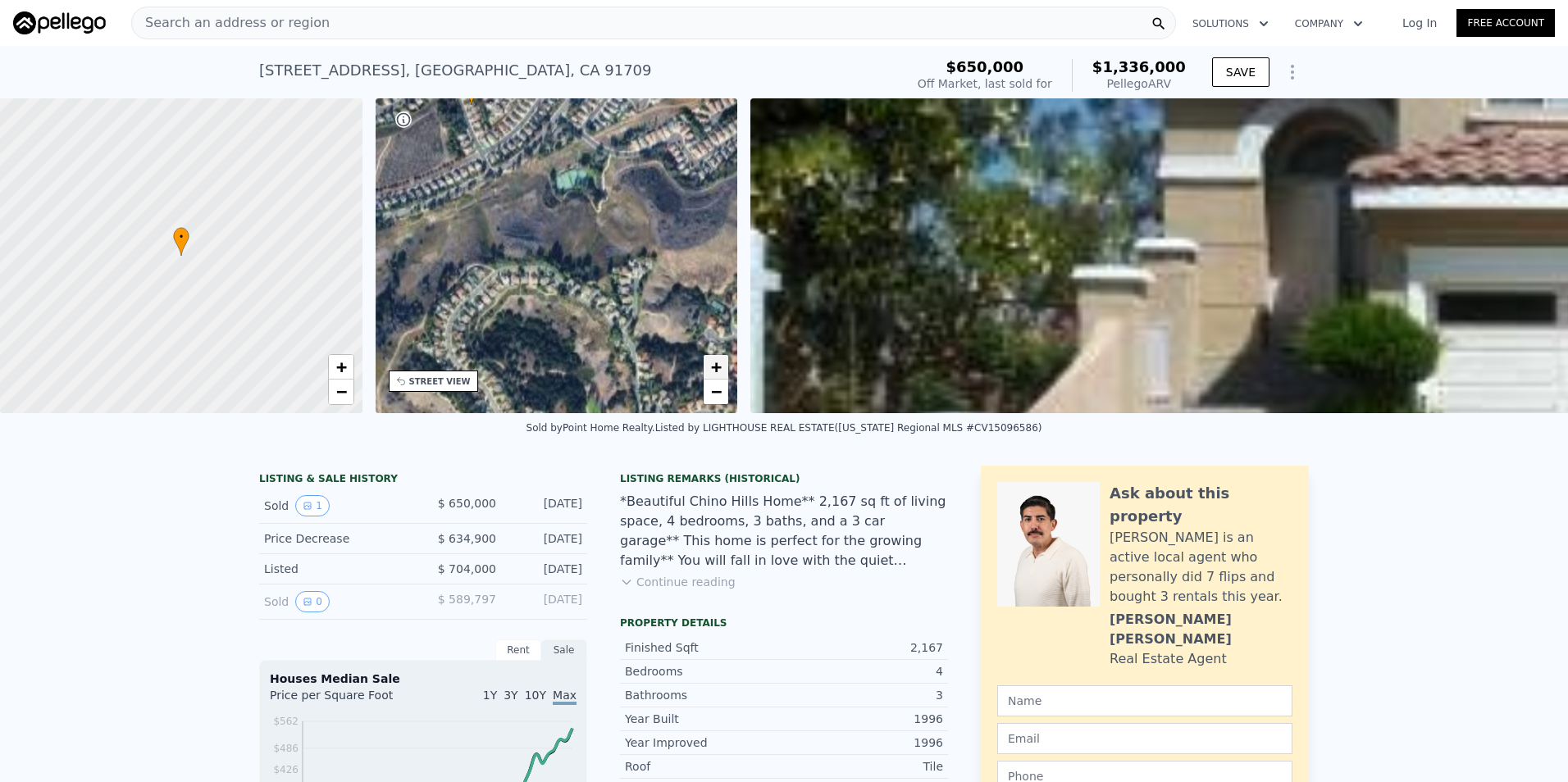
click at [721, 368] on span "+" at bounding box center [716, 367] width 10 height 21
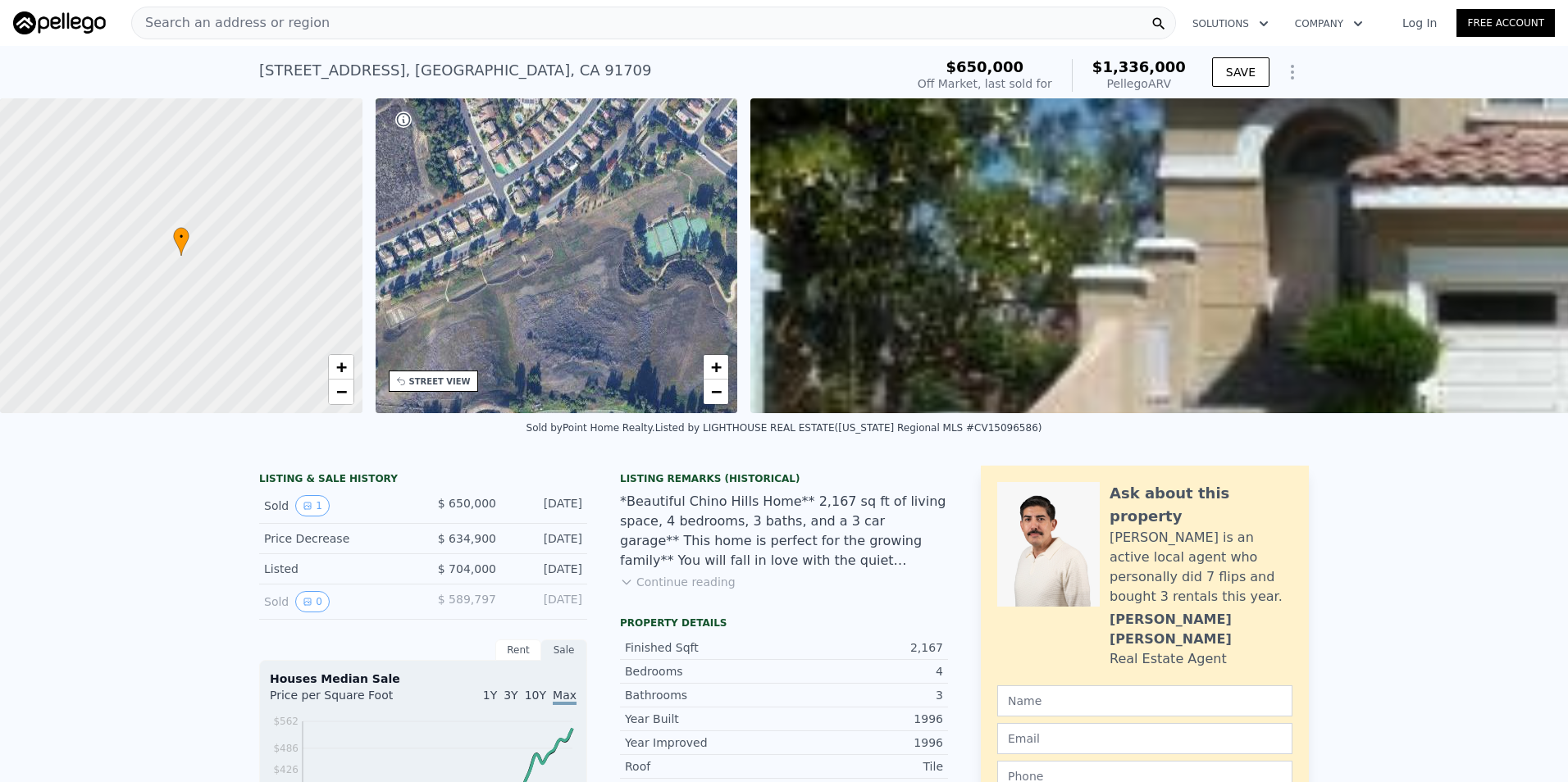
drag, startPoint x: 570, startPoint y: 358, endPoint x: 672, endPoint y: 397, distance: 109.2
